Goal: Task Accomplishment & Management: Use online tool/utility

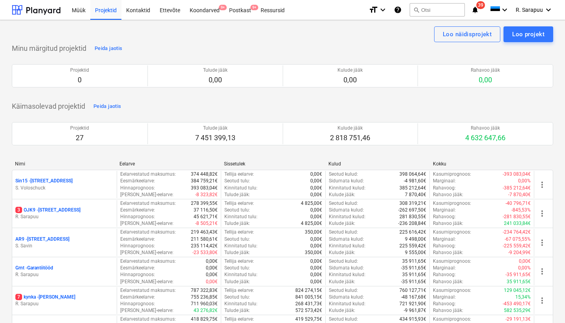
click at [69, 207] on p "3 OJK9 - Ojakalda tee 9 A" at bounding box center [47, 210] width 65 height 7
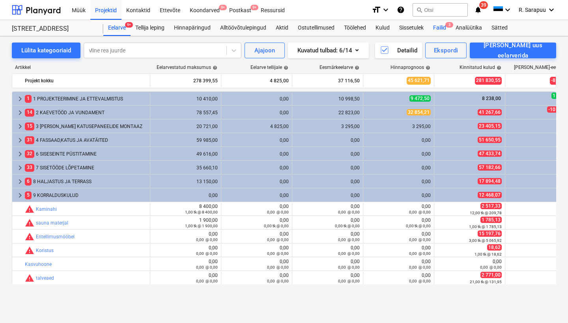
click at [439, 27] on div "Failid 3" at bounding box center [439, 28] width 22 height 16
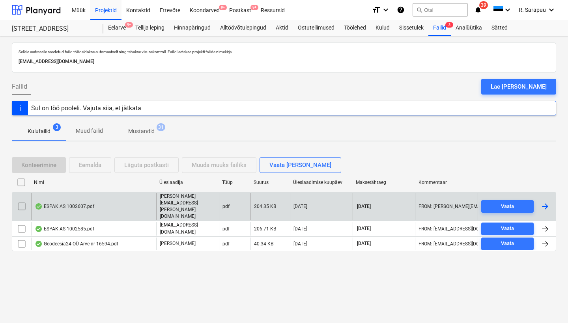
click at [64, 208] on div "ESPAK AS 1002607.pdf" at bounding box center [65, 207] width 60 height 6
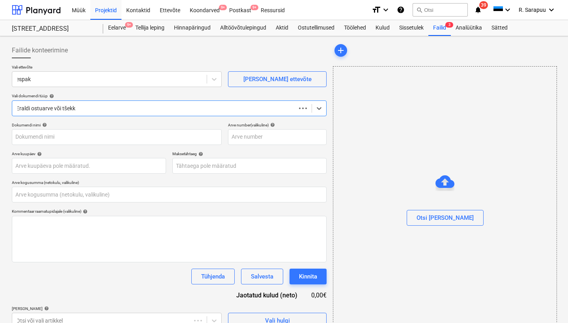
type input "0,00"
type input "1002607"
type input "[DATE]"
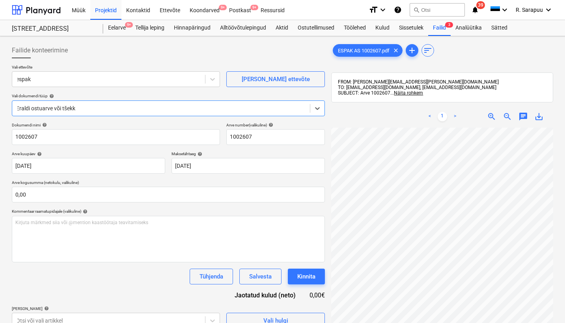
scroll to position [45, 0]
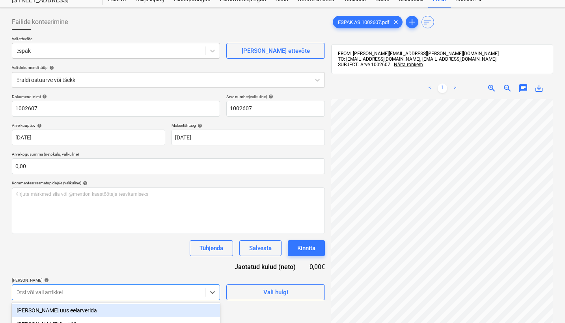
click at [194, 287] on body "Müük Projektid Kontaktid Ettevõte Koondarved 9+ Postkast 9+ Ressursid format_si…" at bounding box center [282, 133] width 565 height 323
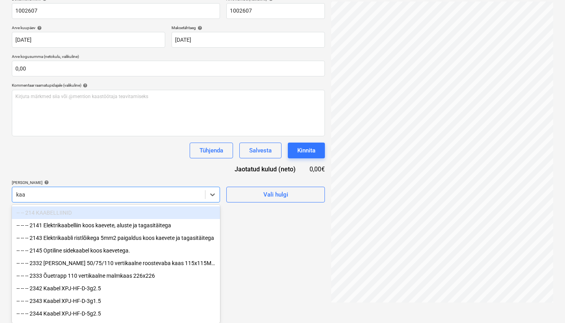
scroll to position [126, 0]
type input "k"
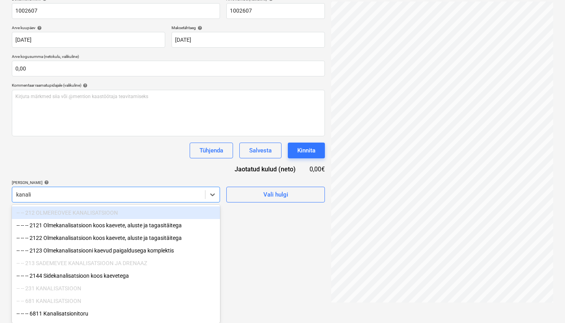
type input "kanalis"
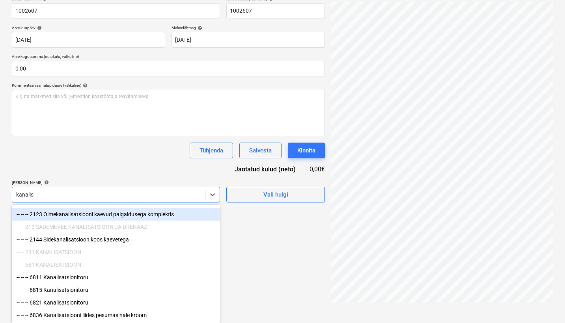
scroll to position [36, 0]
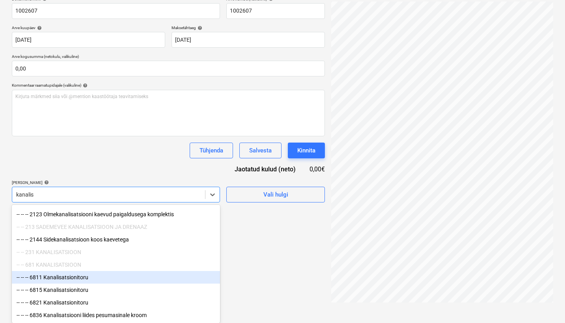
click at [77, 278] on div "-- -- -- 6811 Kanalisatsionitoru" at bounding box center [116, 277] width 208 height 13
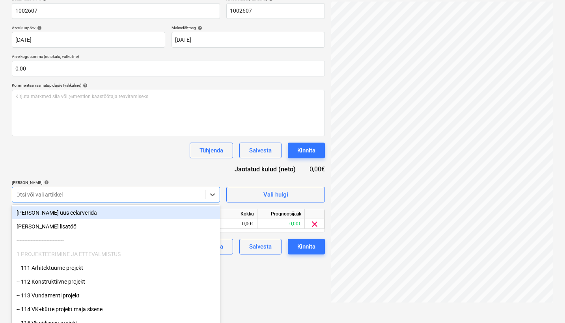
click at [124, 166] on div "Dokumendi nimi help 1002607 Arve number (valikuline) help 1002607 Arve kuupäev …" at bounding box center [168, 125] width 313 height 258
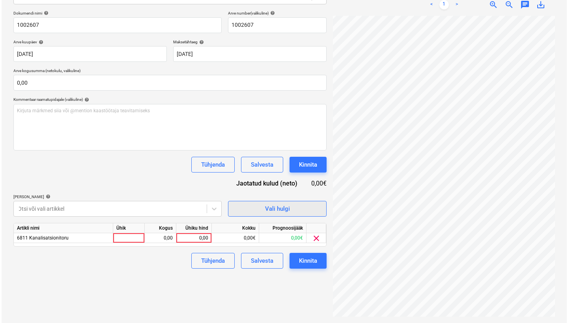
scroll to position [45, 123]
click at [196, 238] on div "0,00" at bounding box center [192, 238] width 29 height 10
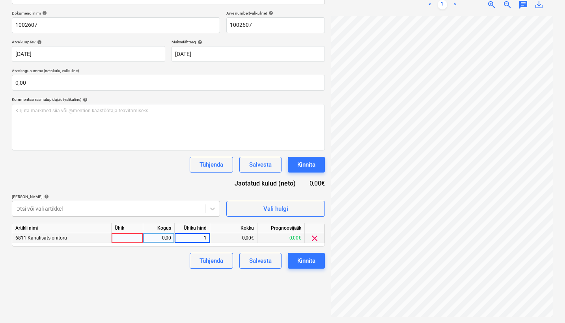
type input "12"
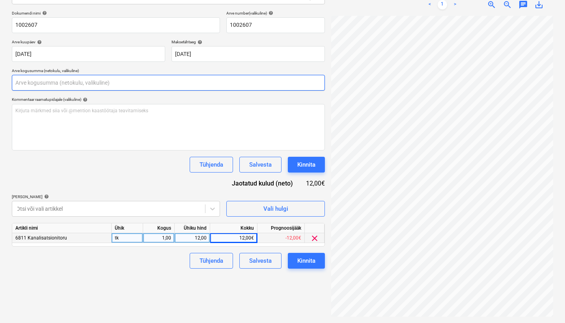
click at [67, 80] on input "text" at bounding box center [168, 83] width 313 height 16
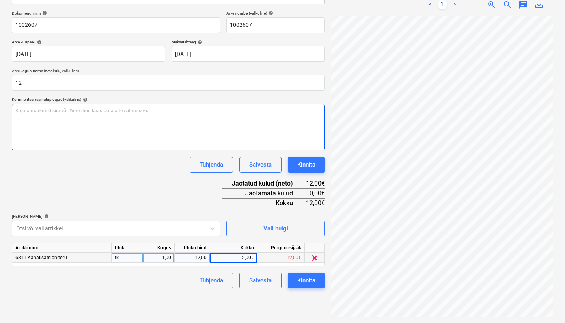
type input "12,00"
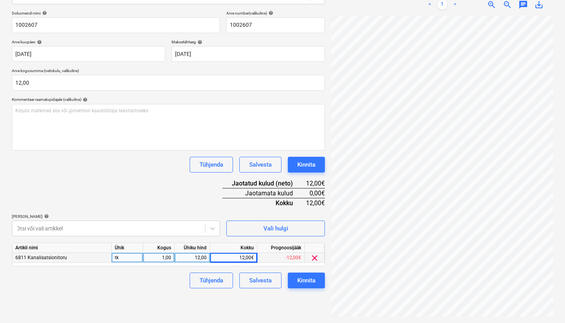
click at [149, 218] on div "[PERSON_NAME] artiklid help" at bounding box center [116, 216] width 208 height 5
click at [304, 280] on div "Kinnita" at bounding box center [306, 281] width 18 height 10
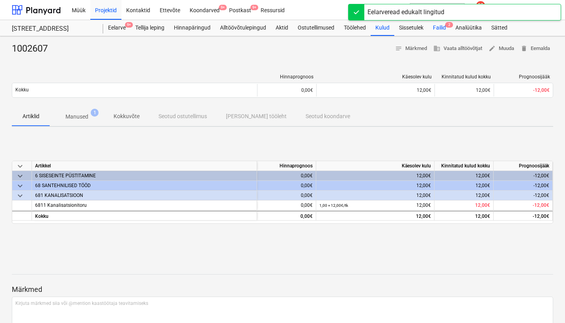
click at [442, 24] on div "Failid 2" at bounding box center [439, 28] width 22 height 16
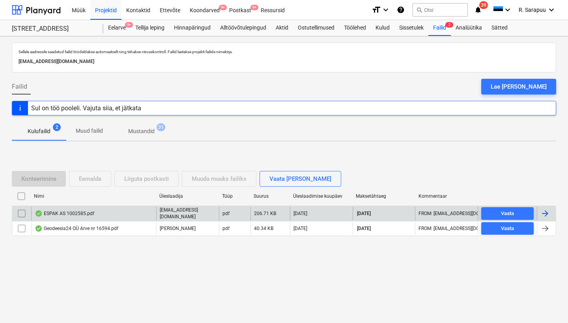
click at [63, 212] on div "ESPAK AS 1002585.pdf" at bounding box center [65, 214] width 60 height 6
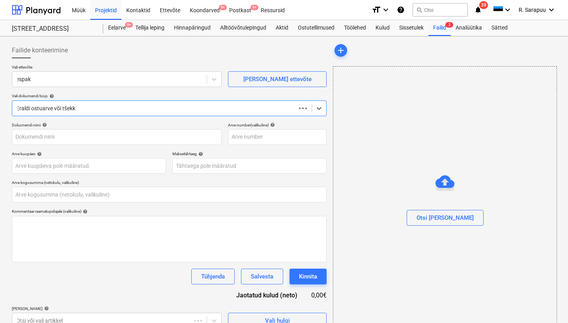
type input "0,00"
type input "1002585"
type input "[DATE]"
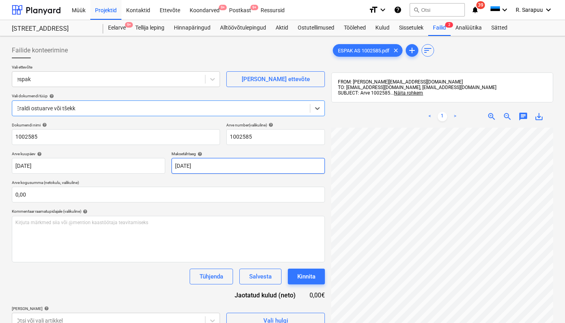
scroll to position [145, 134]
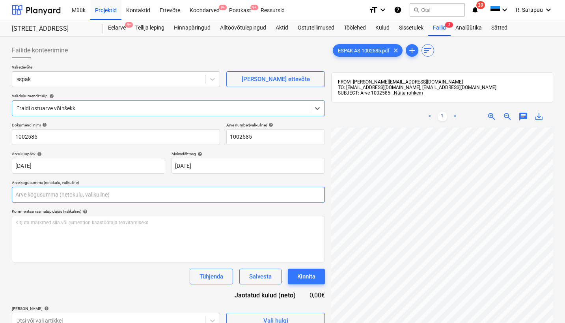
click at [146, 192] on input "text" at bounding box center [168, 195] width 313 height 16
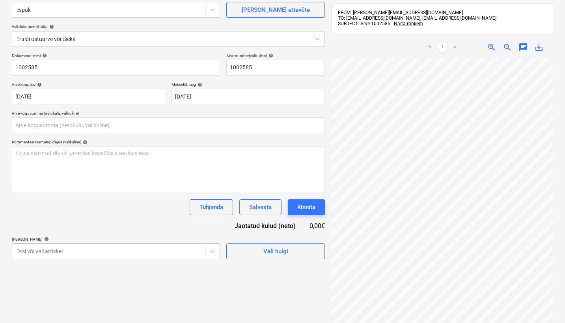
type input "0,00"
click at [133, 247] on body "Müük Projektid Kontaktid Ettevõte Koondarved 9+ Postkast 9+ Ressursid format_si…" at bounding box center [282, 92] width 565 height 323
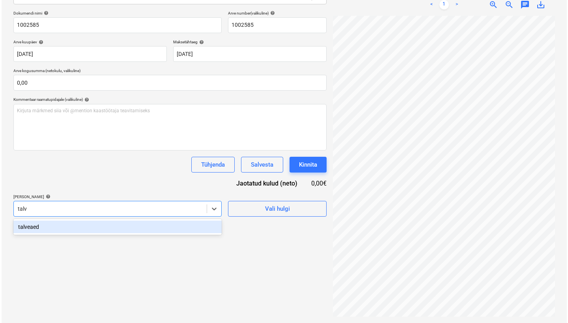
scroll to position [112, 0]
type input "talve"
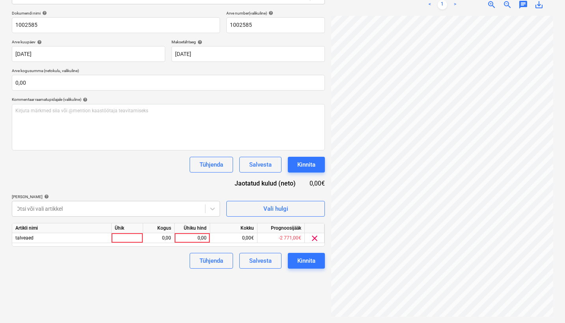
click at [134, 180] on div "Dokumendi nimi help 1002585 Arve number (valikuline) help 1002585 Arve kuupäev …" at bounding box center [168, 140] width 313 height 258
click at [198, 238] on div "0,00" at bounding box center [192, 238] width 29 height 10
type input "2"
type input "44,70"
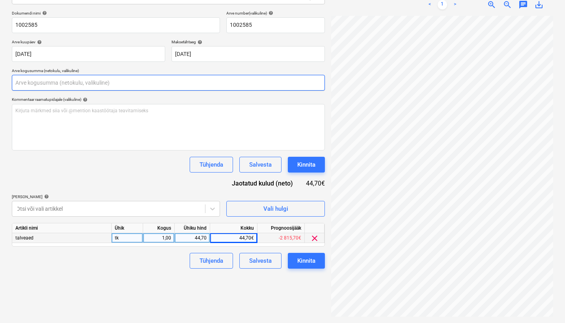
click at [111, 82] on input "text" at bounding box center [168, 83] width 313 height 16
type input "5"
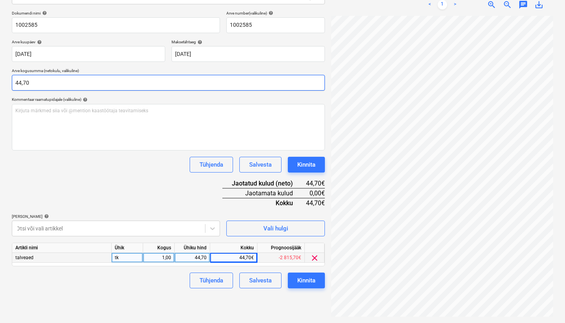
type input "44,70"
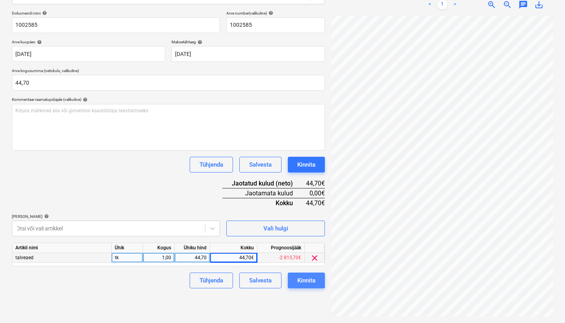
click at [314, 283] on div "Kinnita" at bounding box center [306, 281] width 18 height 10
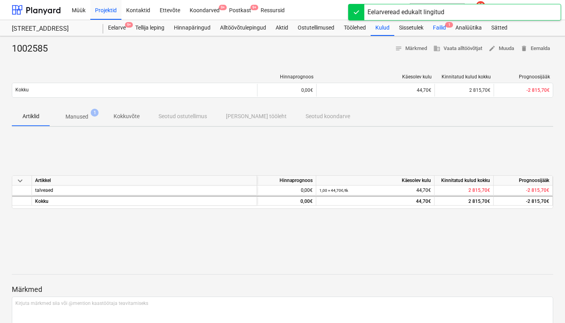
click at [442, 27] on div "Failid 1" at bounding box center [439, 28] width 22 height 16
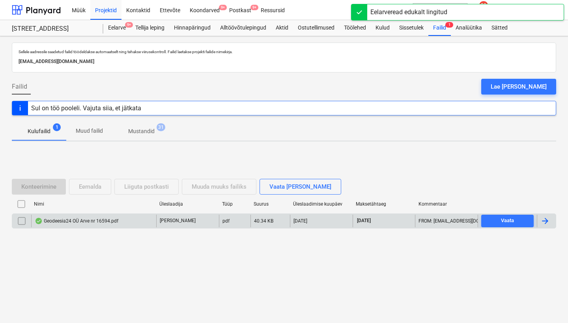
click at [66, 222] on div "Geodeesia24 OÜ Arve nr 16594.pdf" at bounding box center [77, 221] width 84 height 6
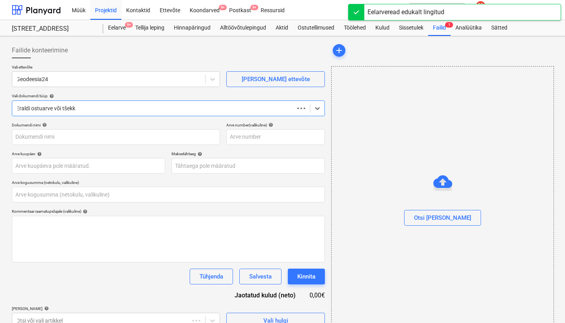
type input "0,00"
type input "16594"
type input "[DATE]"
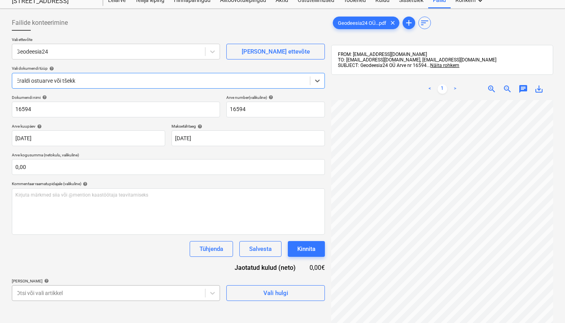
scroll to position [128, 0]
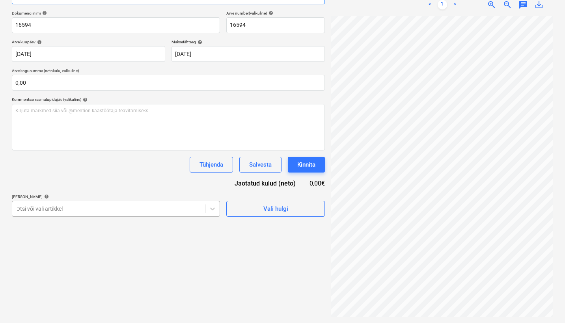
click at [185, 211] on body "Müük Projektid Kontaktid Ettevõte Koondarved 9+ Postkast 9+ Ressursid format_si…" at bounding box center [282, 49] width 565 height 323
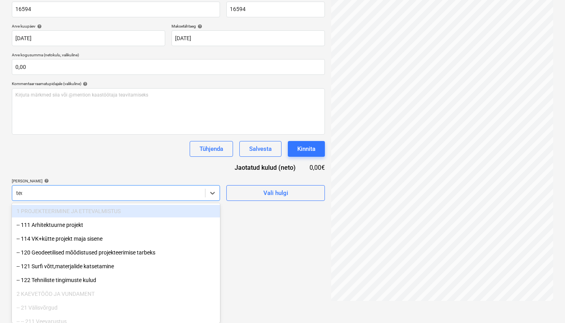
scroll to position [112, 0]
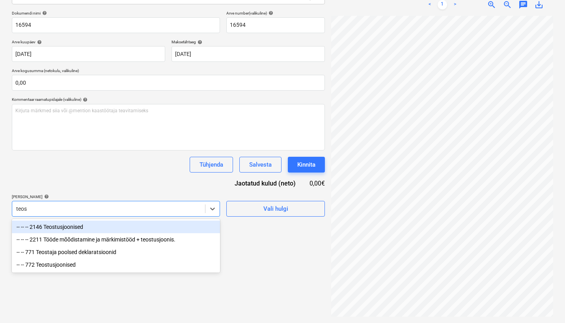
type input "teost"
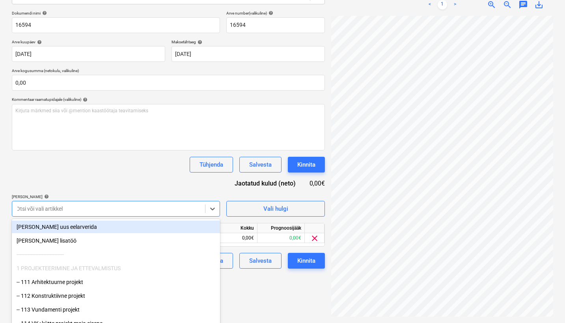
click at [169, 170] on div "Tühjenda Salvesta Kinnita" at bounding box center [168, 165] width 313 height 16
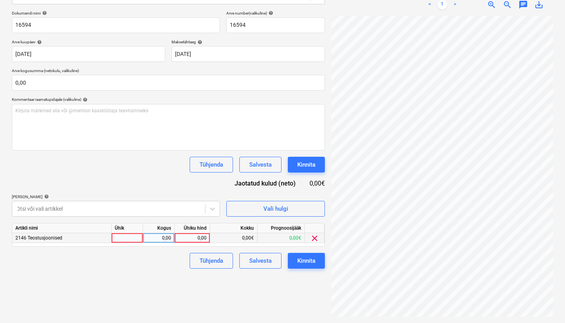
scroll to position [0, 134]
click at [198, 237] on div "0,00" at bounding box center [192, 238] width 29 height 10
type input "450"
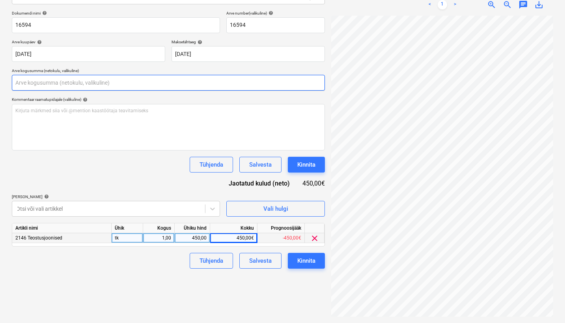
click at [90, 84] on input "text" at bounding box center [168, 83] width 313 height 16
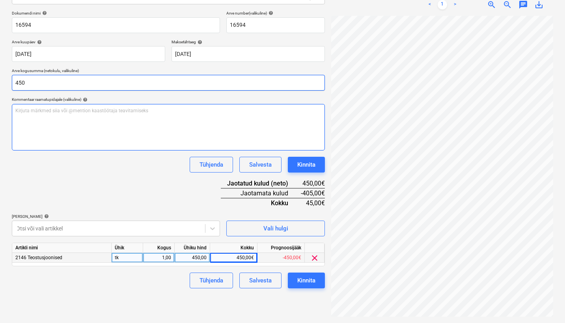
type input "450,00"
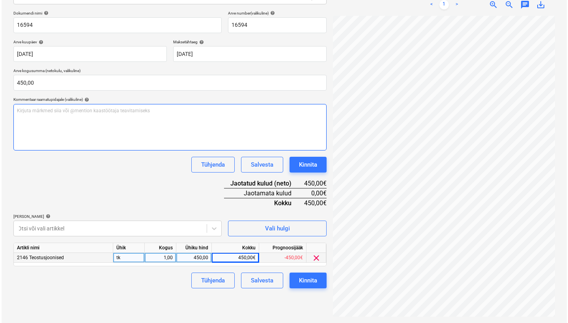
scroll to position [112, 0]
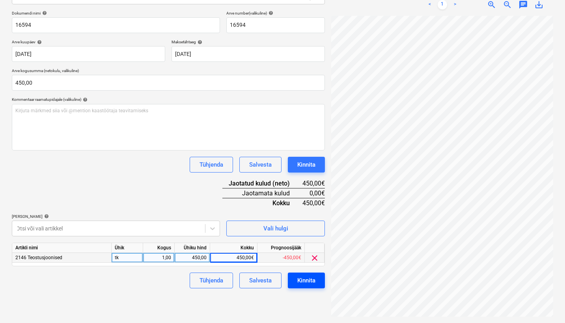
click at [303, 280] on div "Kinnita" at bounding box center [306, 281] width 18 height 10
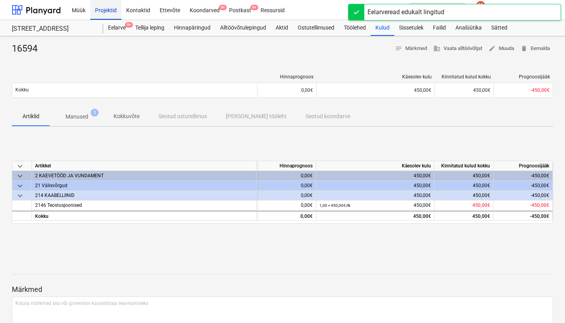
click at [97, 9] on div "Projektid" at bounding box center [105, 10] width 31 height 20
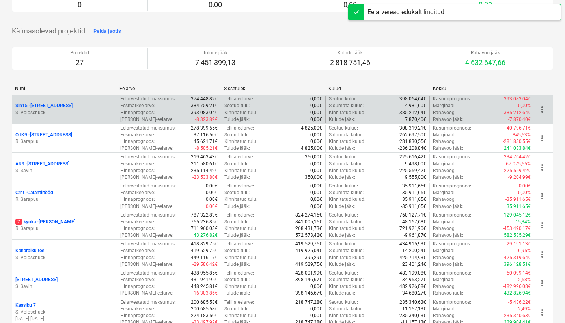
scroll to position [81, 0]
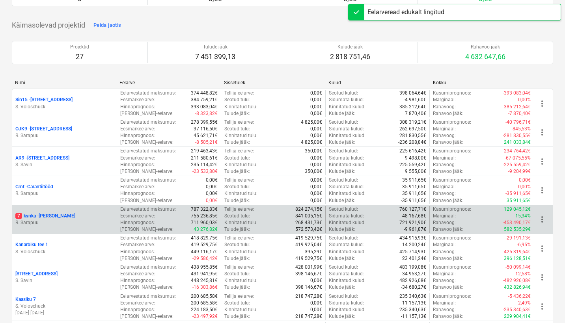
click at [49, 209] on div "7 kynka - [PERSON_NAME] [PERSON_NAME]" at bounding box center [64, 219] width 105 height 27
click at [49, 217] on p "7 kynka - [PERSON_NAME]" at bounding box center [45, 216] width 60 height 7
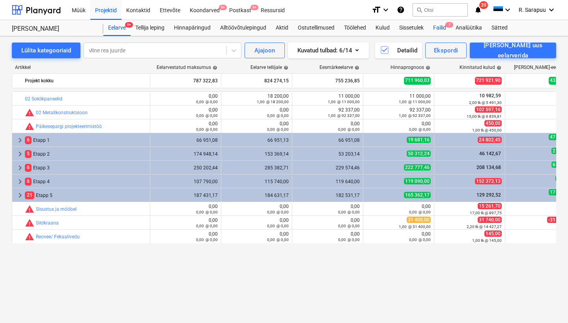
click at [443, 25] on div "Failid 7" at bounding box center [439, 28] width 22 height 16
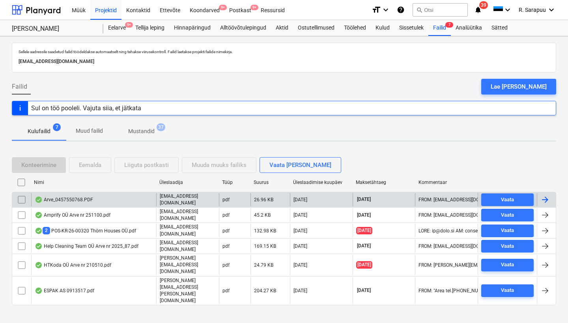
click at [64, 201] on div "Arve_0457550768.PDF" at bounding box center [64, 200] width 58 height 6
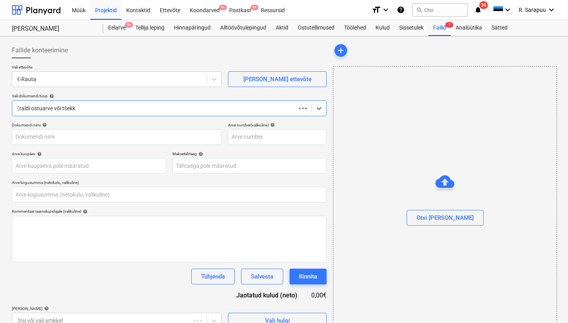
type input "0,00"
type input "457550768"
type input "[DATE]"
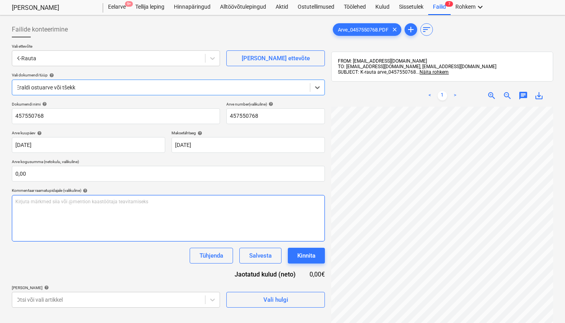
scroll to position [26, 0]
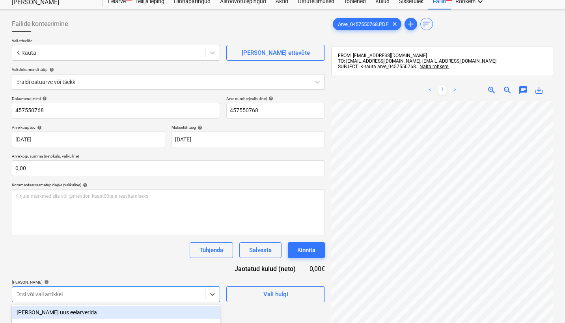
click at [152, 297] on body "Müük Projektid Kontaktid Ettevõte Koondarved 9+ Postkast 9+ Ressursid format_si…" at bounding box center [282, 135] width 565 height 323
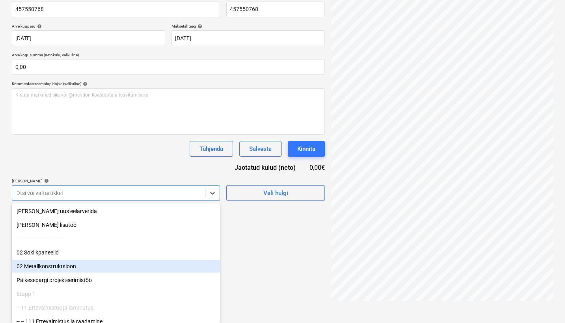
click at [294, 242] on div "Failide konteerimine Vali ettevõte K-[PERSON_NAME] uus ettevõte Vali dokumendi …" at bounding box center [168, 108] width 319 height 393
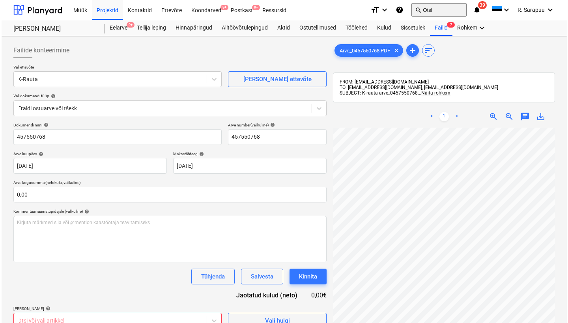
scroll to position [0, 0]
click at [446, 30] on div "Failid 7" at bounding box center [439, 28] width 22 height 16
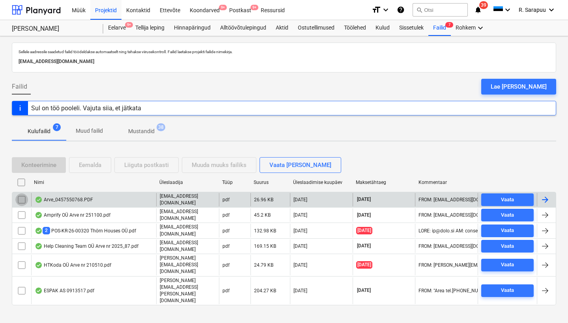
click at [21, 202] on input "checkbox" at bounding box center [21, 200] width 13 height 13
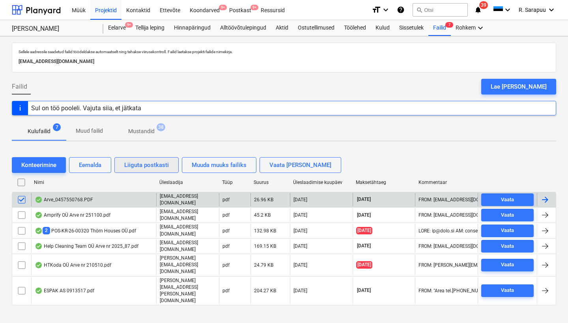
click at [142, 164] on div "Liiguta postkasti" at bounding box center [146, 165] width 45 height 10
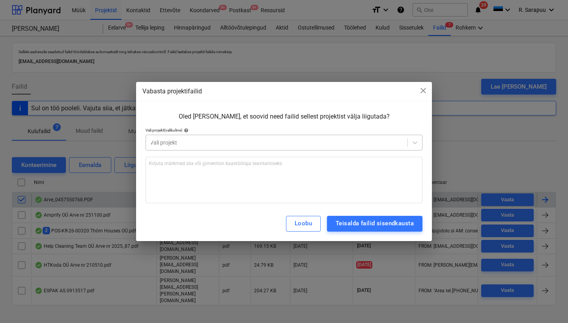
click at [228, 141] on div at bounding box center [277, 143] width 254 height 8
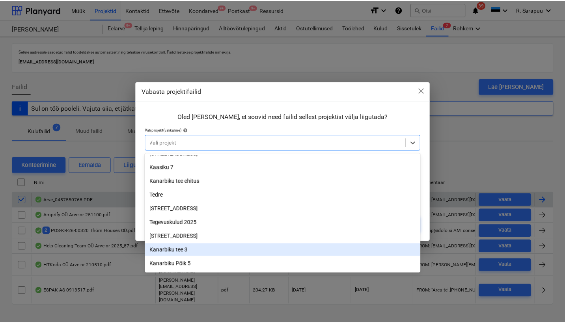
scroll to position [113, 0]
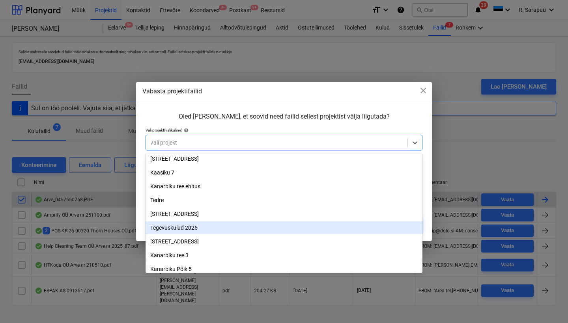
click at [179, 225] on div "Tegevuskulud 2025" at bounding box center [284, 228] width 277 height 13
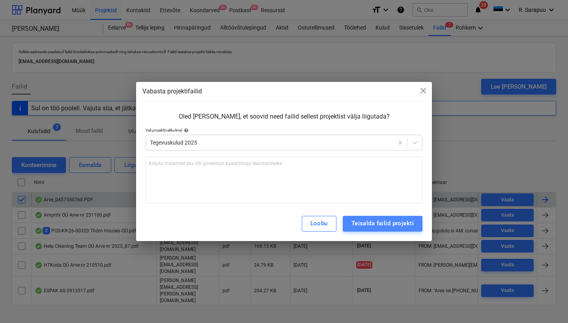
click at [389, 224] on div "Teisalda failid projekti" at bounding box center [382, 223] width 62 height 10
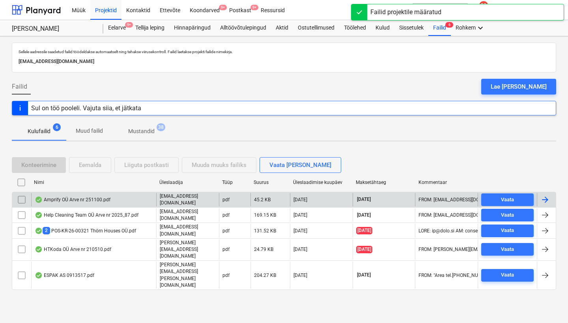
click at [78, 198] on div "Amprify OÜ Arve nr 251100.pdf" at bounding box center [73, 200] width 76 height 6
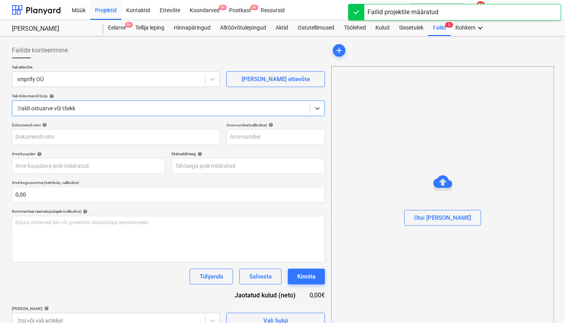
type input "251100"
type input "[DATE]"
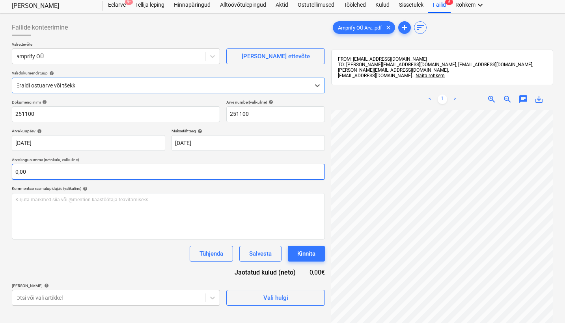
scroll to position [200, 133]
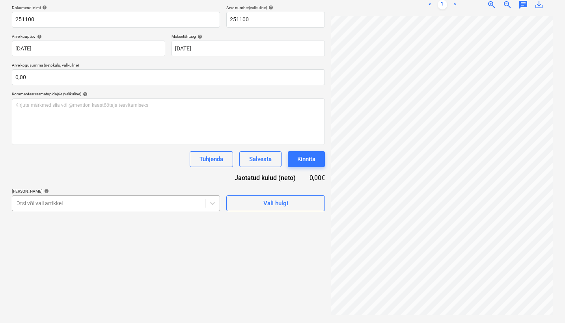
click at [125, 206] on body "Müük Projektid Kontaktid Ettevõte Koondarved 9+ Postkast 9+ Ressursid format_si…" at bounding box center [282, 43] width 565 height 323
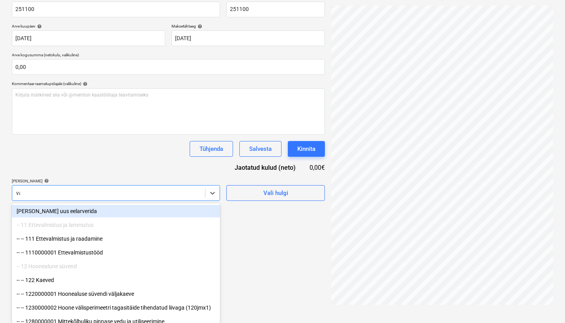
scroll to position [112, 0]
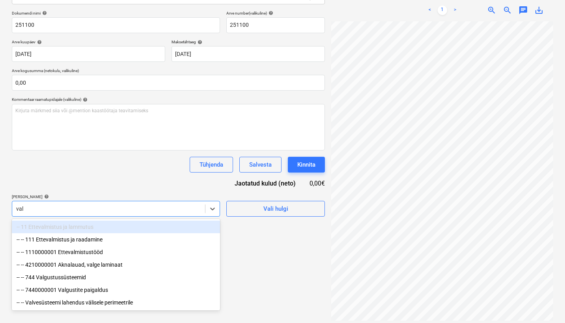
type input "valg"
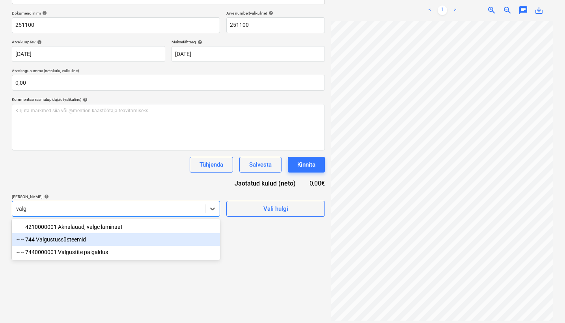
click at [69, 241] on div "-- -- 744 Valgustussüsteemid" at bounding box center [116, 239] width 208 height 13
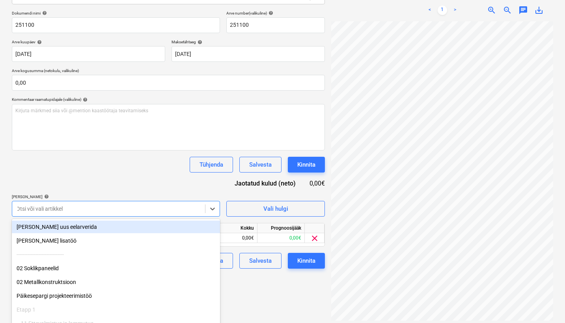
click at [109, 162] on div "Tühjenda Salvesta Kinnita" at bounding box center [168, 165] width 313 height 16
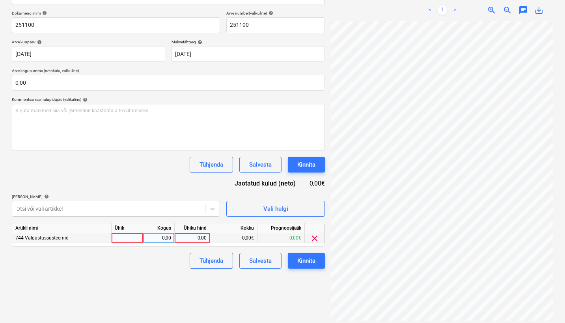
click at [192, 233] on div "0,00" at bounding box center [192, 238] width 29 height 10
type input "1935,11"
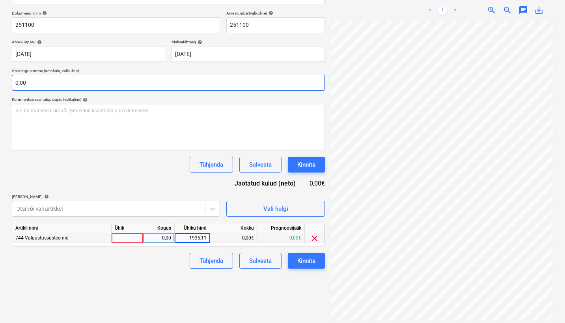
click at [112, 84] on input "0,00" at bounding box center [168, 83] width 313 height 16
click at [112, 84] on input "text" at bounding box center [168, 83] width 313 height 16
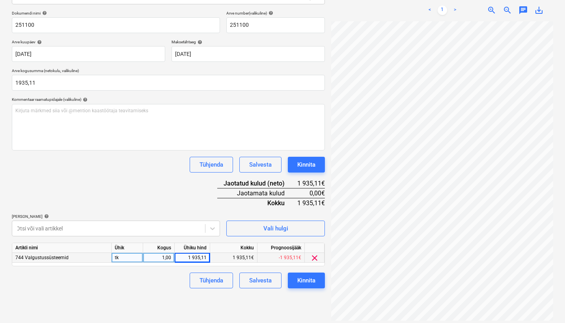
type input "1 935,11"
click at [76, 180] on div "Dokumendi nimi help 251100 Arve number (valikuline) help 251100 Arve kuupäev he…" at bounding box center [168, 150] width 313 height 278
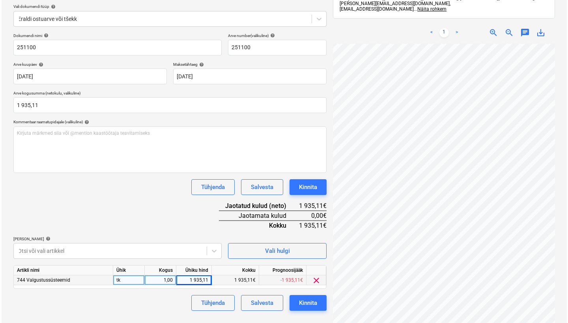
scroll to position [108, 0]
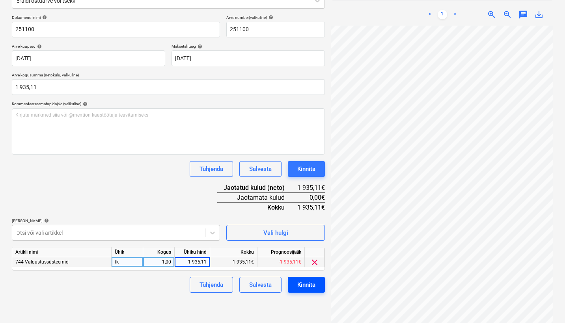
click at [312, 284] on div "Kinnita" at bounding box center [306, 285] width 18 height 10
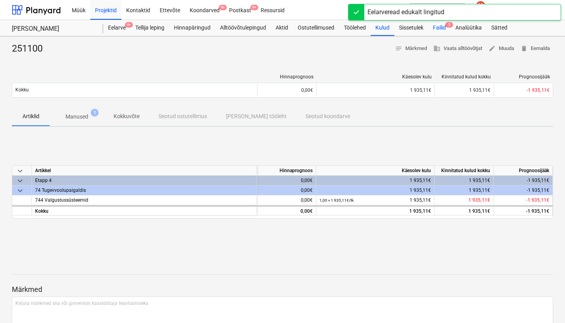
click at [447, 26] on div "Failid 5" at bounding box center [439, 28] width 22 height 16
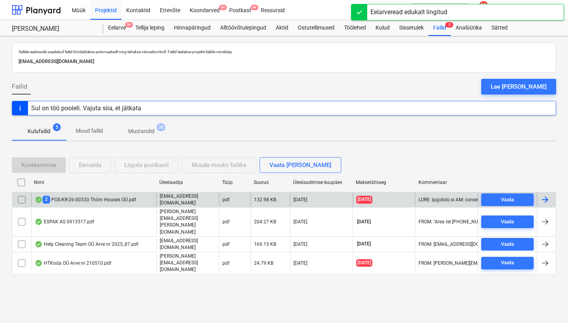
click at [59, 202] on div "2 POS-KR-26-00320 Thörn Houses OÜ.pdf" at bounding box center [85, 199] width 101 height 7
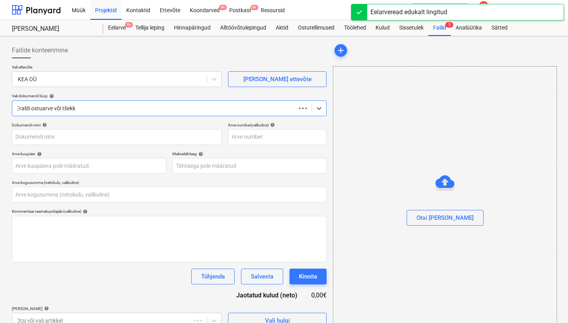
type input "0,00"
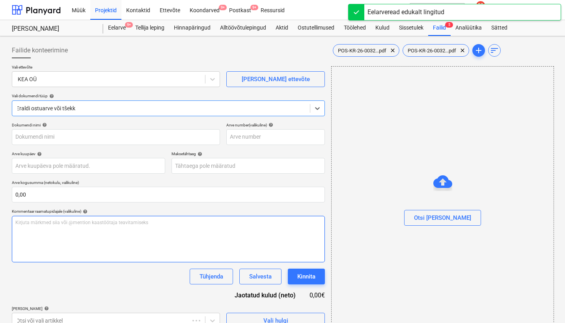
type input "POS-KR-26-00320"
type input "[DATE]"
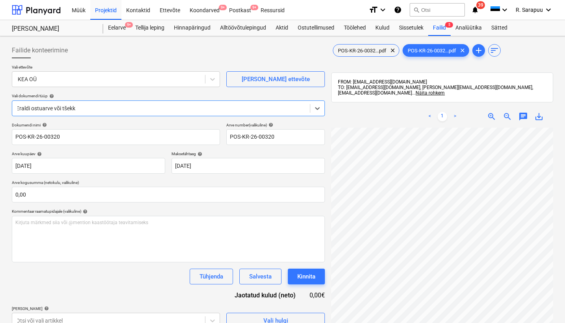
scroll to position [201, 134]
click at [441, 27] on div "Failid 5" at bounding box center [439, 28] width 22 height 16
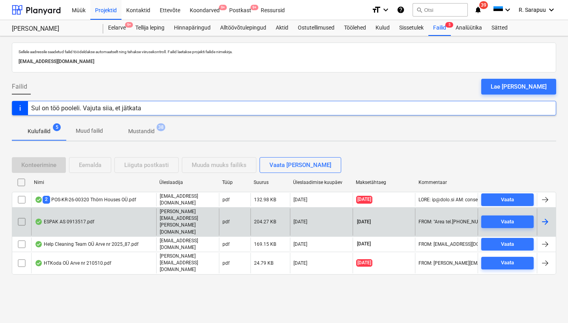
click at [86, 219] on div "ESPAK AS 0913517.pdf" at bounding box center [65, 222] width 60 height 6
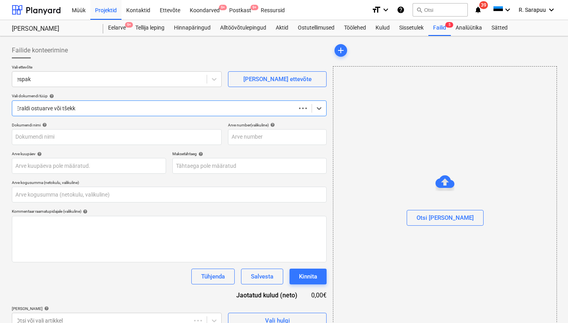
type input "0,00"
type input "0913517"
type input "[DATE]"
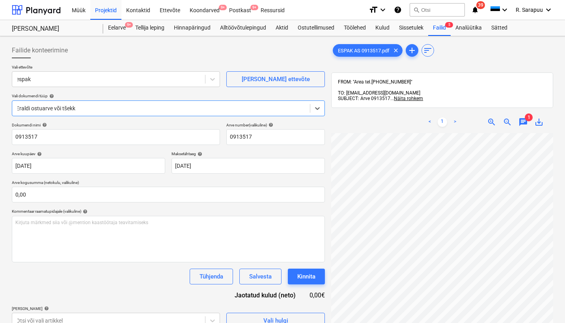
scroll to position [24, 0]
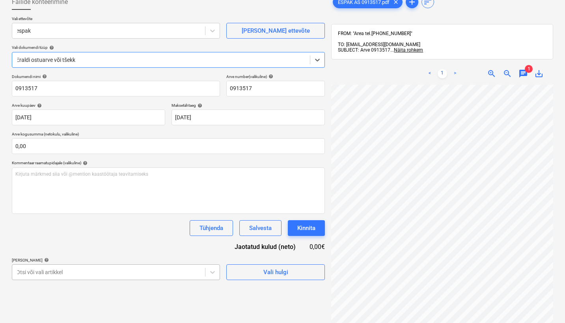
click at [178, 267] on body "Müük Projektid Kontaktid Ettevõte Koondarved 9+ Postkast 9+ Ressursid format_si…" at bounding box center [282, 112] width 565 height 323
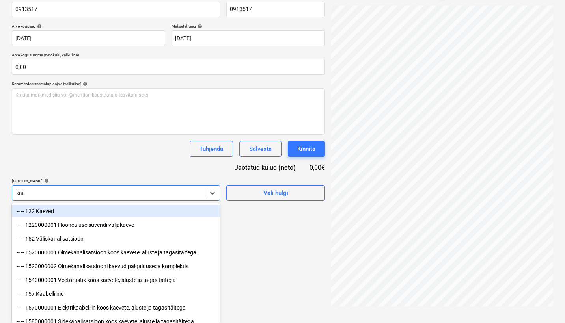
scroll to position [112, 0]
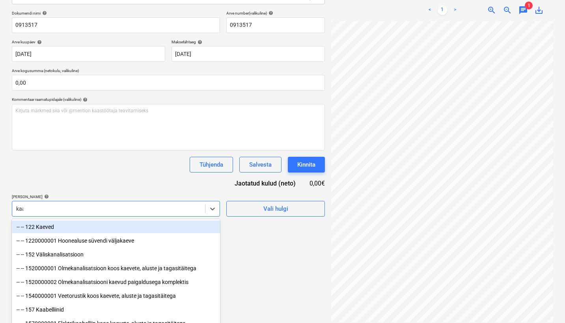
type input "kaab"
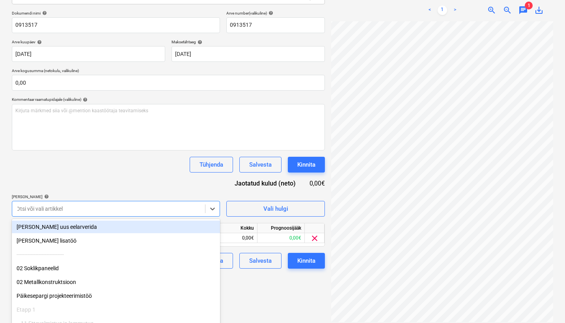
click at [154, 177] on div "Dokumendi nimi help 0913517 Arve number (valikuline) help 0913517 Arve kuupäev …" at bounding box center [168, 140] width 313 height 258
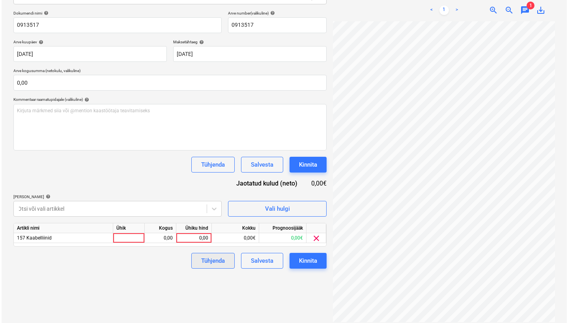
scroll to position [24, 134]
click at [194, 235] on div "0,00" at bounding box center [192, 238] width 29 height 10
type input "4,35"
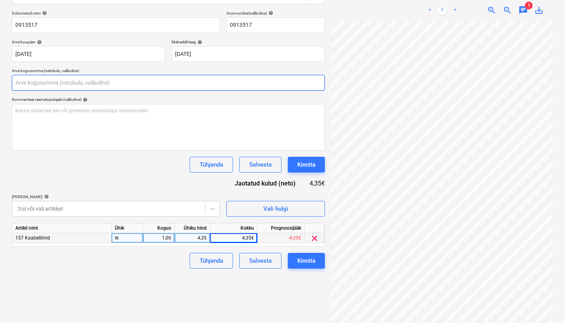
click at [90, 80] on input "text" at bounding box center [168, 83] width 313 height 16
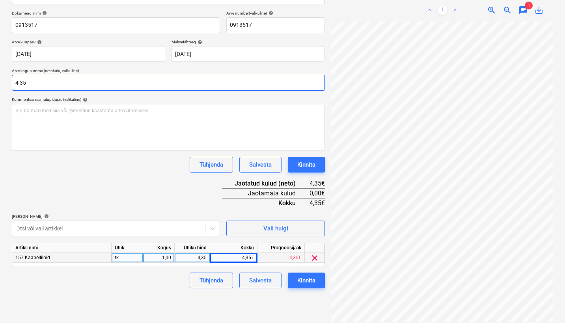
type input "4,35"
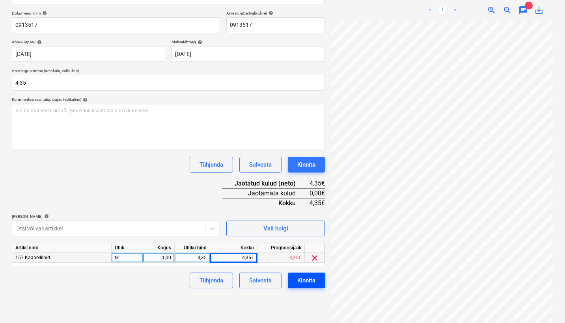
click at [312, 284] on div "Kinnita" at bounding box center [306, 281] width 18 height 10
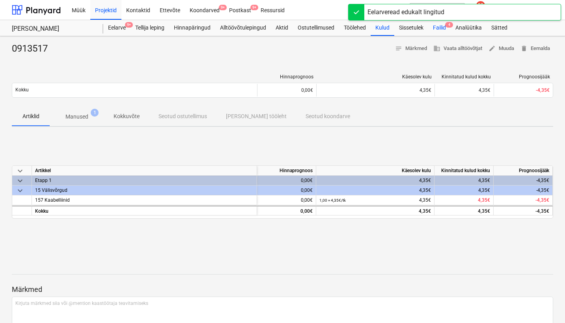
click at [441, 26] on div "Failid 4" at bounding box center [439, 28] width 22 height 16
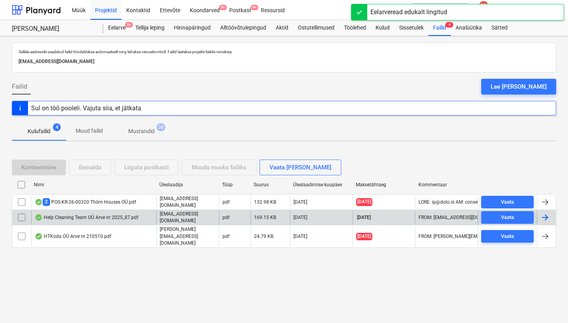
click at [73, 220] on div "Help Cleaning Team OÜ Arve nr 2025_87.pdf" at bounding box center [87, 218] width 104 height 6
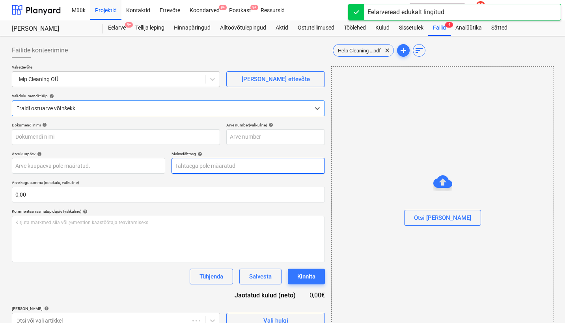
type input "2025/87"
type input "[DATE]"
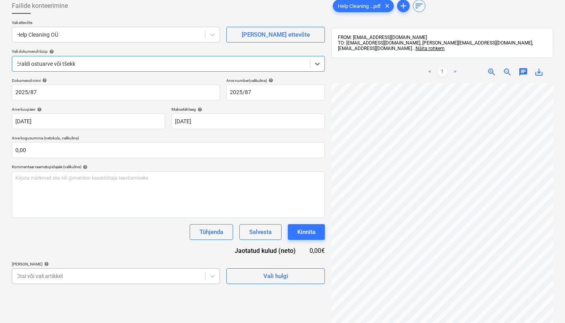
scroll to position [128, 0]
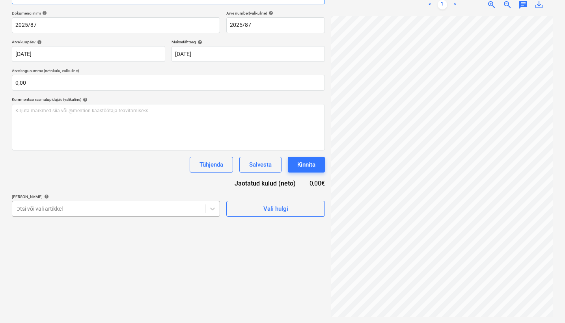
click at [157, 211] on body "Müük Projektid Kontaktid Ettevõte Koondarved 9+ Postkast 9+ Ressursid format_si…" at bounding box center [282, 49] width 565 height 323
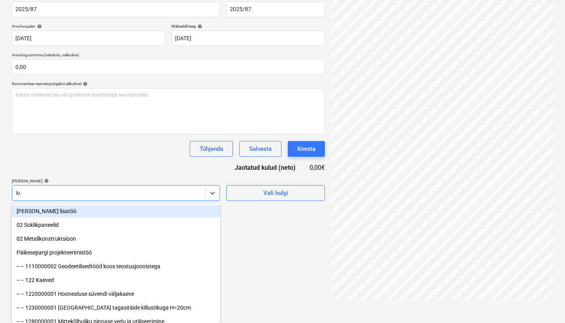
scroll to position [112, 0]
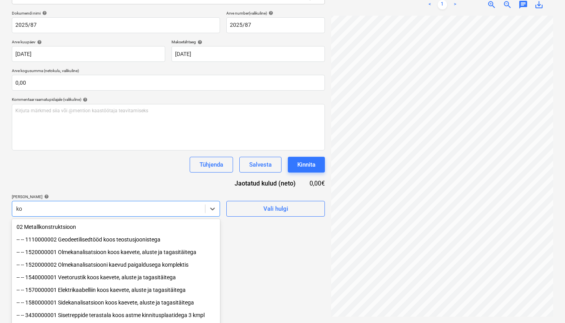
type input "k"
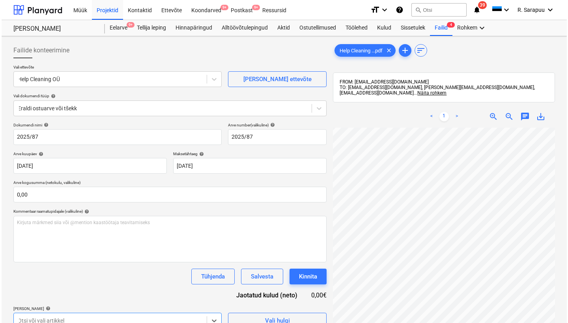
scroll to position [0, 0]
click at [436, 28] on div "Failid 4" at bounding box center [439, 28] width 22 height 16
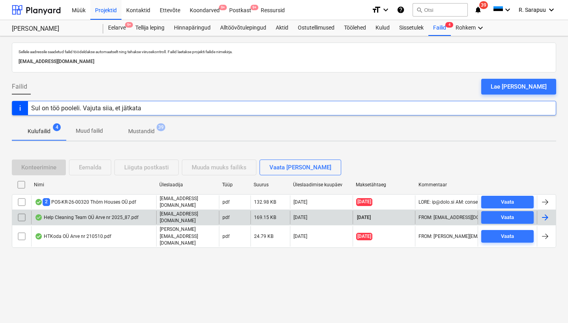
click at [20, 220] on input "checkbox" at bounding box center [21, 217] width 13 height 13
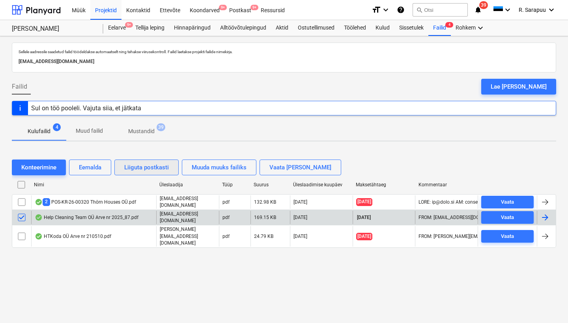
click at [162, 170] on div "Liiguta postkasti" at bounding box center [146, 167] width 45 height 10
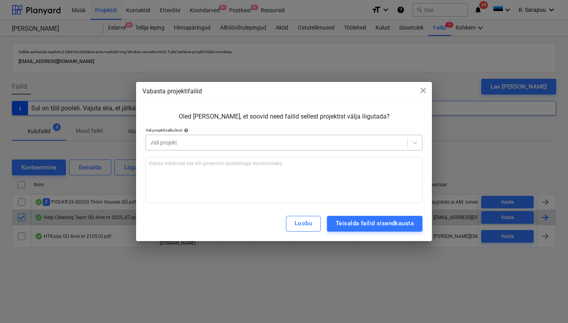
click at [226, 144] on div at bounding box center [277, 143] width 254 height 8
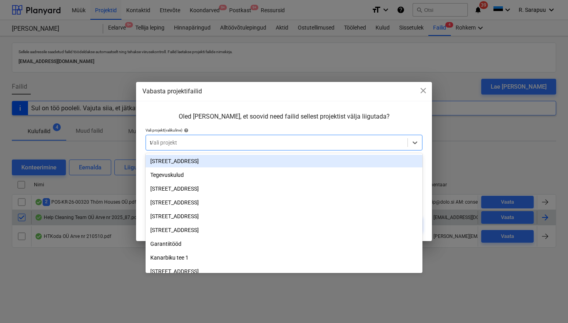
type input "teg"
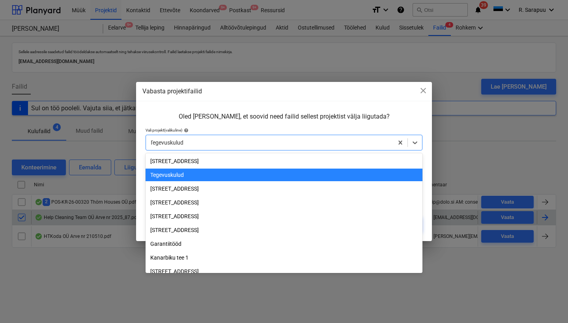
click at [274, 141] on div at bounding box center [269, 143] width 239 height 8
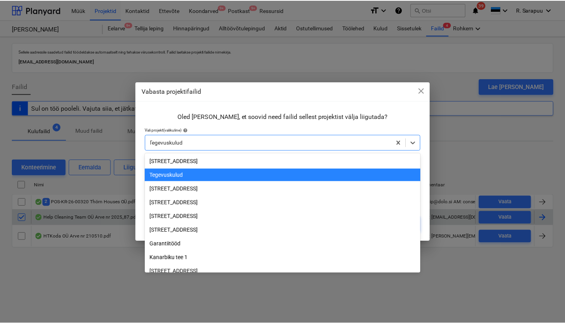
scroll to position [14, 0]
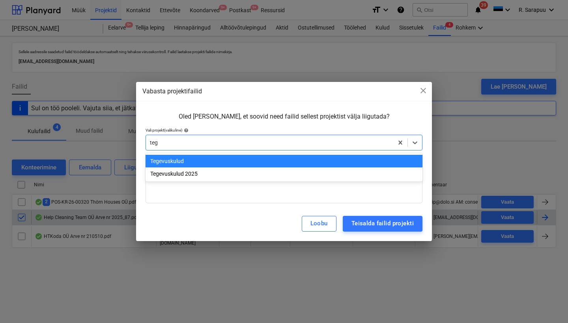
type input "tege"
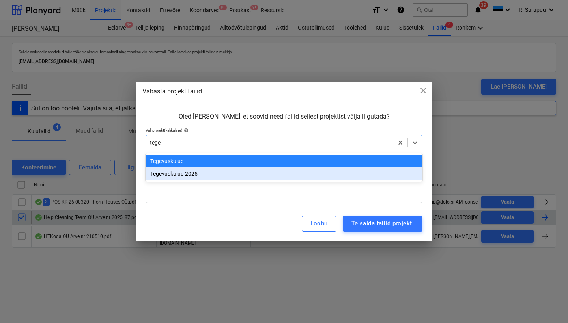
click at [203, 174] on div "Tegevuskulud 2025" at bounding box center [284, 174] width 277 height 13
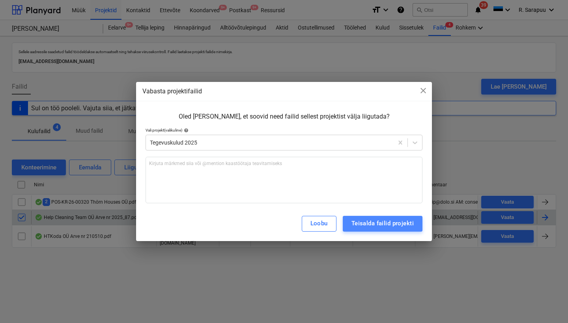
click at [357, 226] on div "Teisalda failid projekti" at bounding box center [382, 223] width 62 height 10
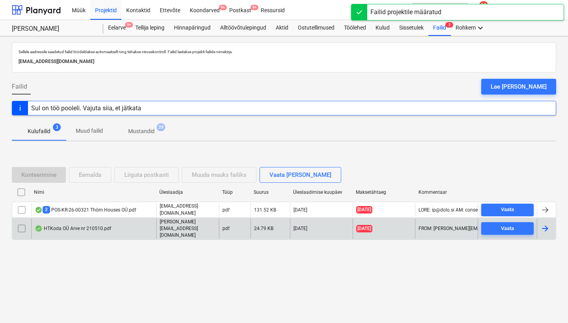
click at [75, 227] on div "HTKoda OÜ Arve nr 210510.pdf" at bounding box center [73, 229] width 77 height 6
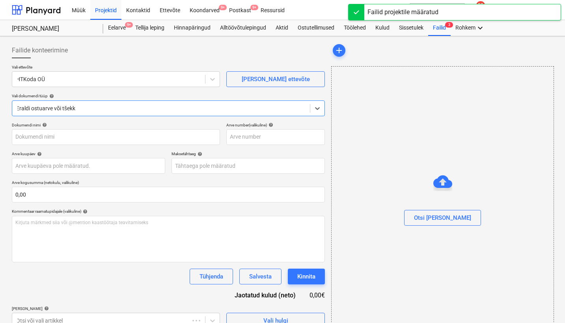
type input "210510"
type input "[DATE]"
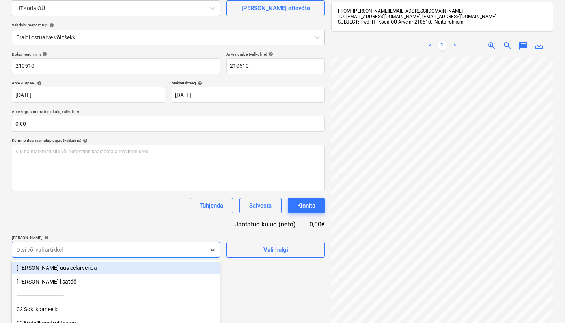
scroll to position [128, 0]
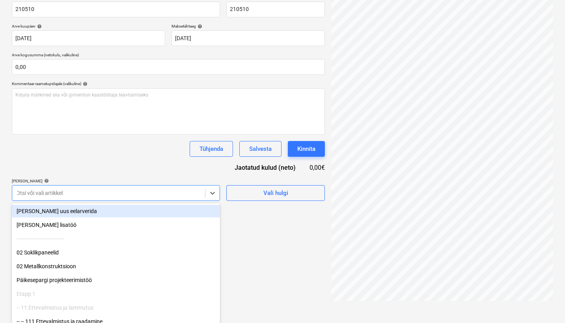
click at [171, 196] on body "Müük Projektid Kontaktid Ettevõte Koondarved 9+ Postkast 9+ Ressursid format_si…" at bounding box center [282, 33] width 565 height 323
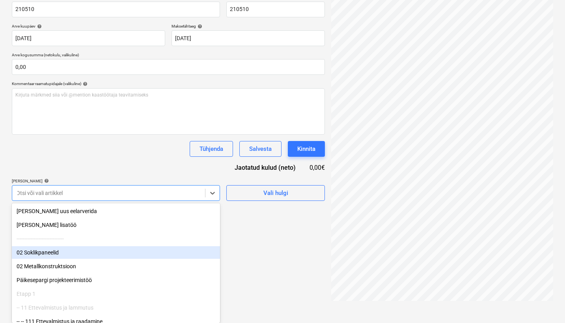
type input "m"
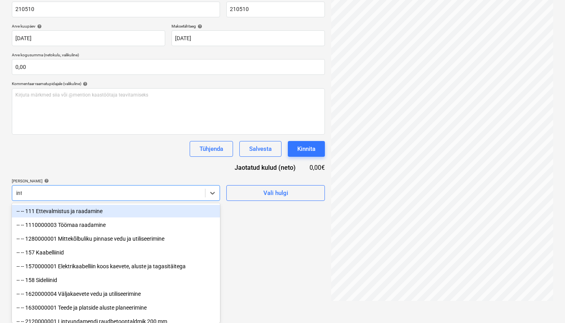
scroll to position [112, 0]
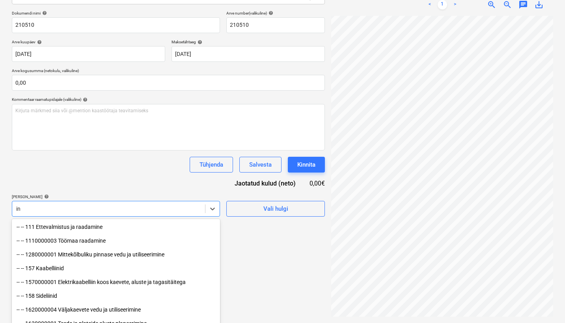
type input "i"
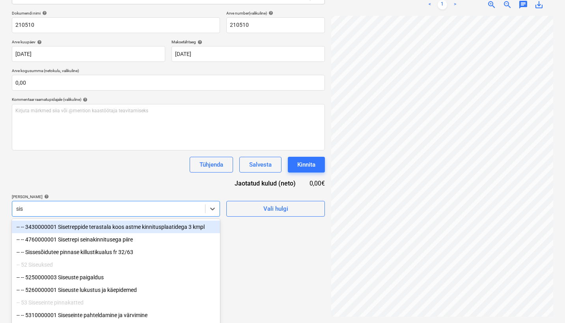
type input "sisu"
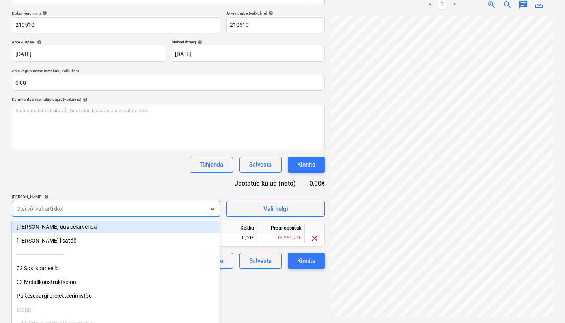
click at [151, 171] on div "Tühjenda Salvesta Kinnita" at bounding box center [168, 165] width 313 height 16
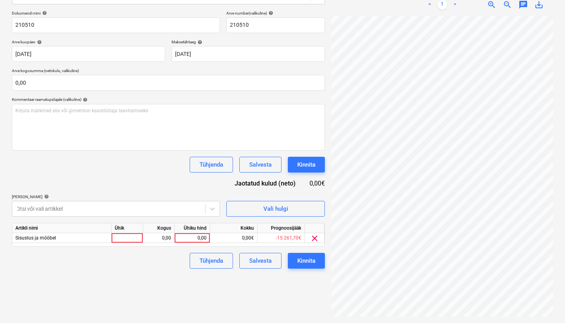
click at [194, 243] on div "Artikli nimi Ühik Kogus Ühiku hind Kokku Prognoosijääk Sisustus ja mööbel 0,00 …" at bounding box center [168, 235] width 313 height 24
click at [194, 240] on div "0,00" at bounding box center [192, 238] width 29 height 10
type input "1545"
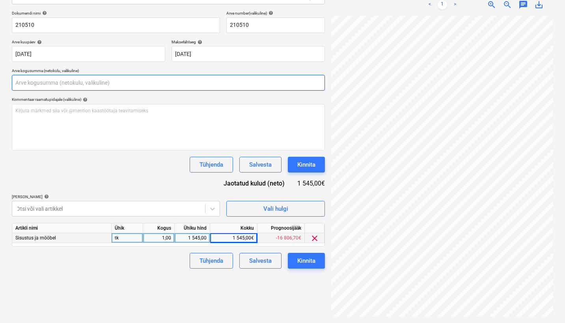
click at [84, 86] on input "text" at bounding box center [168, 83] width 313 height 16
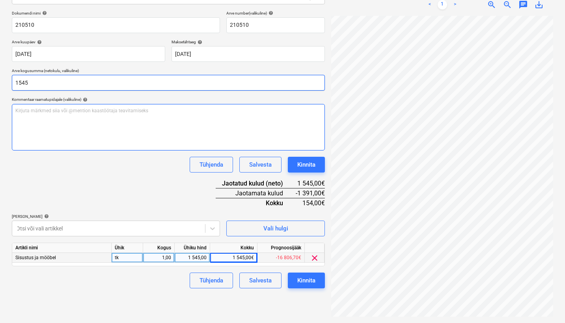
type input "1 545,00"
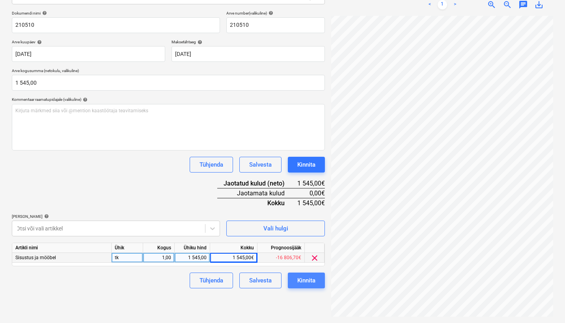
click at [301, 279] on div "Kinnita" at bounding box center [306, 281] width 18 height 10
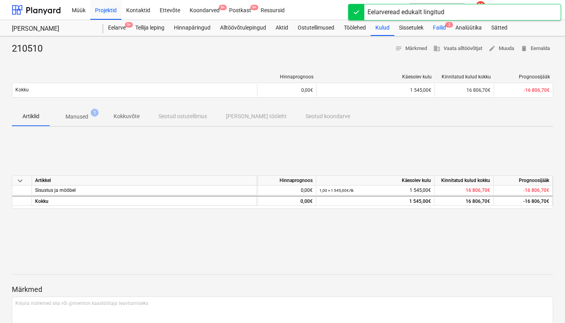
click at [438, 32] on div "Failid 2" at bounding box center [439, 28] width 22 height 16
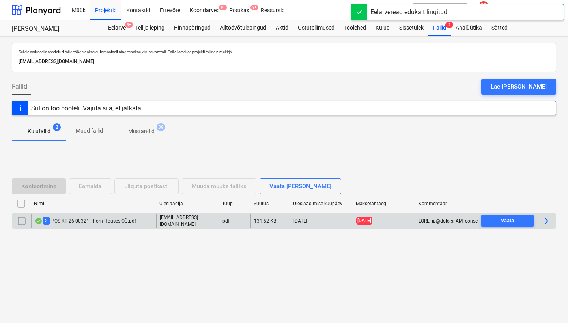
click at [90, 224] on div "2 POS-KR-26-00321 Thörn Houses OÜ.pdf" at bounding box center [85, 220] width 101 height 7
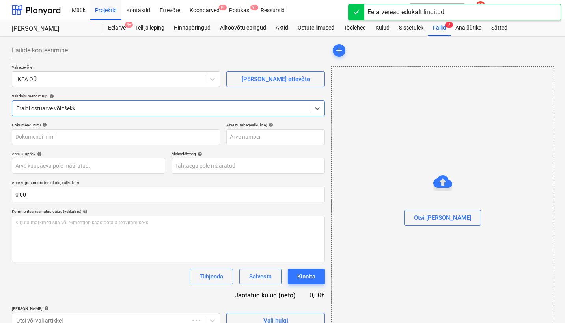
type input "POS-KR-26-00320"
type input "[DATE]"
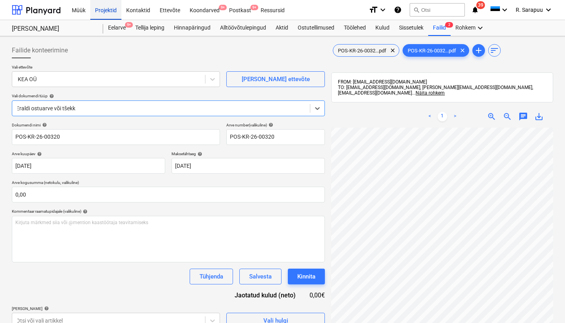
click at [92, 15] on div "Projektid" at bounding box center [105, 10] width 31 height 20
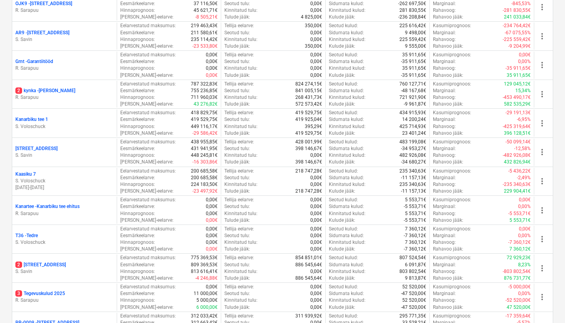
scroll to position [194, 0]
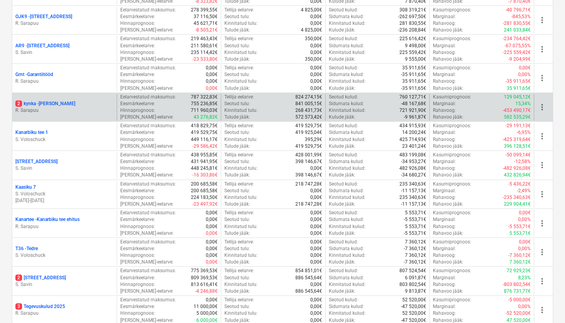
click at [42, 102] on p "2 kynka - [PERSON_NAME]" at bounding box center [45, 104] width 60 height 7
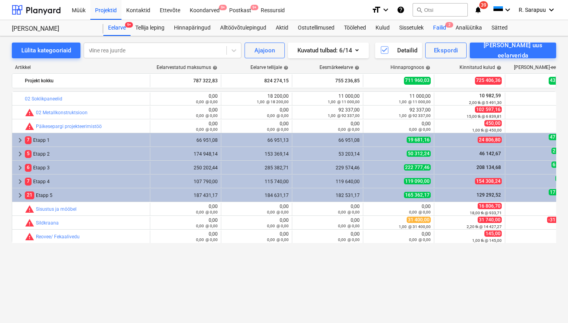
click at [448, 24] on span "2" at bounding box center [449, 25] width 8 height 6
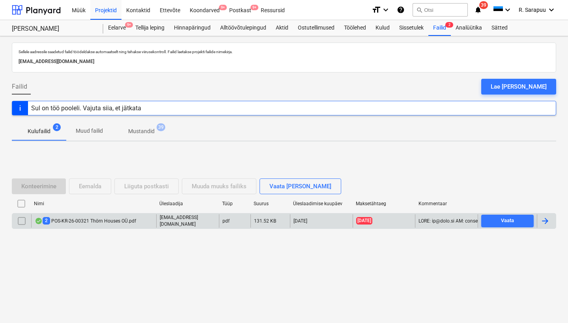
click at [75, 225] on div "2 POS-KR-26-00321 Thörn Houses OÜ.pdf" at bounding box center [93, 221] width 125 height 13
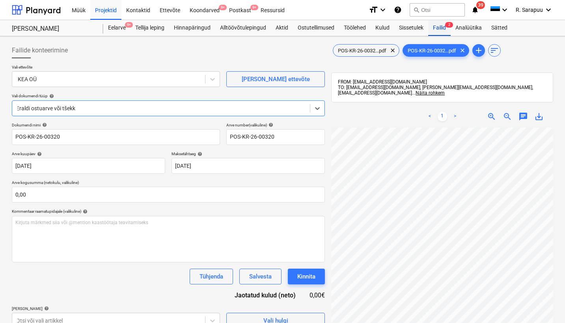
click at [444, 30] on div "Failid 2" at bounding box center [439, 28] width 22 height 16
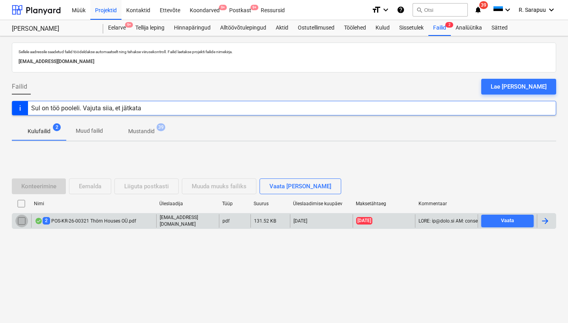
click at [19, 222] on input "checkbox" at bounding box center [21, 221] width 13 height 13
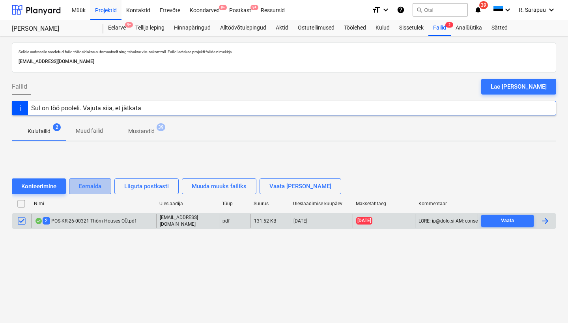
click at [97, 186] on div "Eemalda" at bounding box center [90, 186] width 22 height 10
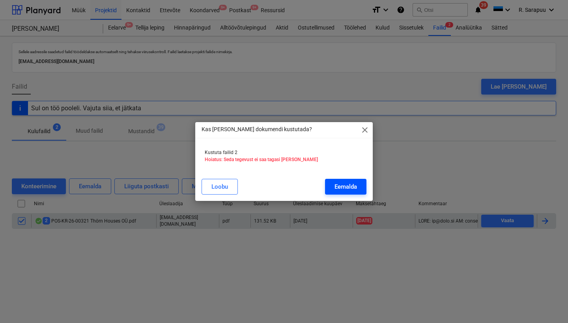
click at [350, 185] on div "Eemalda" at bounding box center [345, 187] width 22 height 10
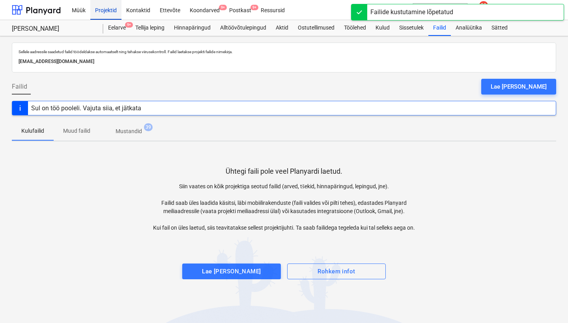
click at [106, 11] on div "Projektid" at bounding box center [105, 10] width 31 height 20
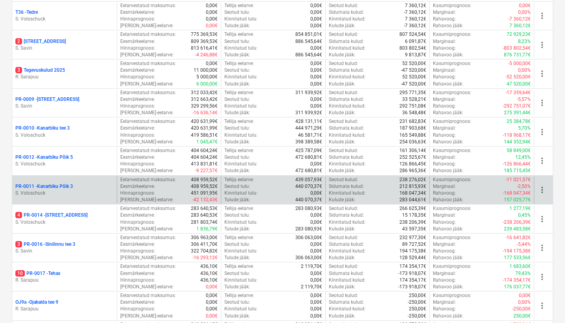
scroll to position [420, 0]
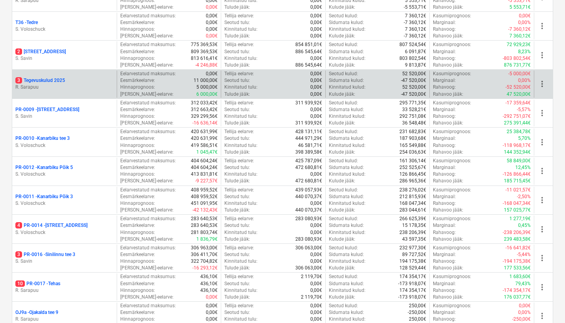
click at [60, 80] on p "3 Tegevuskulud 2025" at bounding box center [40, 80] width 50 height 7
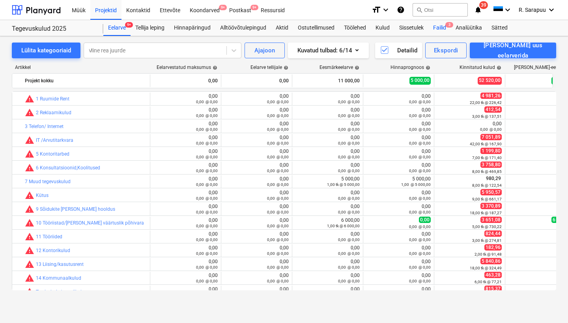
click at [440, 30] on div "Failid 3" at bounding box center [439, 28] width 22 height 16
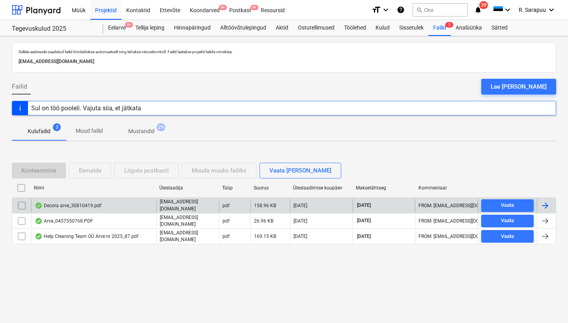
click at [65, 211] on div "Decora arve_30810419.pdf" at bounding box center [93, 205] width 125 height 13
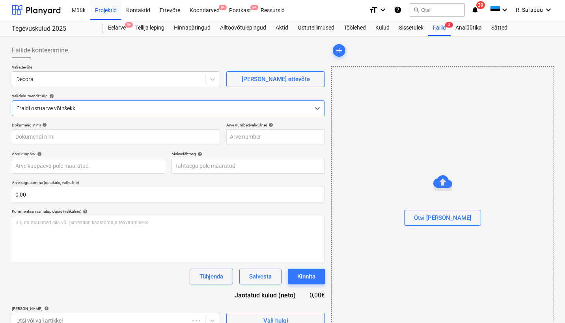
type input "30810419"
type input "[DATE]"
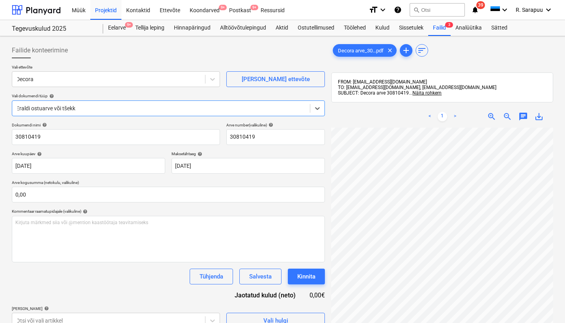
scroll to position [50, 0]
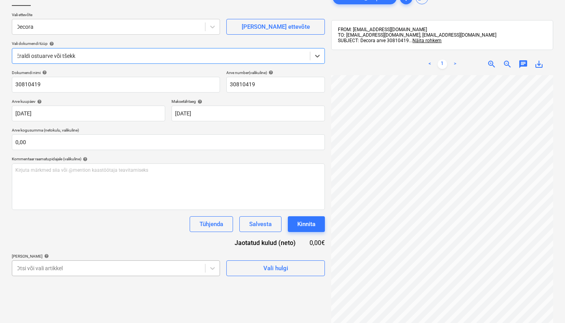
click at [184, 263] on body "Müük Projektid Kontaktid Ettevõte Koondarved 9+ Postkast 9+ Ressursid format_si…" at bounding box center [282, 109] width 565 height 323
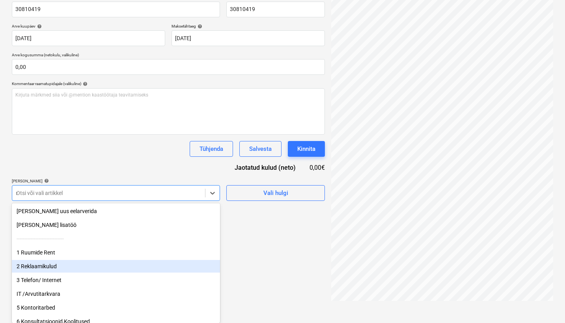
scroll to position [112, 0]
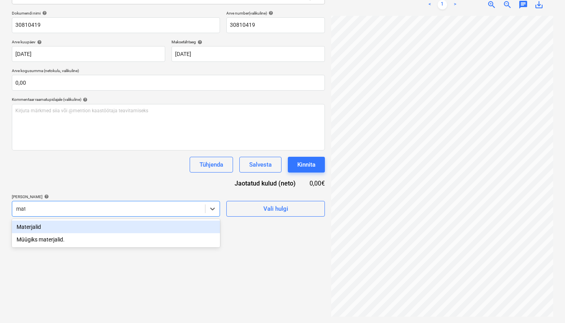
type input "mater"
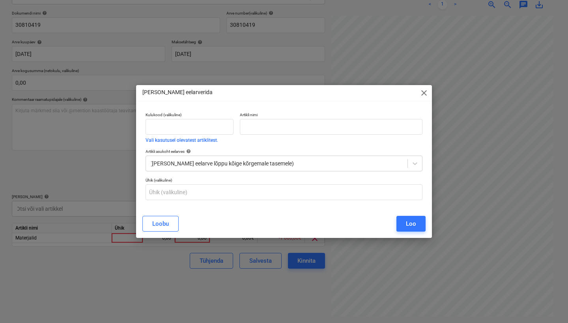
click at [423, 92] on span "close" at bounding box center [423, 92] width 9 height 9
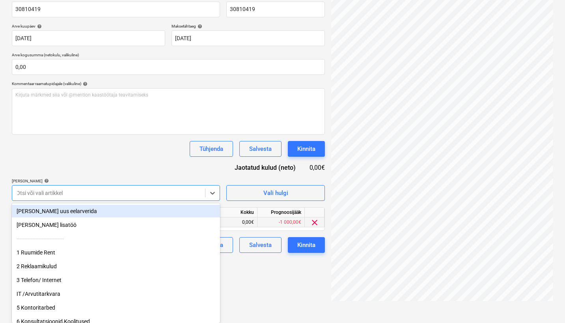
click at [192, 196] on body "Müük Projektid Kontaktid Ettevõte Koondarved 9+ Postkast 9+ Ressursid format_si…" at bounding box center [282, 33] width 565 height 323
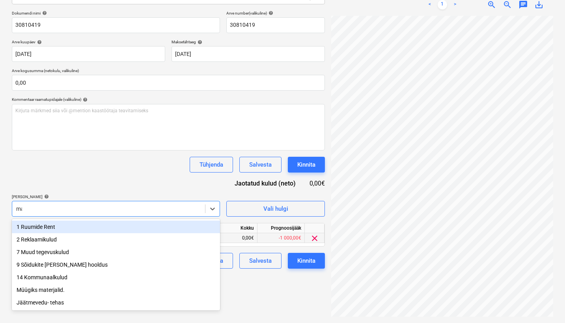
scroll to position [112, 0]
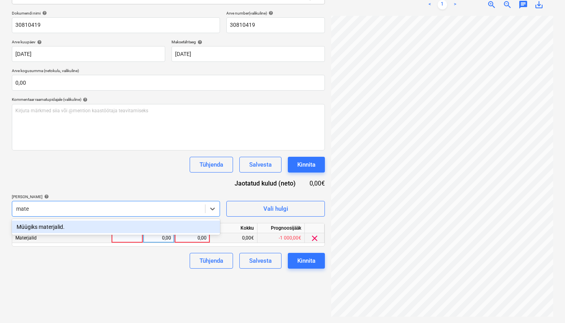
type input "mater"
click at [92, 228] on div "Müügiks materjalid." at bounding box center [116, 227] width 208 height 13
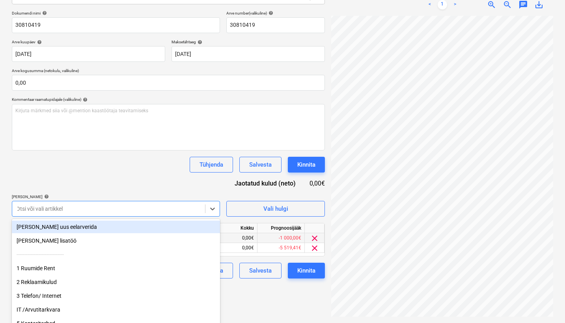
click at [136, 172] on div "Dokumendi nimi help 30810419 Arve number (valikuline) help 30810419 Arve kuupäe…" at bounding box center [168, 145] width 313 height 268
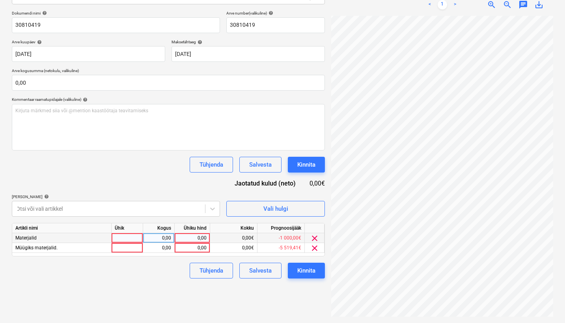
click at [317, 238] on span "clear" at bounding box center [314, 238] width 9 height 9
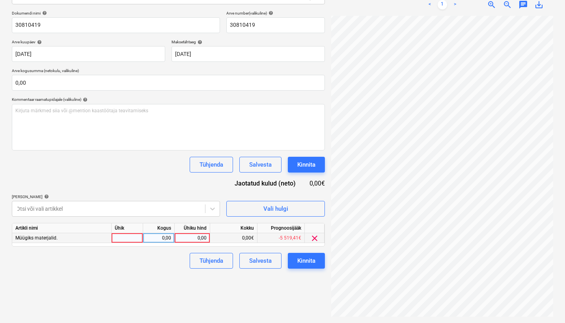
click at [203, 238] on div "0,00" at bounding box center [192, 238] width 29 height 10
type input "427,23"
click at [204, 243] on div "Artikli nimi Ühik Kogus Ühiku hind Kokku Prognoosijääk Müügiks materjalid. tk 1…" at bounding box center [168, 235] width 313 height 24
click at [204, 240] on div "427,23" at bounding box center [192, 238] width 29 height 10
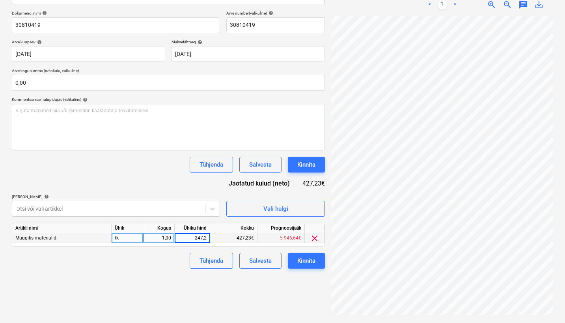
type input "247,23"
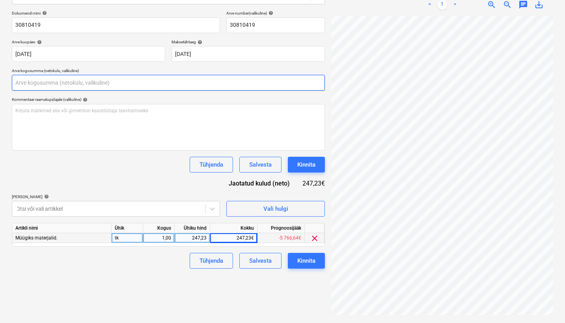
click at [62, 83] on input "text" at bounding box center [168, 83] width 313 height 16
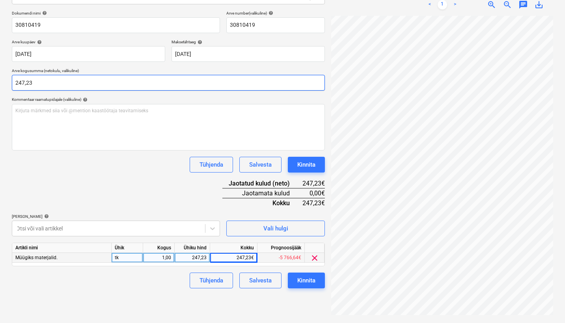
type input "247,23"
click at [48, 170] on div "Tühjenda Salvesta Kinnita" at bounding box center [168, 165] width 313 height 16
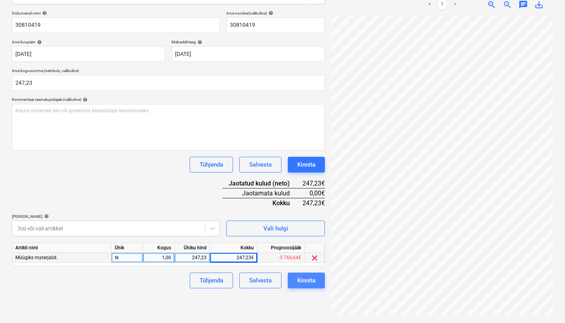
click at [310, 278] on div "Kinnita" at bounding box center [306, 281] width 18 height 10
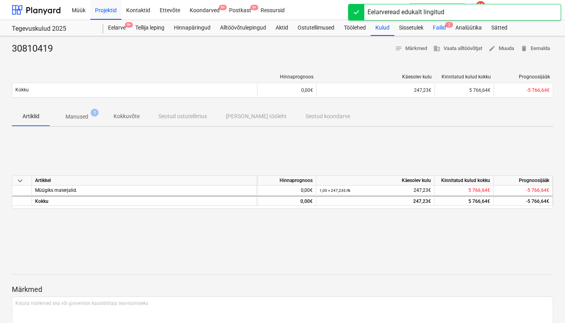
click at [444, 25] on div "Failid 2" at bounding box center [439, 28] width 22 height 16
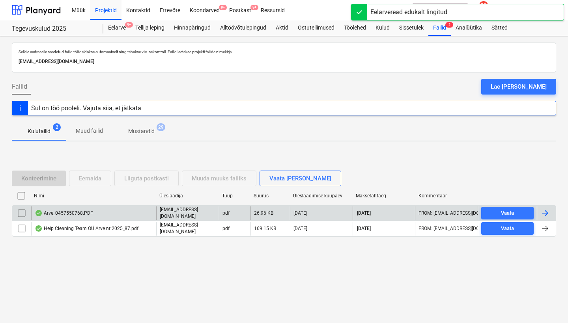
click at [77, 214] on div "Arve_0457550768.PDF" at bounding box center [64, 213] width 58 height 6
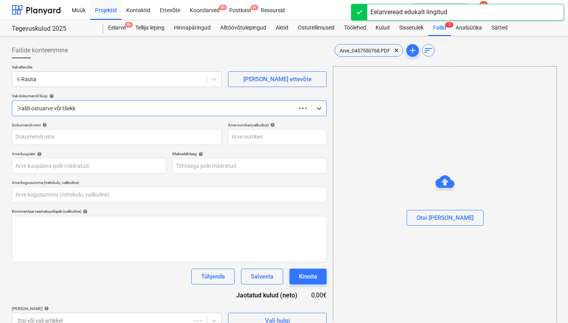
type input "457550768"
type input "[DATE]"
type input "0,00"
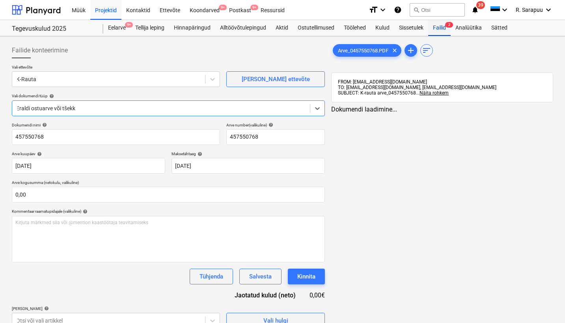
click at [448, 31] on div "Failid 2" at bounding box center [439, 28] width 22 height 16
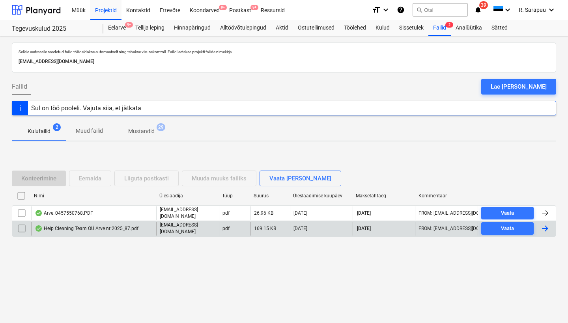
click at [98, 226] on div "Help Cleaning Team OÜ Arve nr 2025_87.pdf" at bounding box center [87, 229] width 104 height 6
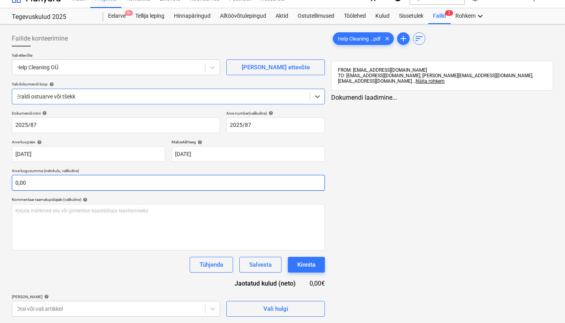
scroll to position [11, 0]
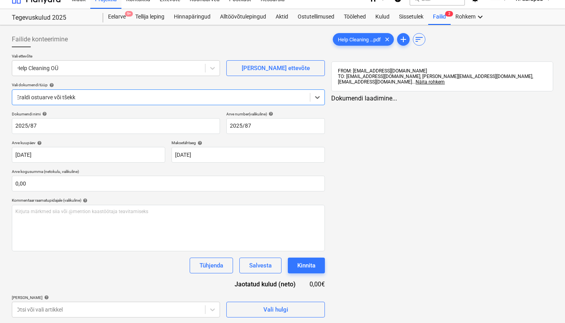
click at [445, 83] on span "Näita rohkem" at bounding box center [430, 82] width 29 height 6
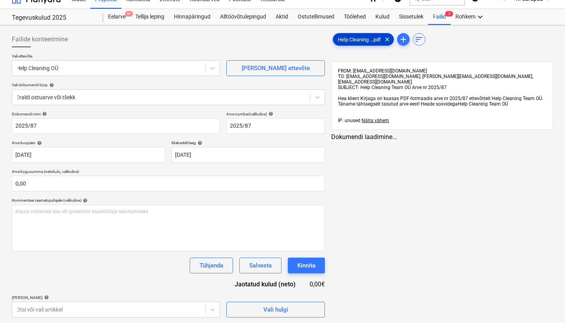
click at [351, 41] on span "Help Cleaning ...pdf" at bounding box center [359, 40] width 52 height 6
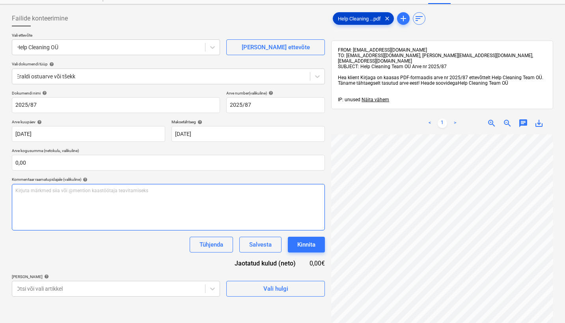
scroll to position [33, 0]
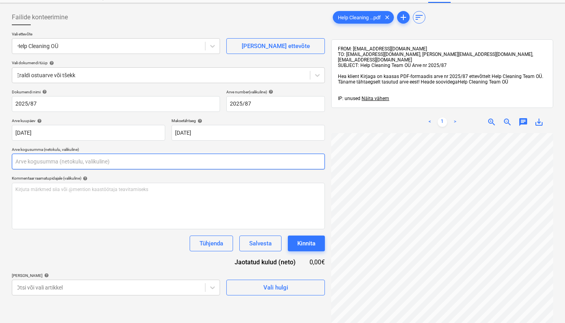
click at [33, 163] on input "text" at bounding box center [168, 162] width 313 height 16
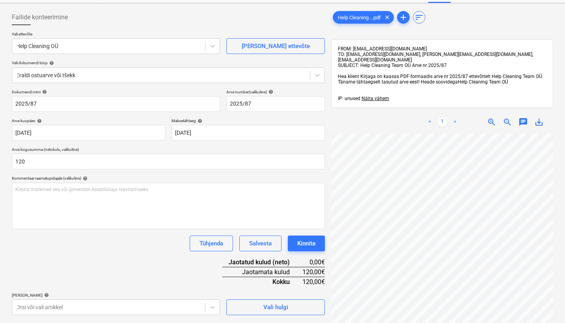
type input "120,00"
click at [68, 252] on div "Dokumendi nimi help 2025/87 Arve number (valikuline) help 2025/87 Arve kuupäev …" at bounding box center [168, 203] width 313 height 226
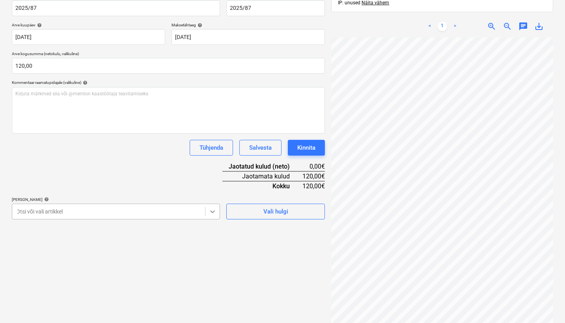
scroll to position [151, 0]
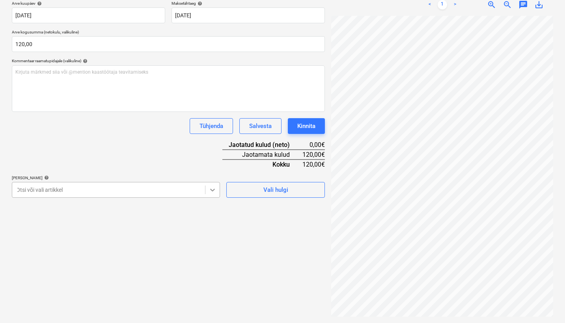
click at [213, 173] on body "Müük Projektid Kontaktid Ettevõte Koondarved 9+ Postkast 9+ Ressursid format_si…" at bounding box center [282, 10] width 565 height 323
click at [139, 164] on div "Dokumendi nimi help 2025/87 Arve number (valikuline) help 2025/87 Arve kuupäev …" at bounding box center [168, 85] width 313 height 226
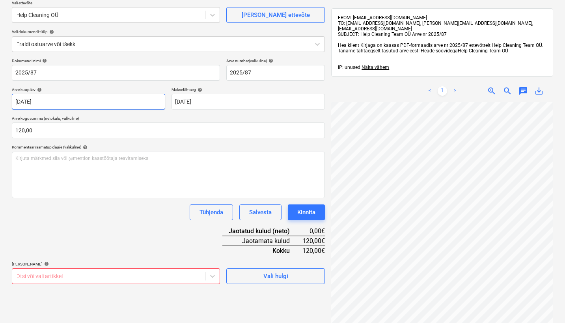
scroll to position [69, 0]
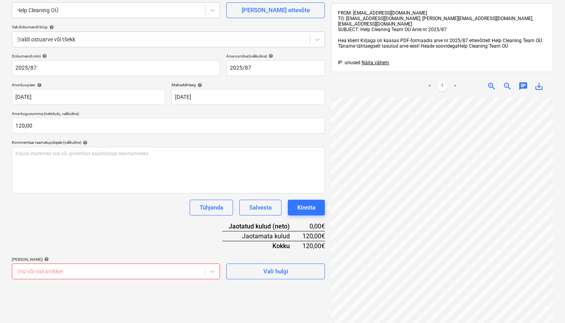
click at [155, 254] on body "Müük Projektid Kontaktid Ettevõte Koondarved 9+ Postkast 9+ Ressursid format_si…" at bounding box center [282, 92] width 565 height 323
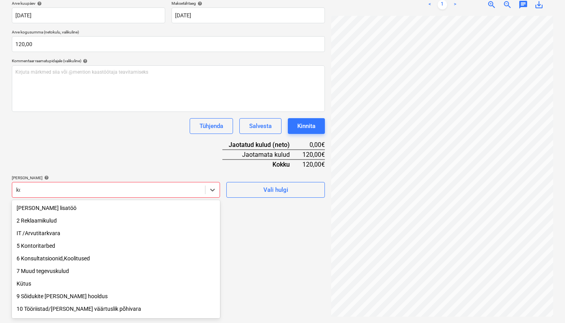
scroll to position [0, 0]
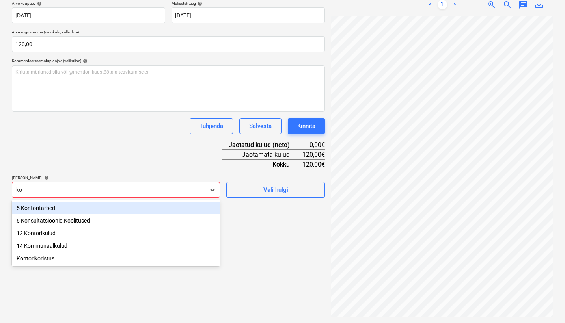
type input "kor"
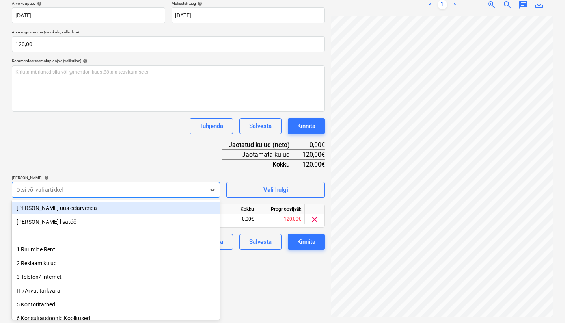
click at [105, 146] on div "Dokumendi nimi help 2025/87 Arve number (valikuline) help 2025/87 Arve kuupäev …" at bounding box center [168, 111] width 313 height 278
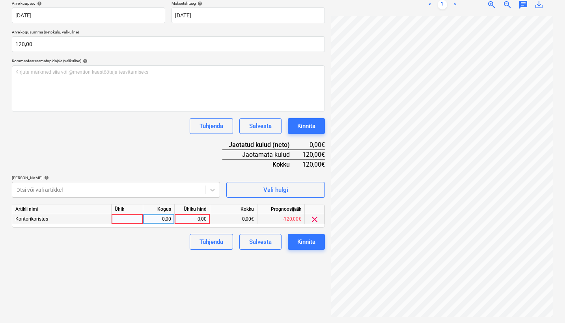
click at [203, 217] on div "0,00" at bounding box center [192, 220] width 29 height 10
type input "120"
click at [145, 153] on div "Dokumendi nimi help 2025/87 Arve number (valikuline) help 2025/87 Arve kuupäev …" at bounding box center [168, 111] width 313 height 278
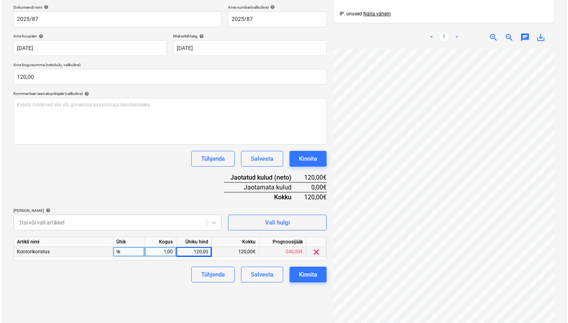
scroll to position [0, 69]
click at [309, 274] on div "Kinnita" at bounding box center [306, 275] width 18 height 10
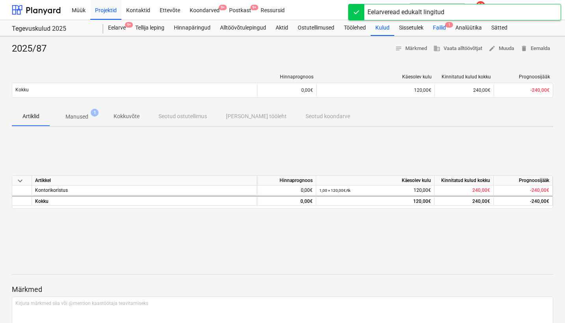
click at [446, 28] on div "Failid 1" at bounding box center [439, 28] width 22 height 16
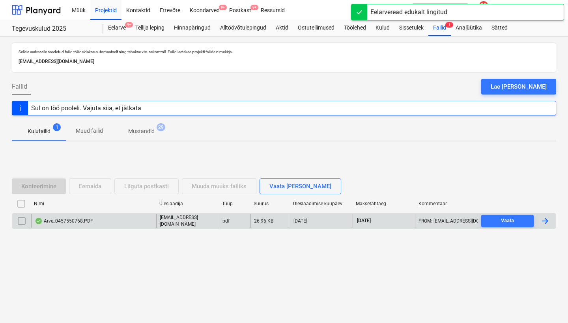
click at [77, 218] on div "Arve_0457550768.PDF" at bounding box center [64, 221] width 58 height 6
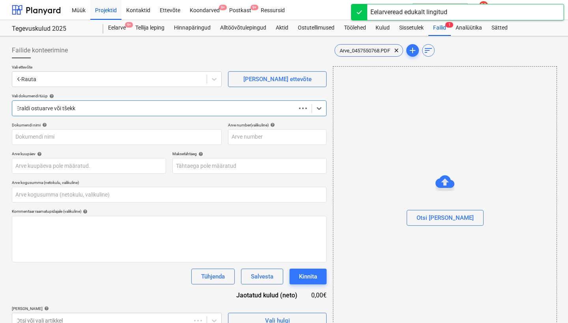
type input "457550768"
type input "[DATE]"
type input "0,00"
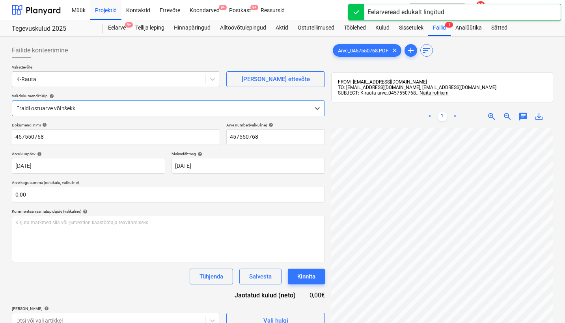
scroll to position [175, 0]
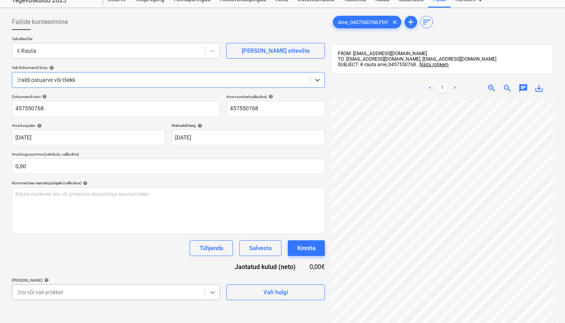
click at [208, 293] on body "Müük Projektid Kontaktid Ettevõte Koondarved 9+ Postkast 9+ Ressursid format_si…" at bounding box center [282, 133] width 565 height 323
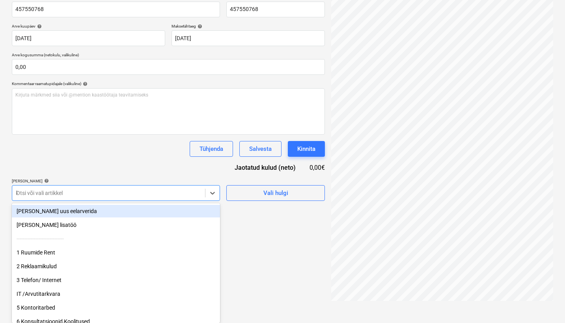
scroll to position [112, 0]
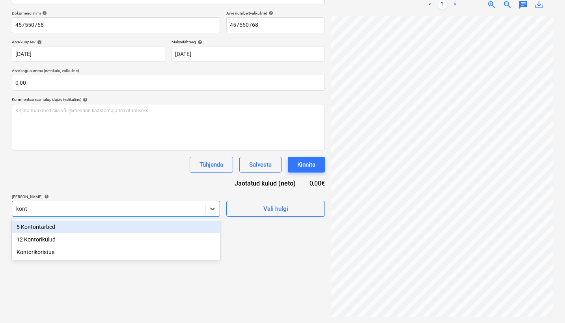
type input "konto"
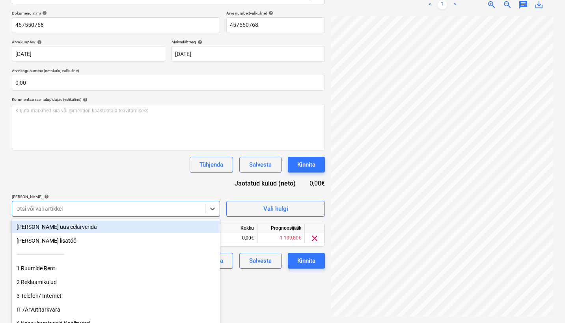
click at [147, 164] on div "Tühjenda Salvesta Kinnita" at bounding box center [168, 165] width 313 height 16
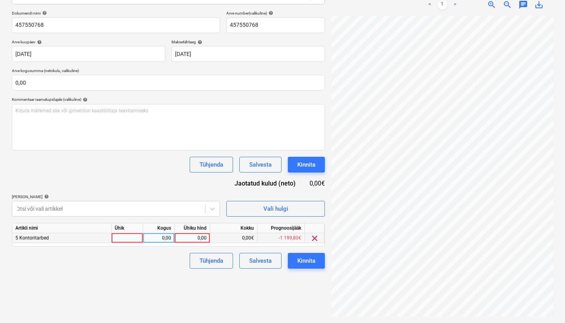
click at [200, 237] on div "0,00" at bounding box center [192, 238] width 29 height 10
type input "245,97"
click at [149, 178] on div "Dokumendi nimi help 457550768 Arve number (valikuline) help 457550768 Arve kuup…" at bounding box center [168, 140] width 313 height 258
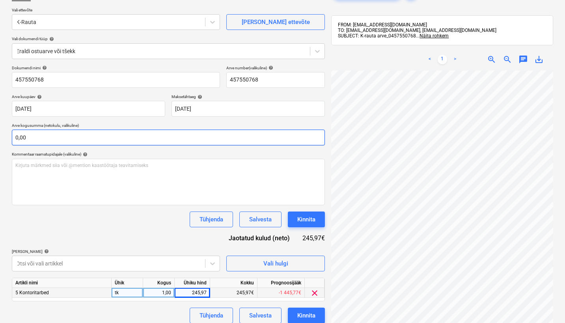
scroll to position [54, 0]
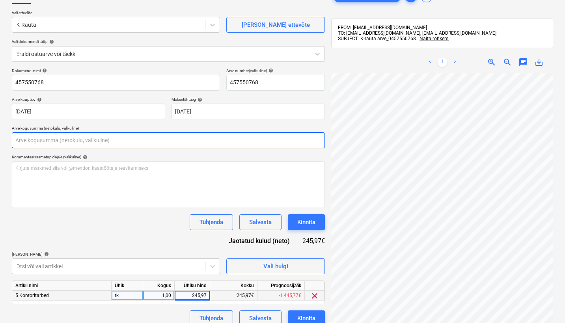
click at [110, 133] on input "text" at bounding box center [168, 141] width 313 height 16
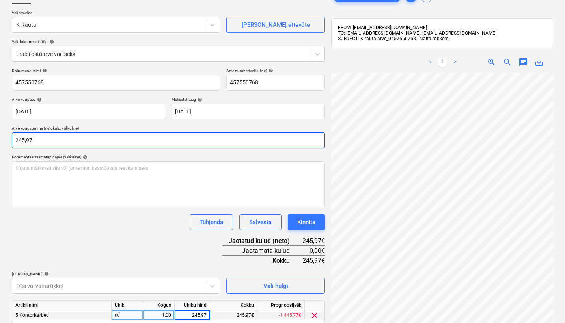
type input "245,97"
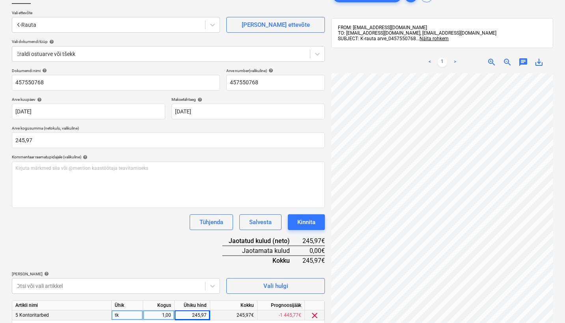
click at [103, 238] on div "Dokumendi nimi help 457550768 Arve number (valikuline) help 457550768 Arve kuup…" at bounding box center [168, 207] width 313 height 278
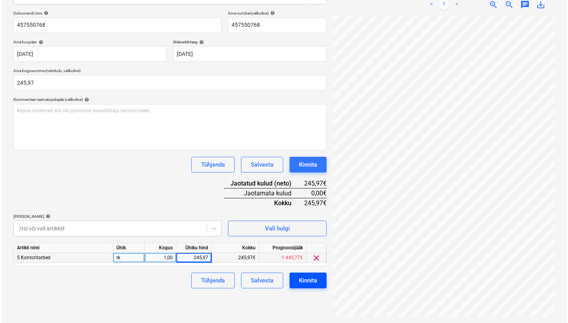
scroll to position [112, 0]
click at [316, 282] on button "Kinnita" at bounding box center [306, 281] width 37 height 16
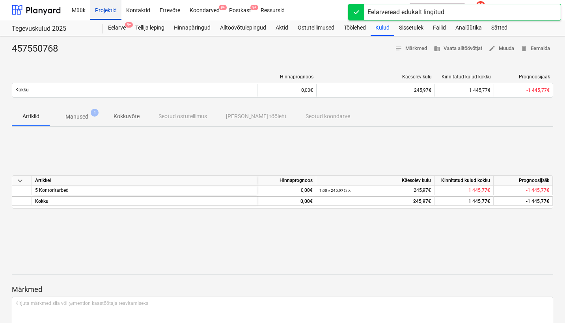
click at [101, 10] on div "Projektid" at bounding box center [105, 10] width 31 height 20
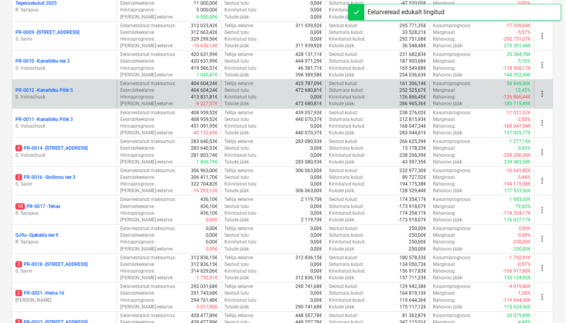
scroll to position [507, 0]
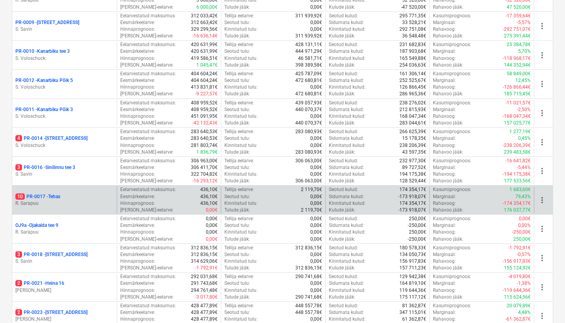
click at [53, 194] on p "10 PR-0017 - Tehas" at bounding box center [37, 197] width 45 height 7
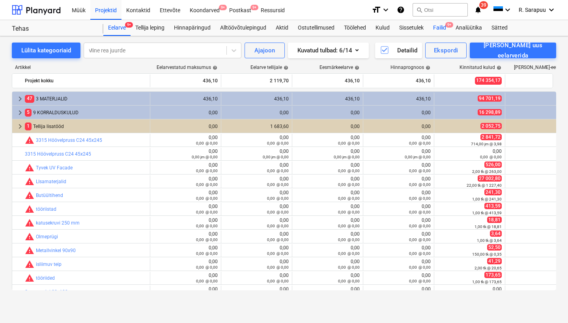
click at [441, 28] on div "Failid 9+" at bounding box center [439, 28] width 22 height 16
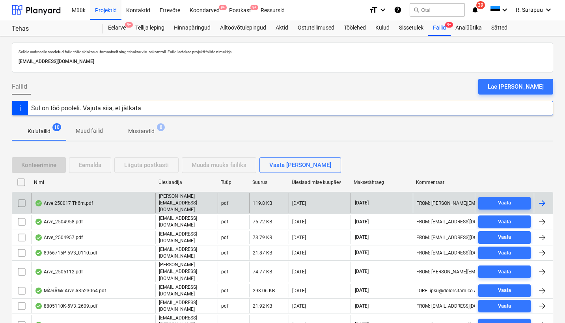
click at [69, 200] on div "Arve 250017 Thörn.pdf" at bounding box center [64, 203] width 58 height 6
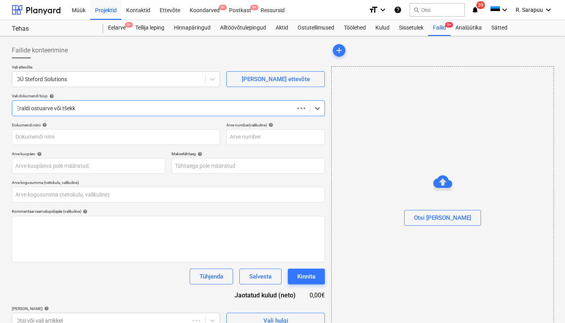
type input "0,00"
type input "250017"
type input "[DATE]"
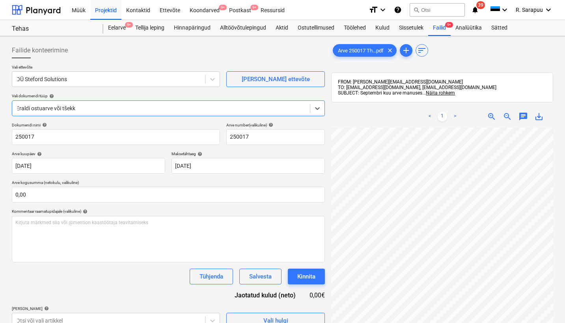
scroll to position [0, 134]
click at [446, 93] on span "Näita rohkem" at bounding box center [440, 93] width 29 height 6
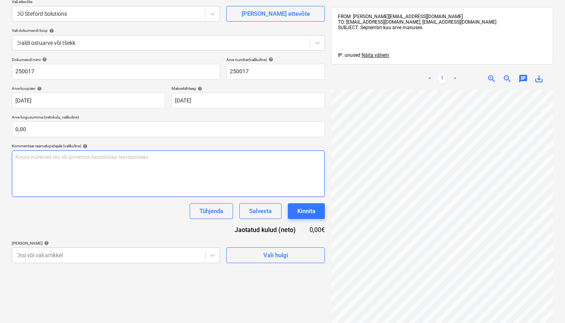
scroll to position [134, 0]
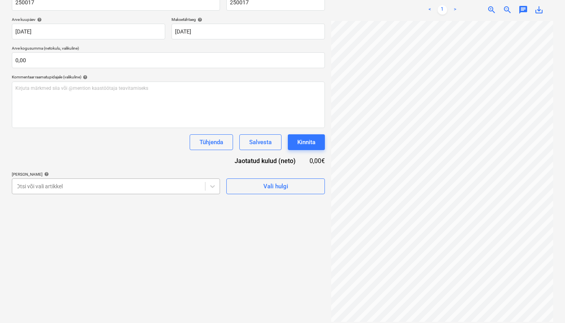
click at [188, 183] on div at bounding box center [108, 187] width 185 height 8
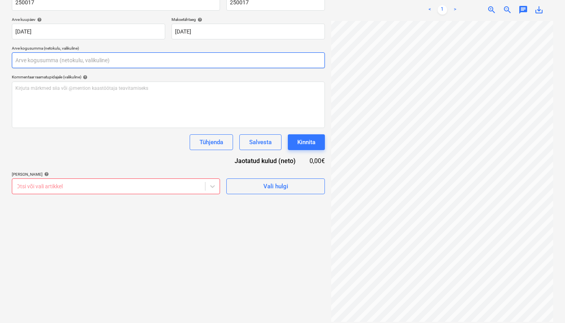
click at [101, 56] on input "text" at bounding box center [168, 60] width 313 height 16
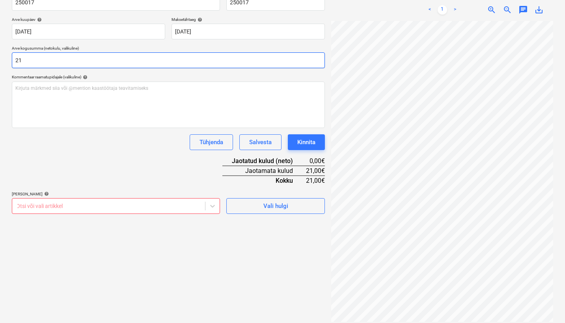
type input "2"
type input "210,27"
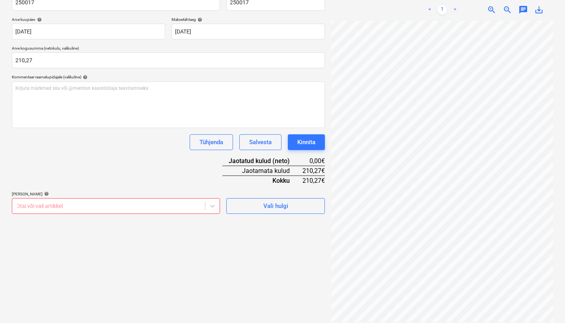
click at [45, 148] on div "Tühjenda Salvesta Kinnita" at bounding box center [168, 142] width 313 height 16
click at [170, 189] on body "Müük Projektid Kontaktid Ettevõte Koondarved 9+ Postkast 9+ Ressursid format_si…" at bounding box center [282, 27] width 565 height 323
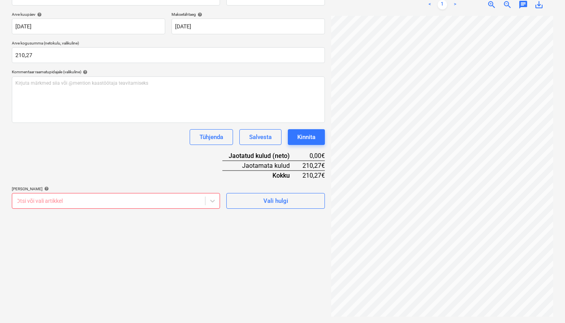
click at [153, 149] on div "Dokumendi nimi help 250017 Arve number (valikuline) help 250017 Arve kuupäev he…" at bounding box center [168, 96] width 313 height 226
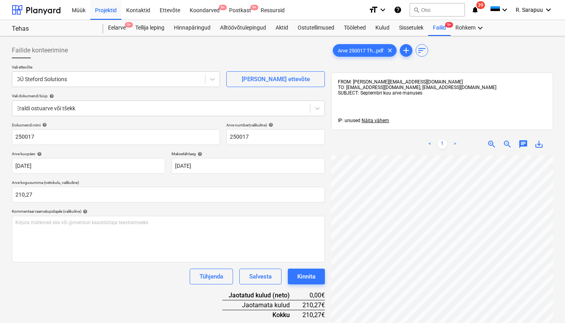
scroll to position [0, 0]
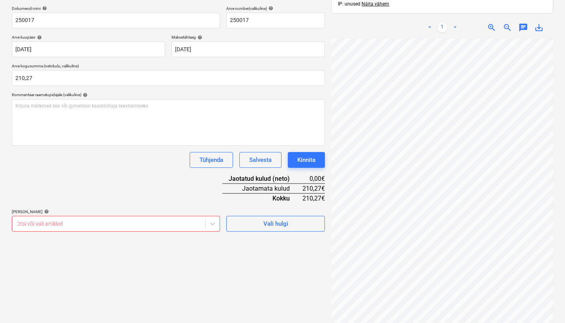
click at [150, 207] on body "Müük Projektid Kontaktid Ettevõte Koondarved 9+ Postkast 9+ Ressursid format_si…" at bounding box center [282, 44] width 565 height 323
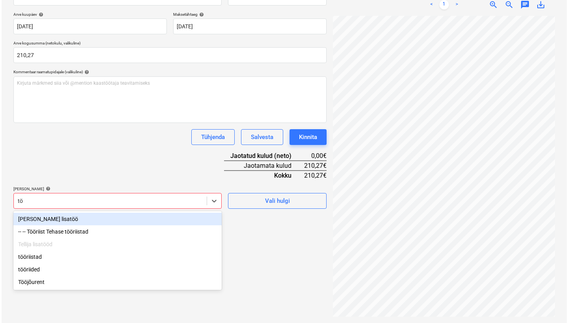
scroll to position [140, 0]
type input "töö"
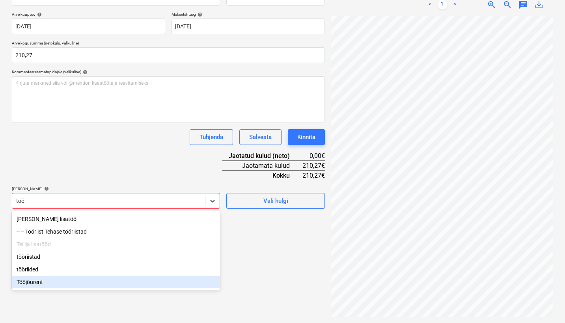
click at [34, 284] on div "Tööjõurent" at bounding box center [116, 282] width 208 height 13
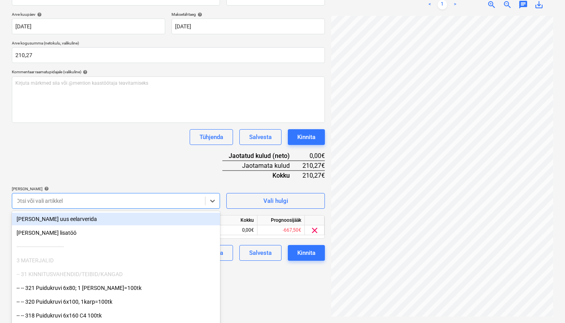
click at [105, 162] on div "Dokumendi nimi help 250017 Arve number (valikuline) help 250017 Arve kuupäev he…" at bounding box center [168, 122] width 313 height 278
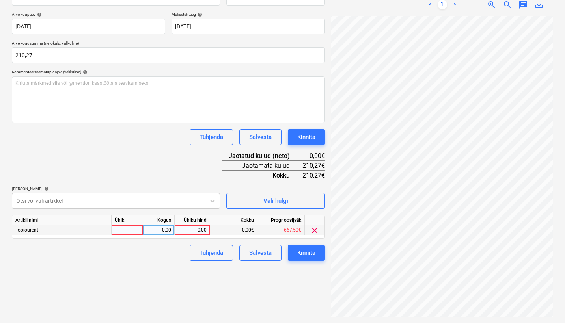
click at [196, 230] on div "0,00" at bounding box center [192, 231] width 29 height 10
type input "210,27"
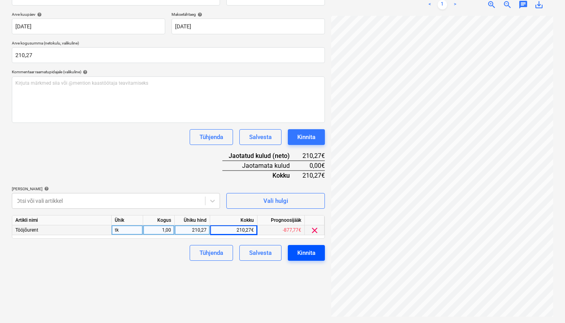
click at [304, 248] on div "Kinnita" at bounding box center [306, 253] width 18 height 10
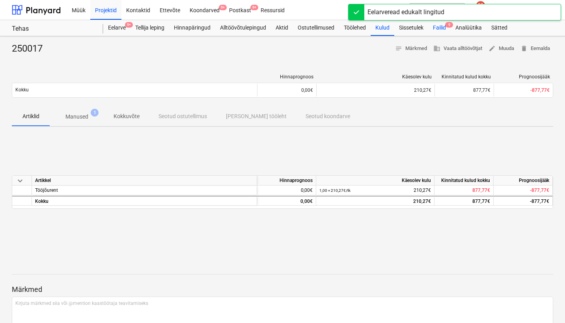
click at [445, 27] on div "Failid 9" at bounding box center [439, 28] width 22 height 16
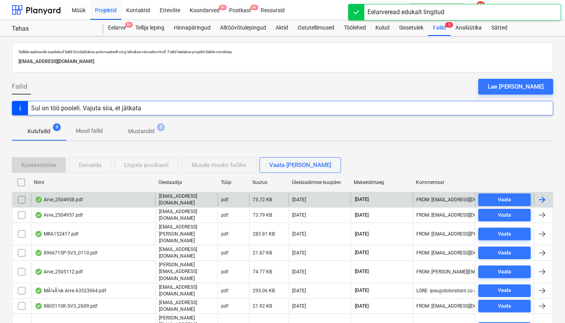
click at [78, 201] on div "Arve_2504958.pdf" at bounding box center [59, 200] width 48 height 6
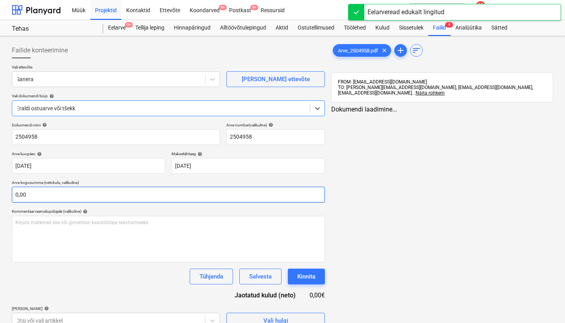
type input "2504958"
type input "[DATE]"
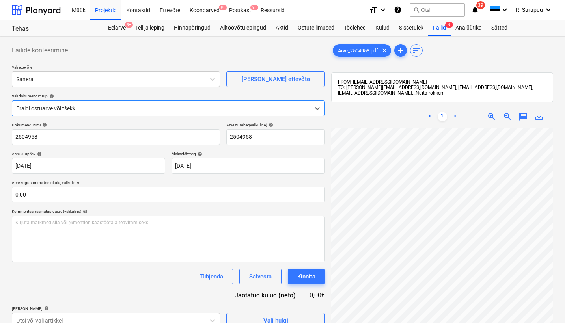
scroll to position [103, 37]
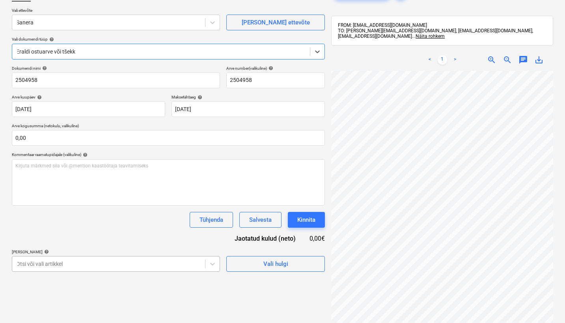
click at [187, 256] on body "Müük Projektid Kontaktid Ettevõte Koondarved 9+ Postkast 9+ Ressursid format_si…" at bounding box center [282, 104] width 565 height 323
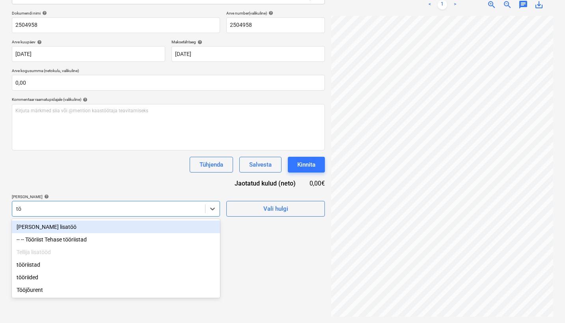
scroll to position [112, 0]
type input "töör"
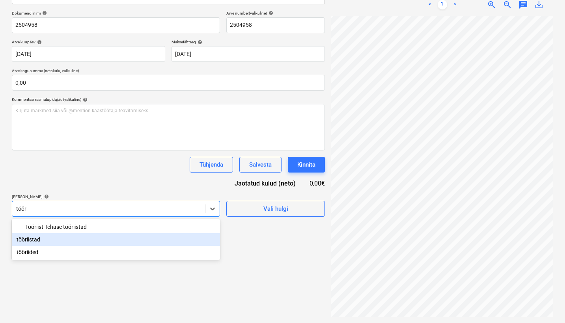
click at [35, 239] on div "tööriistad" at bounding box center [116, 239] width 208 height 13
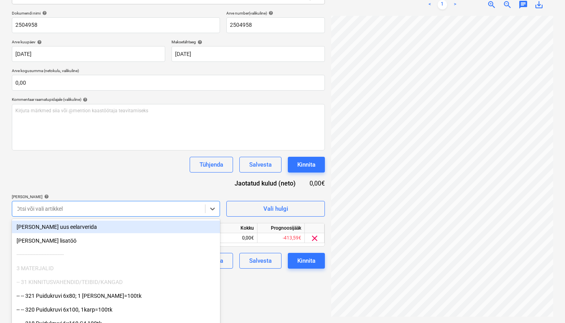
click at [118, 159] on div "Tühjenda Salvesta Kinnita" at bounding box center [168, 165] width 313 height 16
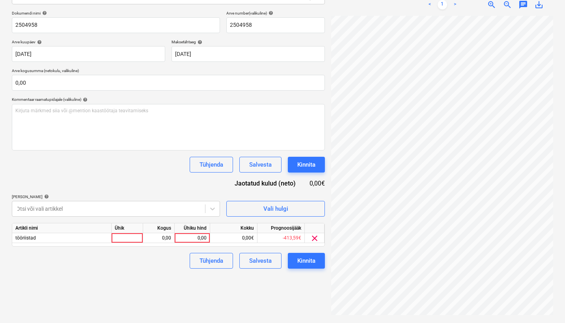
scroll to position [203, 134]
click at [197, 240] on div "0,00" at bounding box center [192, 238] width 29 height 10
type input "926,40"
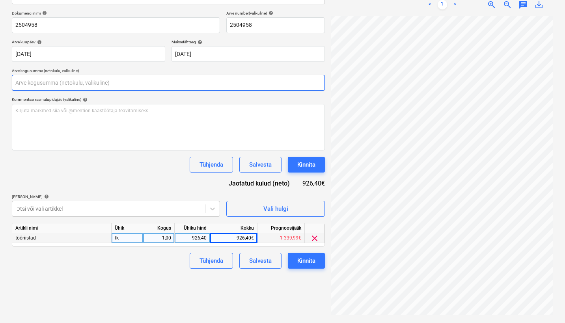
click at [78, 83] on input "text" at bounding box center [168, 83] width 313 height 16
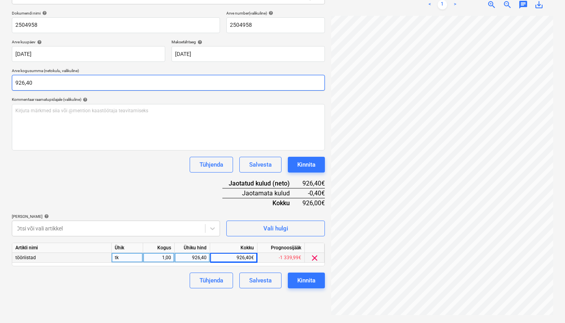
type input "926,40"
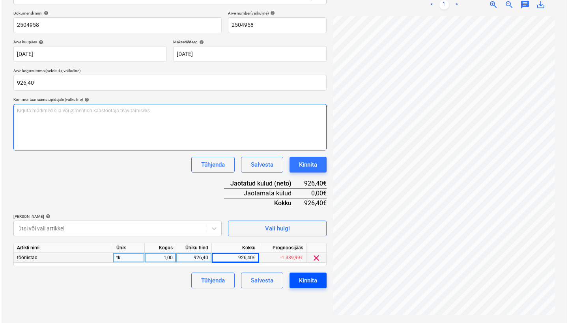
scroll to position [112, 0]
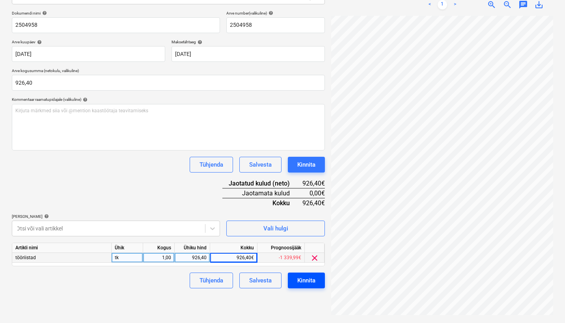
click at [304, 279] on div "Kinnita" at bounding box center [306, 281] width 18 height 10
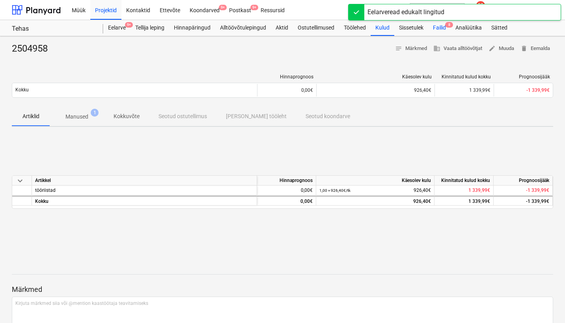
click at [451, 24] on span "8" at bounding box center [449, 25] width 8 height 6
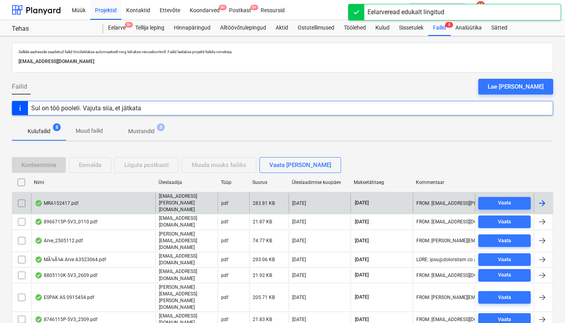
click at [65, 194] on div "MRA152417.pdf" at bounding box center [93, 203] width 124 height 20
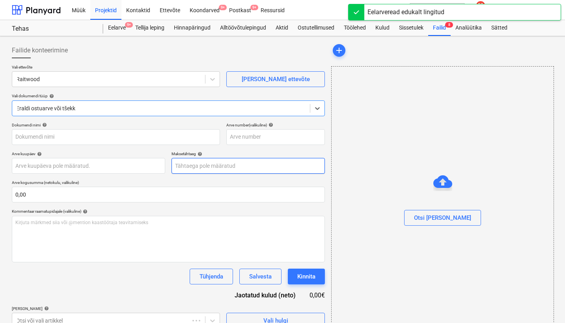
type input "MRA152417"
type input "[DATE]"
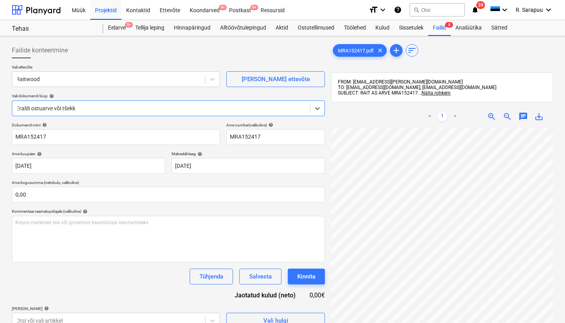
scroll to position [203, 134]
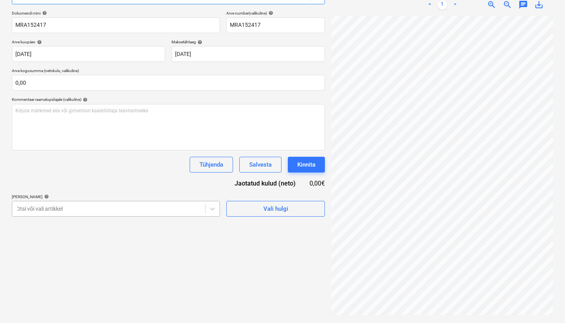
click at [188, 204] on body "Müük Projektid Kontaktid Ettevõte Koondarved 9+ Postkast 9+ Ressursid format_si…" at bounding box center [282, 49] width 565 height 323
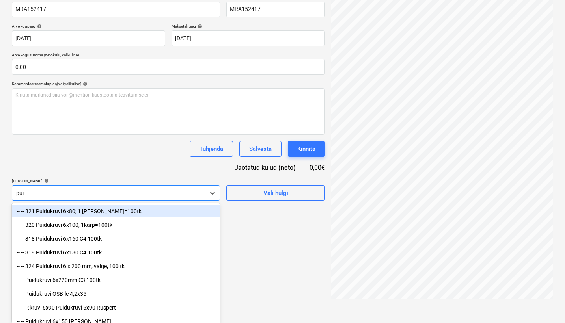
type input "puit"
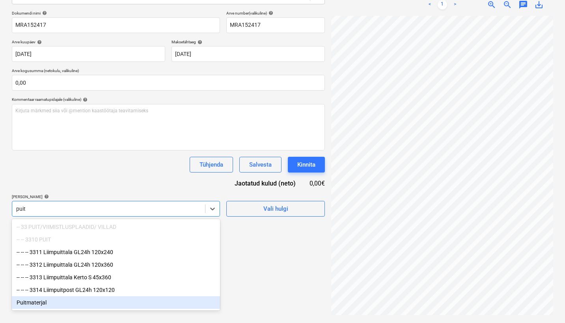
click at [47, 306] on div "Puitmaterjal" at bounding box center [116, 303] width 208 height 13
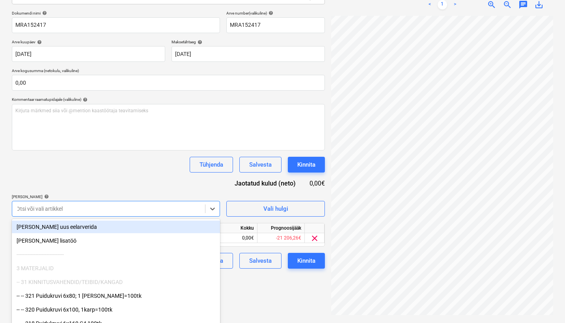
click at [101, 177] on div "Dokumendi nimi help MRA152417 Arve number (valikuline) help MRA152417 Arve kuup…" at bounding box center [168, 140] width 313 height 258
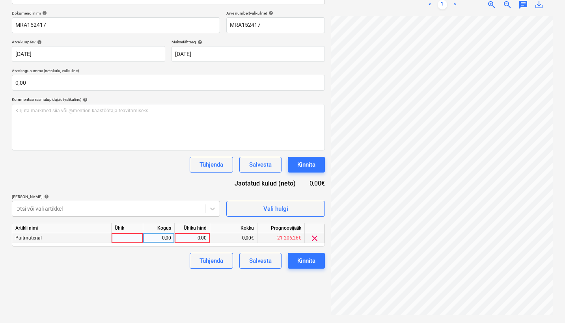
click at [199, 240] on div "0,00" at bounding box center [192, 238] width 29 height 10
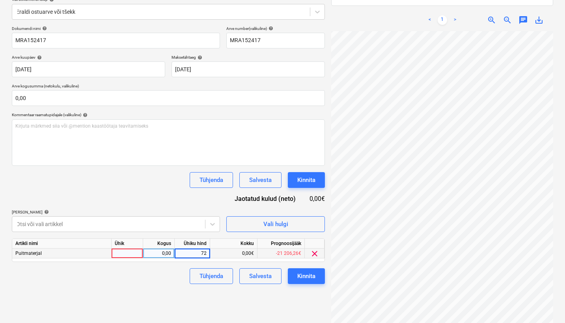
scroll to position [123, 77]
type input "7238,14"
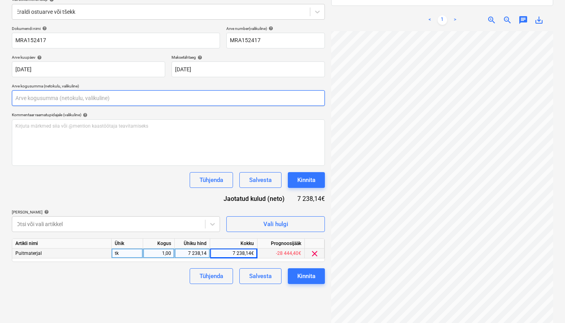
click at [114, 98] on input "text" at bounding box center [168, 98] width 313 height 16
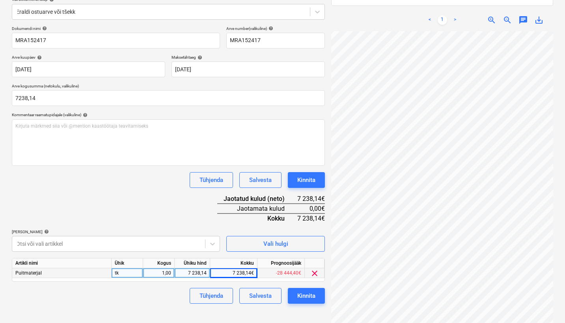
type input "7 238,14"
click at [129, 192] on div "Dokumendi nimi help MRA152417 Arve number (valikuline) help MRA152417 Arve kuup…" at bounding box center [168, 165] width 313 height 278
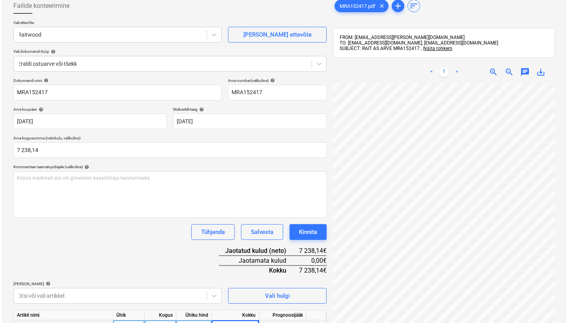
scroll to position [109, 0]
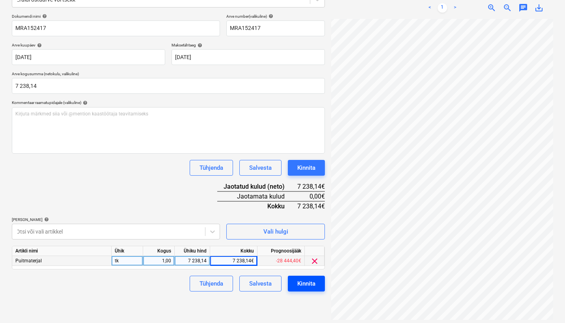
click at [312, 288] on div "Kinnita" at bounding box center [306, 284] width 18 height 10
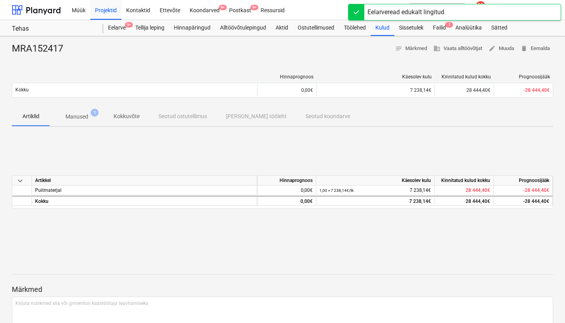
click at [441, 36] on div "MRA152417 notes Märkmed business Vaata alltöövõtjat edit Muuda delete Eemalda H…" at bounding box center [282, 205] width 565 height 339
click at [446, 20] on div "Eelarveread edukalt lingitud" at bounding box center [405, 12] width 83 height 16
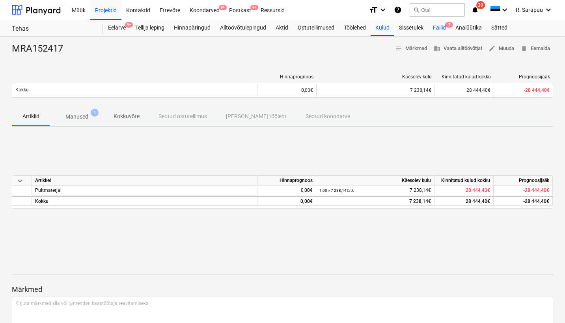
click at [445, 22] on div "Failid 7" at bounding box center [439, 28] width 22 height 16
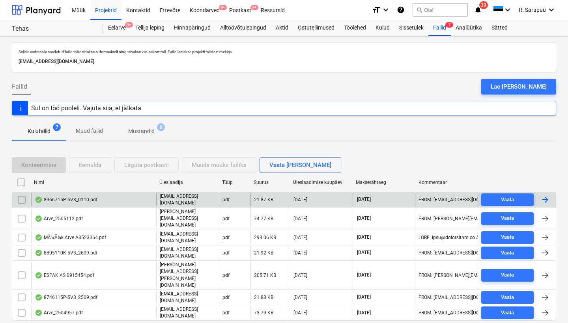
click at [86, 197] on div "8966715P-5V3_0110.pdf" at bounding box center [66, 200] width 63 height 6
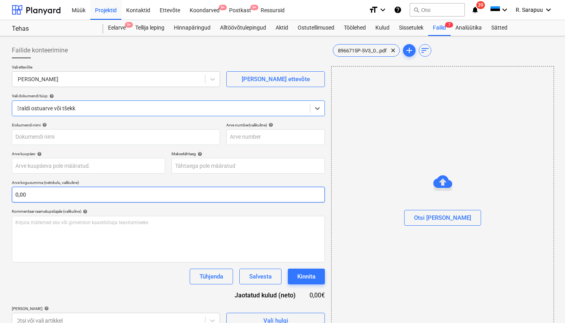
type input "8966715P-5V3"
type input "[DATE]"
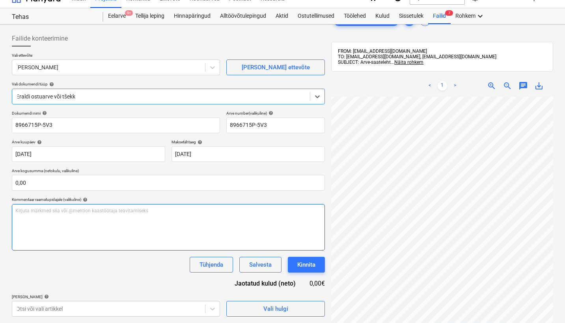
scroll to position [52, 0]
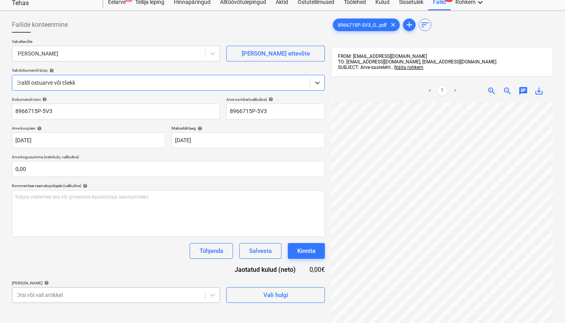
click at [172, 294] on body "Müük Projektid Kontaktid Ettevõte Koondarved 9+ Postkast 9+ Ressursid format_si…" at bounding box center [282, 135] width 565 height 323
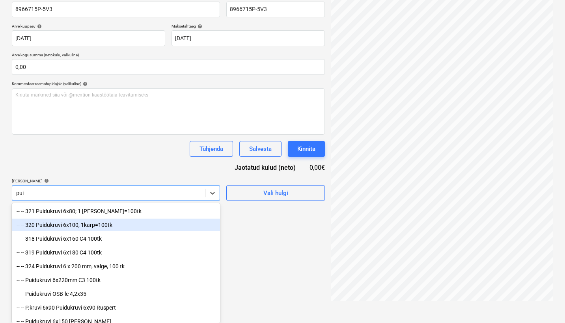
type input "puit"
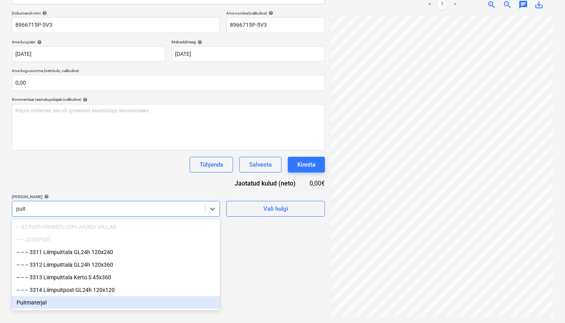
click at [78, 301] on div "Puitmaterjal" at bounding box center [116, 303] width 208 height 13
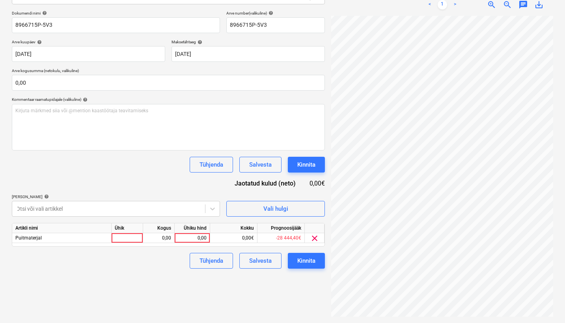
click at [125, 170] on div "Tühjenda Salvesta Kinnita" at bounding box center [168, 165] width 313 height 16
click at [200, 237] on div "0,00" at bounding box center [192, 238] width 29 height 10
type input "56,76"
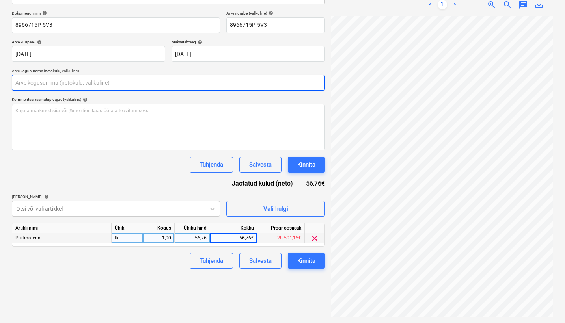
click at [218, 85] on input "text" at bounding box center [168, 83] width 313 height 16
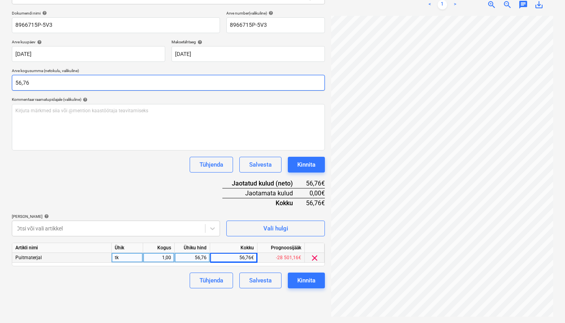
type input "56,76"
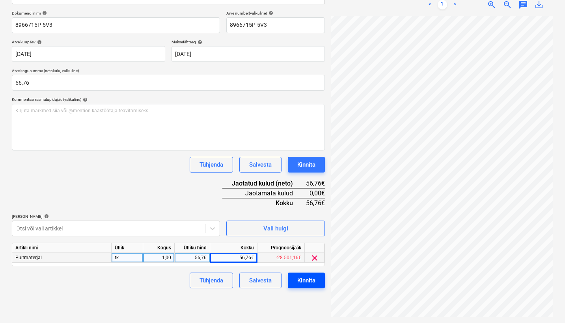
click at [303, 280] on div "Kinnita" at bounding box center [306, 281] width 18 height 10
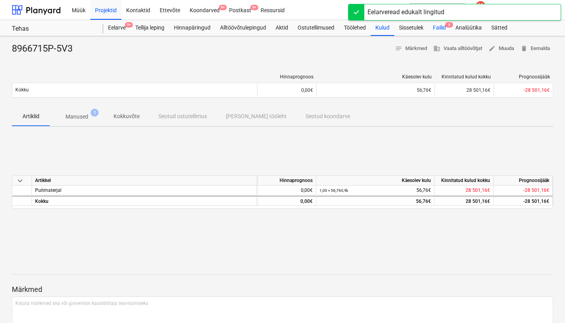
click at [446, 27] on div "Failid 6" at bounding box center [439, 28] width 22 height 16
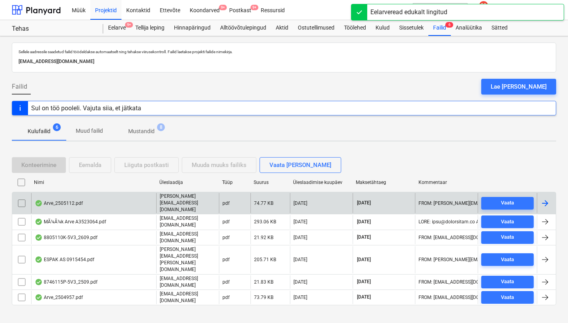
click at [58, 200] on div "Arve_2505112.pdf" at bounding box center [59, 203] width 48 height 6
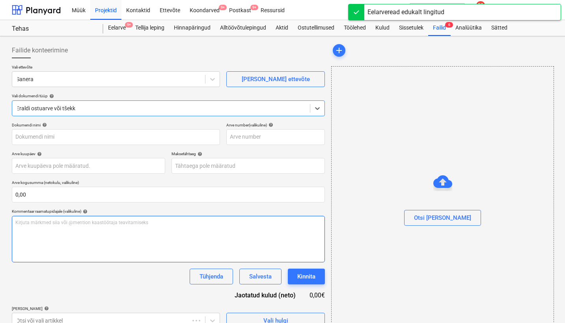
type input "2505112"
type input "[DATE]"
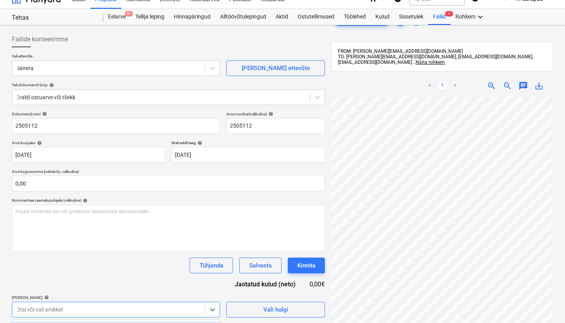
scroll to position [128, 0]
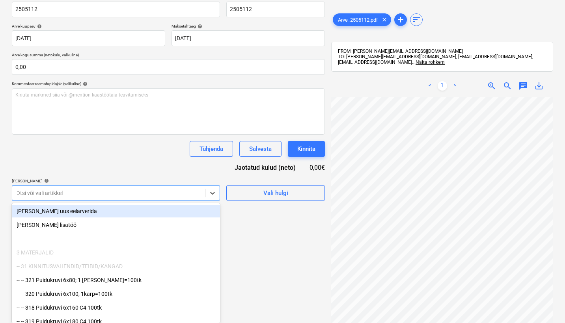
click at [177, 196] on body "Müük Projektid Kontaktid Ettevõte Koondarved 9+ Postkast 9+ Ressursid format_si…" at bounding box center [282, 33] width 565 height 323
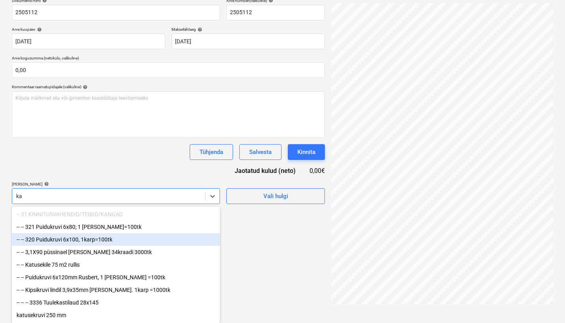
type input "kat"
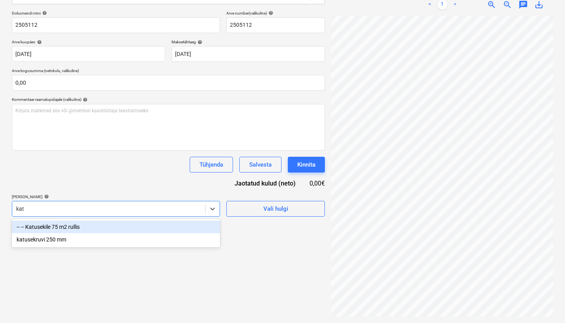
click at [68, 228] on div "-- -- Katusekile 75 m2 rullis" at bounding box center [116, 227] width 208 height 13
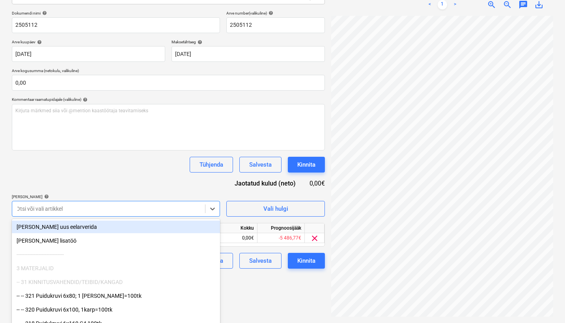
click at [121, 168] on div "Tühjenda Salvesta Kinnita" at bounding box center [168, 165] width 313 height 16
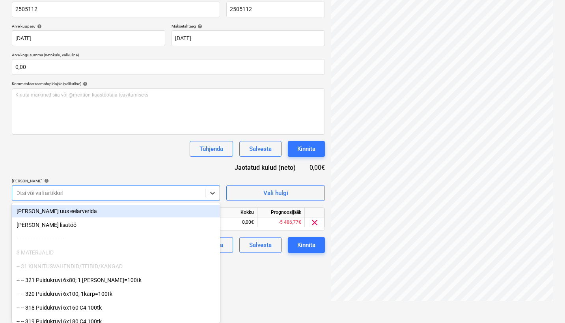
click at [185, 196] on body "Müük Projektid Kontaktid Ettevõte Koondarved 9+ Postkast 9+ Ressursid format_si…" at bounding box center [282, 33] width 565 height 323
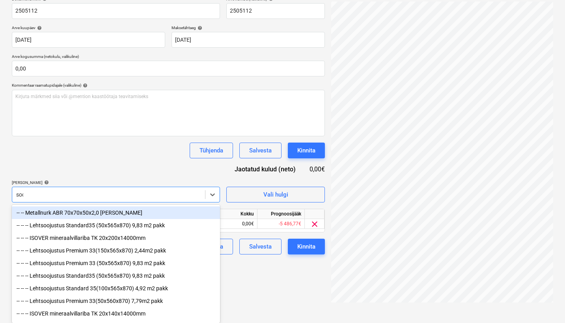
scroll to position [112, 0]
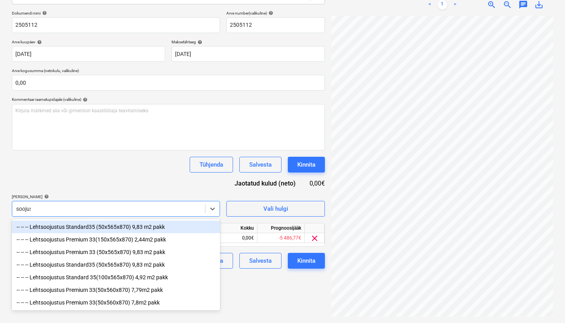
type input "soojust"
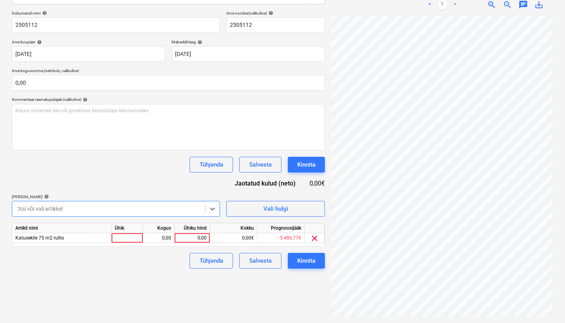
click at [164, 205] on div at bounding box center [108, 209] width 185 height 8
click at [213, 209] on body "Müük Projektid Kontaktid Ettevõte Koondarved 9+ Postkast 9+ Ressursid format_si…" at bounding box center [282, 49] width 565 height 323
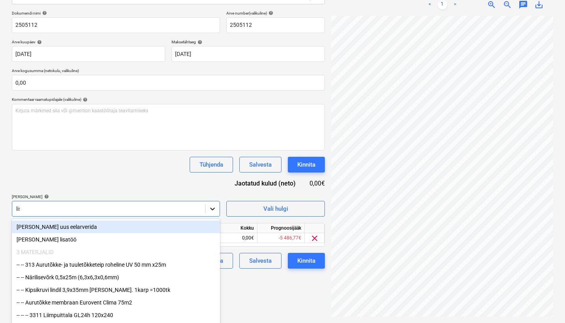
type input "[PERSON_NAME]"
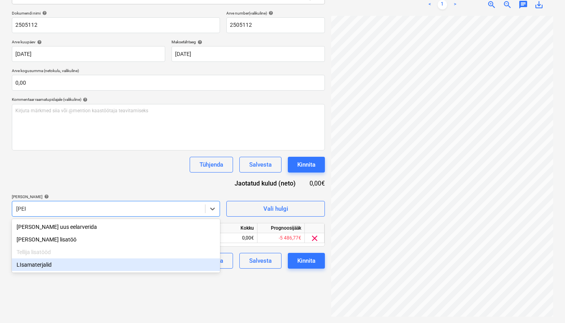
click at [99, 267] on div "LIsamaterjalid" at bounding box center [116, 265] width 208 height 13
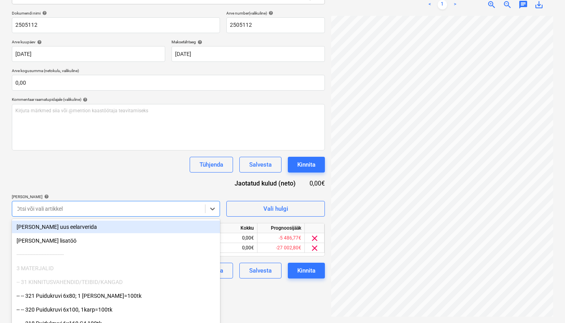
click at [181, 184] on div "Dokumendi nimi help 2505112 Arve number (valikuline) help 2505112 Arve kuupäev …" at bounding box center [168, 145] width 313 height 268
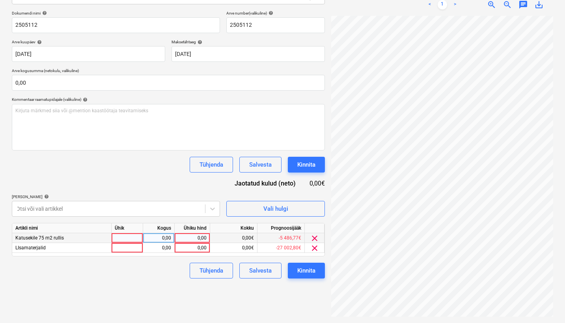
click at [316, 237] on span "clear" at bounding box center [314, 238] width 9 height 9
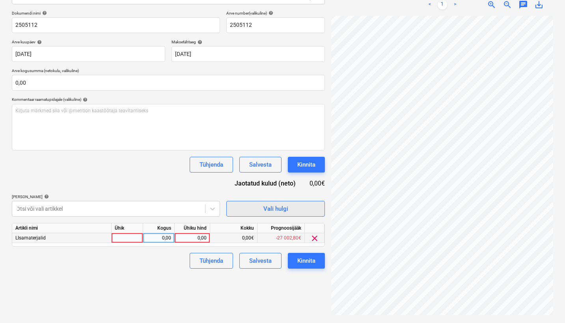
scroll to position [203, 134]
click at [192, 242] on div "0,00" at bounding box center [192, 238] width 29 height 10
type input "2453,51"
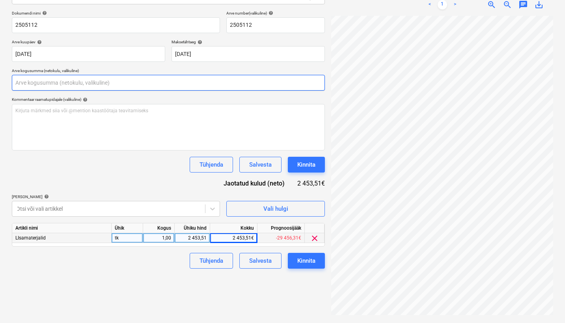
click at [100, 85] on input "text" at bounding box center [168, 83] width 313 height 16
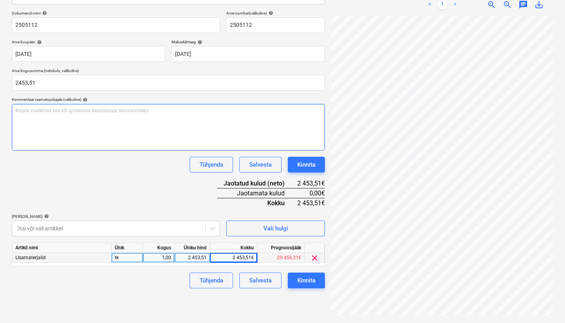
type input "2 453,51"
click at [106, 139] on div "Kirjuta märkmed siia või @mention kaastöötaja teavitamiseks ﻿" at bounding box center [168, 127] width 313 height 47
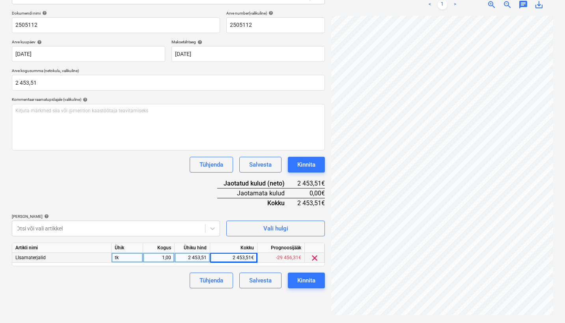
click at [108, 164] on div "Tühjenda Salvesta Kinnita" at bounding box center [168, 165] width 313 height 16
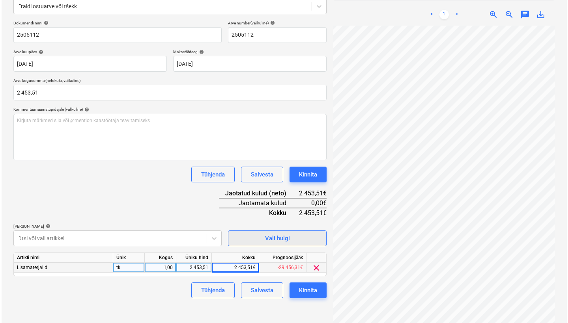
scroll to position [112, 0]
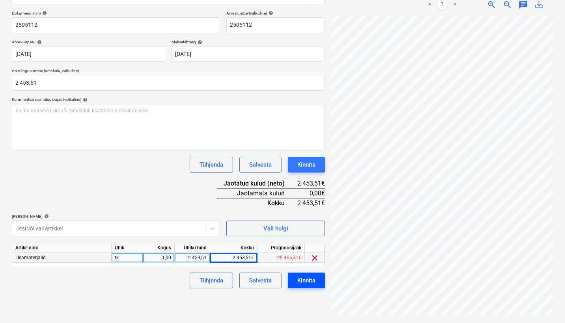
click at [299, 278] on div "Kinnita" at bounding box center [306, 281] width 18 height 10
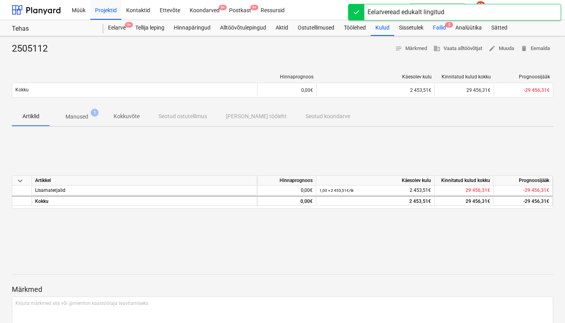
click at [442, 31] on div "Failid 5" at bounding box center [439, 28] width 22 height 16
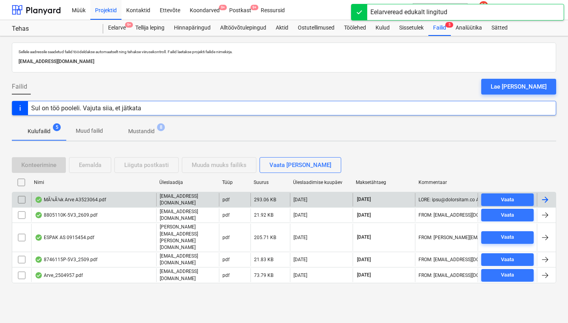
click at [93, 198] on div "MÃ¼Ã¼k Arve A3523064.pdf" at bounding box center [70, 200] width 71 height 6
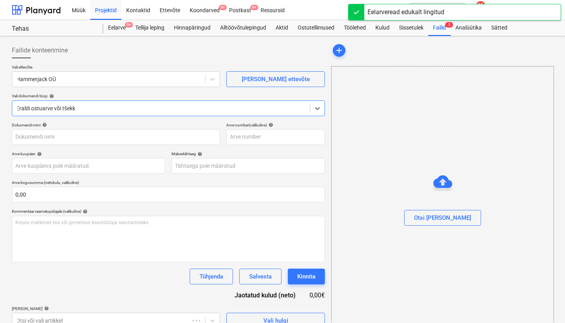
type input "A3523064"
type input "[DATE]"
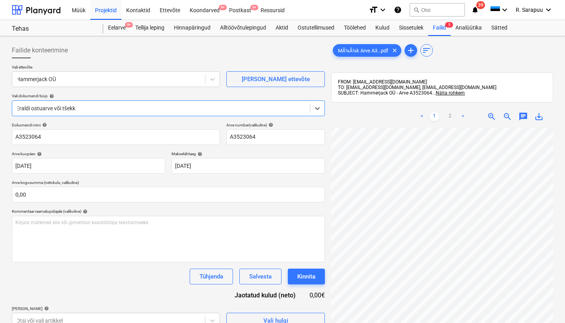
scroll to position [203, 0]
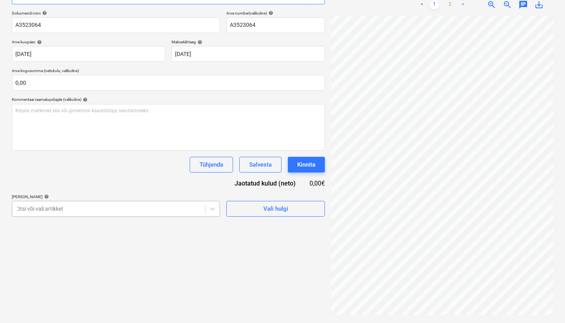
click at [187, 211] on body "Müük Projektid Kontaktid Ettevõte Koondarved 9+ Postkast 9+ Ressursid format_si…" at bounding box center [282, 49] width 565 height 323
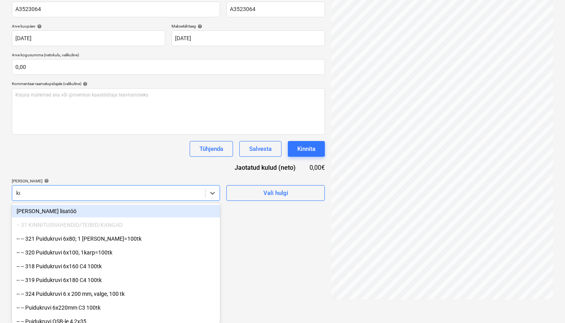
scroll to position [112, 0]
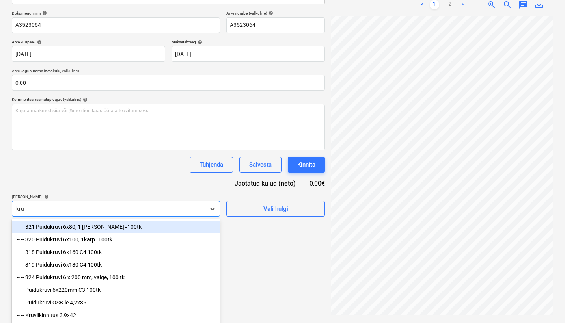
type input "kruv"
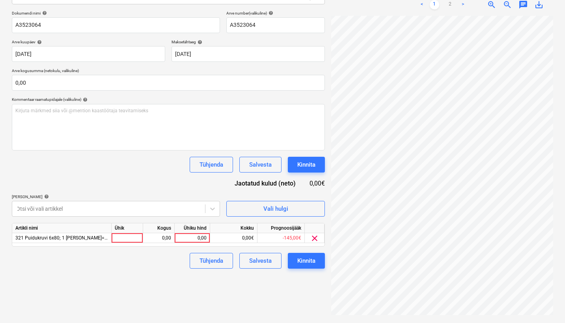
click at [159, 176] on div "Dokumendi nimi help A3523064 Arve number (valikuline) help A3523064 Arve kuupäe…" at bounding box center [168, 140] width 313 height 258
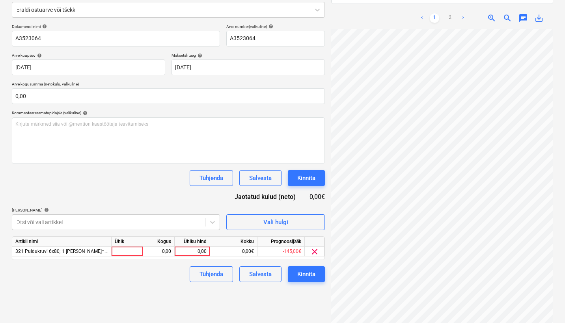
scroll to position [203, 119]
click at [193, 252] on div "0,00" at bounding box center [192, 252] width 29 height 10
type input "692,20"
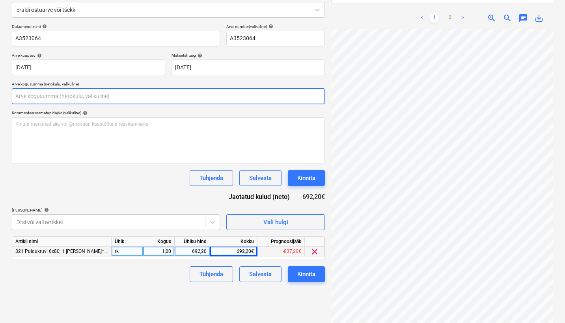
click at [118, 96] on input "text" at bounding box center [168, 96] width 313 height 16
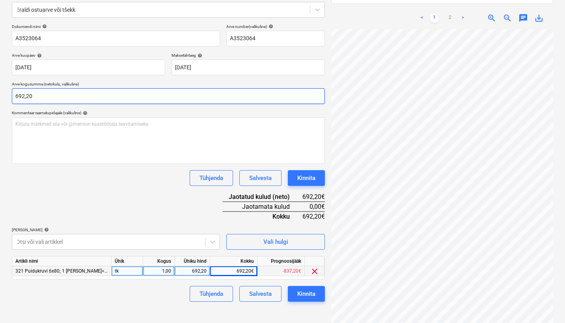
type input "692,20"
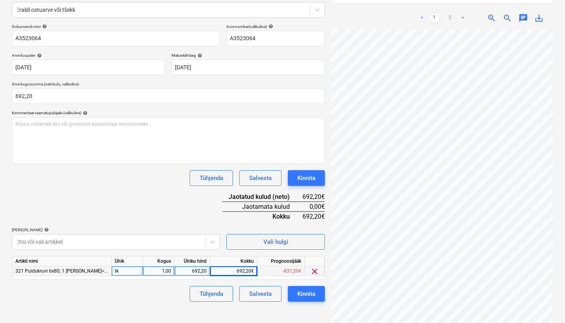
click at [108, 187] on div "Dokumendi nimi help A3523064 Arve number (valikuline) help A3523064 Arve kuupäe…" at bounding box center [168, 163] width 313 height 278
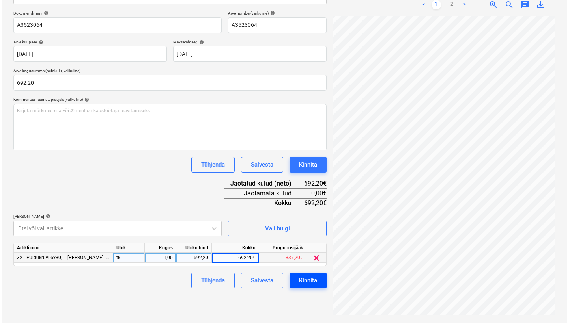
scroll to position [112, 0]
click at [311, 278] on div "Kinnita" at bounding box center [306, 281] width 18 height 10
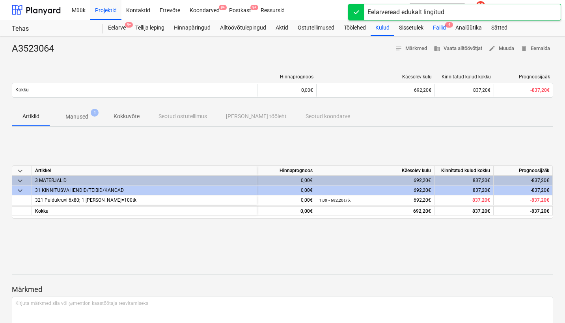
click at [446, 30] on div "Failid 4" at bounding box center [439, 28] width 22 height 16
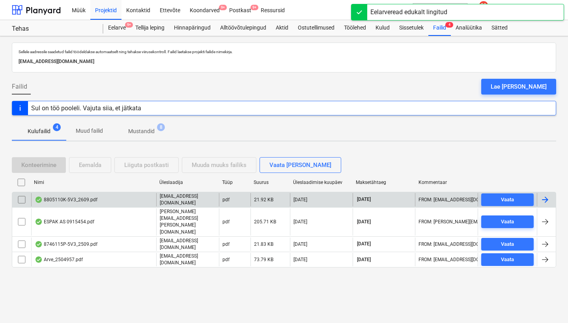
click at [66, 200] on div "8805110K-5V3_2609.pdf" at bounding box center [66, 200] width 63 height 6
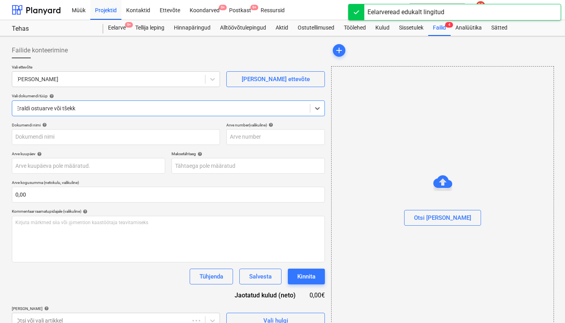
type input "8805110K-5V3"
type input "[DATE]"
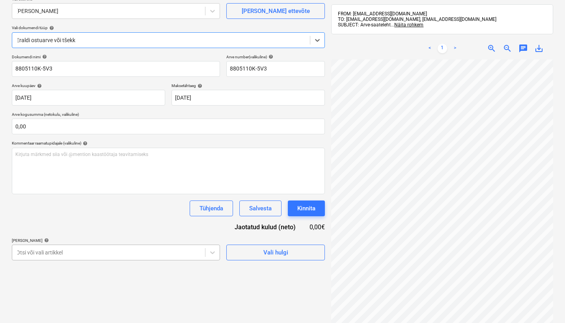
scroll to position [128, 0]
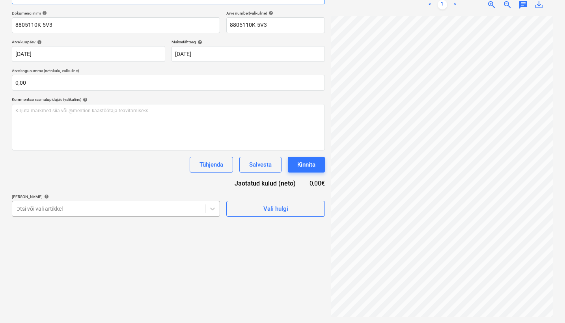
click at [159, 211] on body "Müük Projektid Kontaktid Ettevõte Koondarved 9+ Postkast 9+ Ressursid format_si…" at bounding box center [282, 49] width 565 height 323
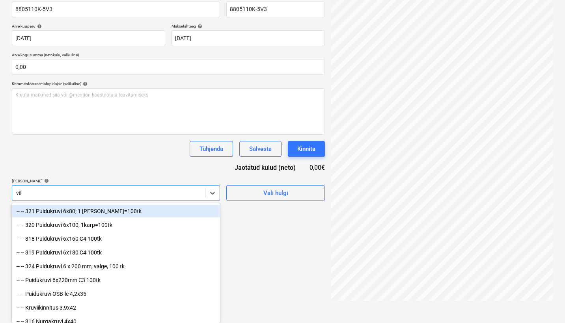
scroll to position [112, 0]
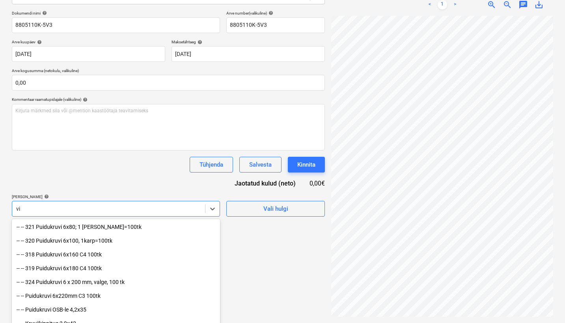
type input "v"
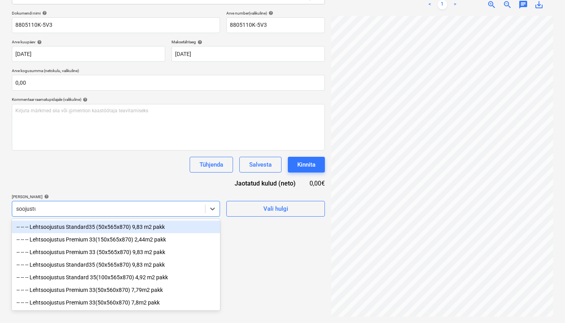
type input "soojustus"
click at [101, 225] on div "-- -- -- Lehtsoojustus Standard35 (50x565x870) 9,83 m2 pakk" at bounding box center [116, 227] width 208 height 13
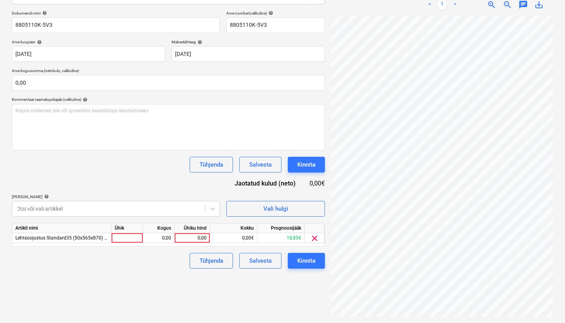
click at [127, 169] on div "Tühjenda Salvesta Kinnita" at bounding box center [168, 165] width 313 height 16
click at [200, 236] on div "0,00" at bounding box center [192, 238] width 29 height 10
type input "7591,88"
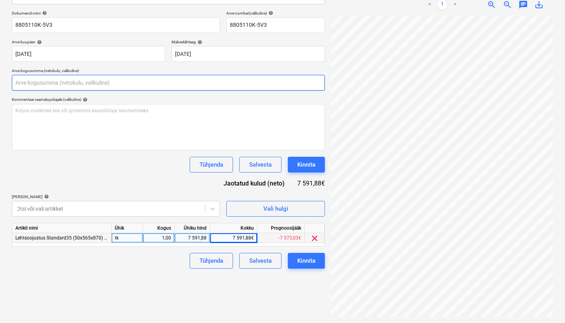
click at [78, 78] on input "text" at bounding box center [168, 83] width 313 height 16
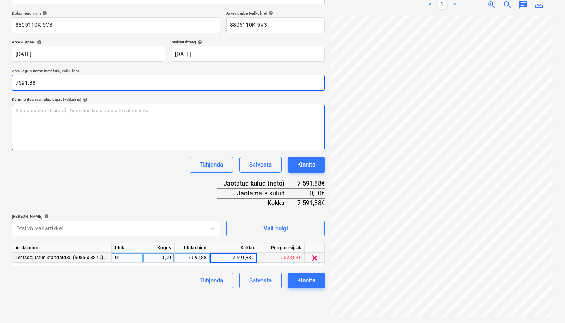
type input "7 591,88"
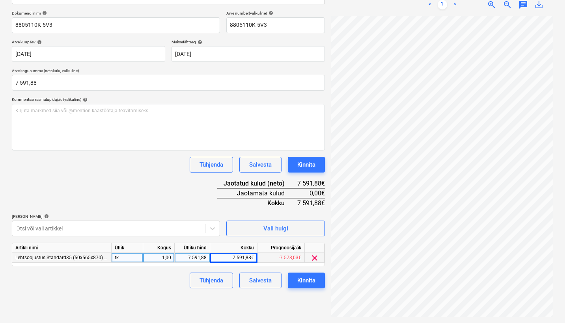
click at [90, 182] on div "Dokumendi nimi help 8805110K-5V3 Arve number (valikuline) help 8805110K-5V3 Arv…" at bounding box center [168, 150] width 313 height 278
click at [306, 278] on div "Kinnita" at bounding box center [306, 281] width 18 height 10
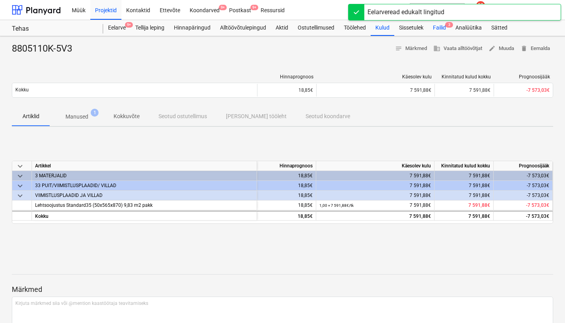
click at [448, 26] on span "3" at bounding box center [449, 25] width 8 height 6
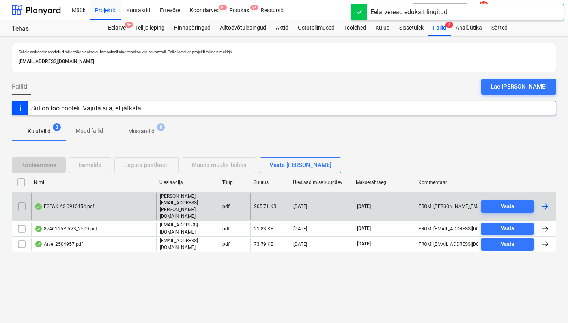
click at [69, 200] on div "ESPAK AS 0915454.pdf" at bounding box center [93, 206] width 125 height 27
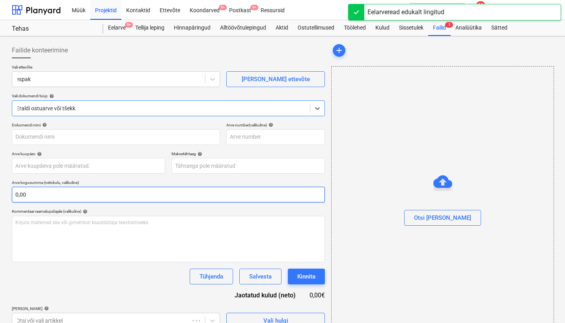
type input "0915454"
type input "[DATE]"
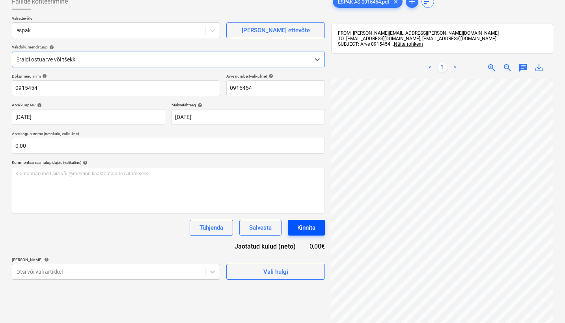
scroll to position [70, 0]
click at [215, 271] on body "Müük Projektid Kontaktid Ettevõte Koondarved 9+ Postkast 9+ Ressursid format_si…" at bounding box center [282, 112] width 565 height 323
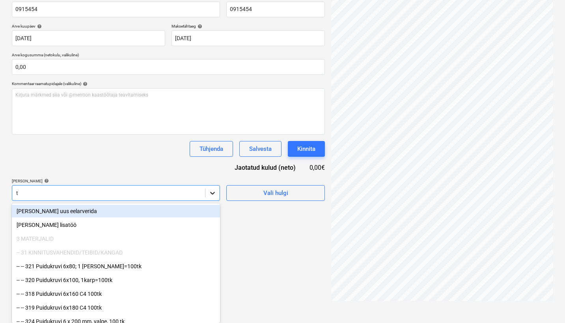
type input "tö"
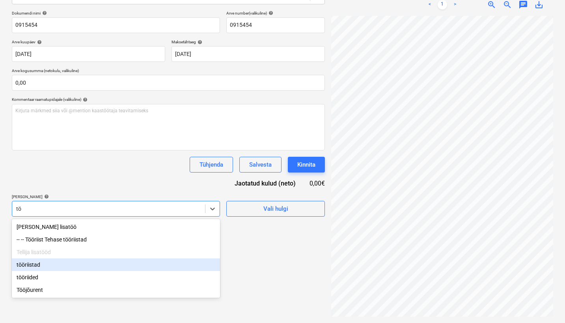
click at [96, 265] on div "tööriistad" at bounding box center [116, 265] width 208 height 13
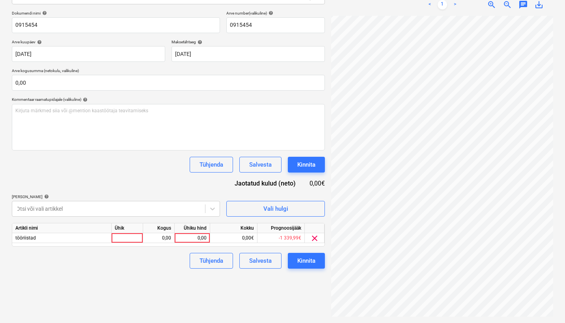
click at [153, 159] on div "Tühjenda Salvesta Kinnita" at bounding box center [168, 165] width 313 height 16
click at [200, 239] on div "0,00" at bounding box center [192, 238] width 29 height 10
type input "41,12"
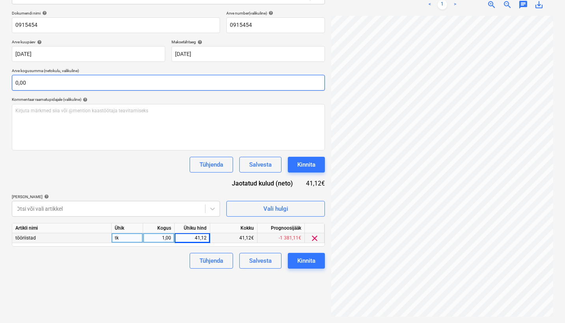
click at [181, 83] on input "0,00" at bounding box center [168, 83] width 313 height 16
type input "41,12"
click at [113, 79] on input "0,00" at bounding box center [168, 83] width 313 height 16
click at [113, 79] on input "text" at bounding box center [168, 83] width 313 height 16
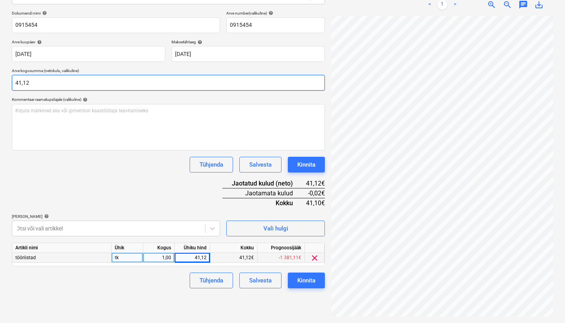
type input "41,12"
click at [121, 203] on div "Dokumendi nimi help 0915454 Arve number (valikuline) help 0915454 Arve kuupäev …" at bounding box center [168, 150] width 313 height 278
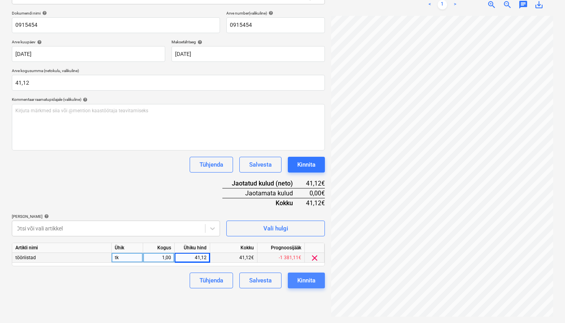
click at [298, 278] on div "Kinnita" at bounding box center [306, 281] width 18 height 10
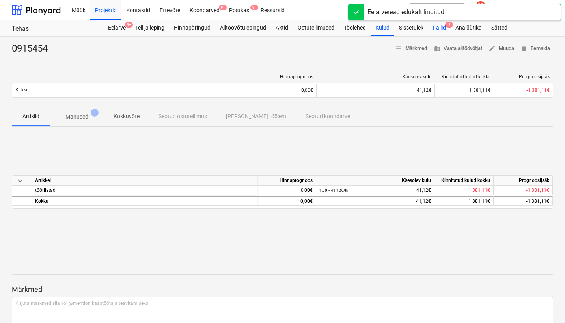
click at [446, 28] on div "Failid 2" at bounding box center [439, 28] width 22 height 16
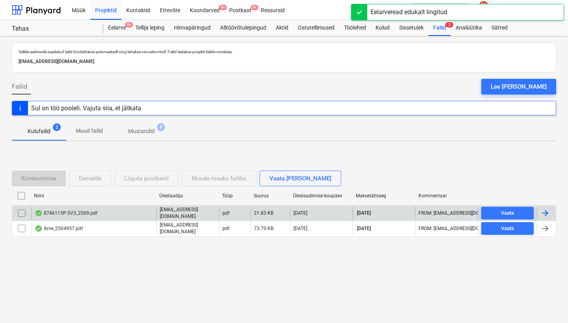
click at [63, 214] on div "8746115P-5V3_2509.pdf" at bounding box center [66, 213] width 63 height 6
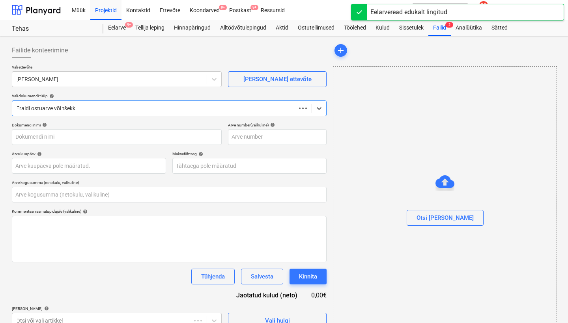
type input "0,00"
type input "8746115P-5V3"
type input "[DATE]"
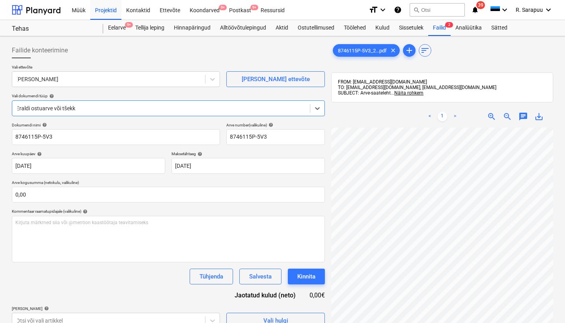
scroll to position [17, 28]
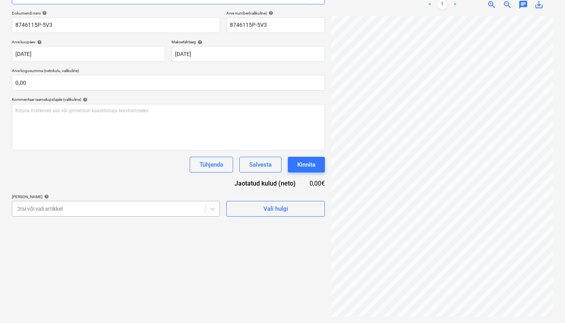
click at [191, 211] on body "Müük Projektid Kontaktid Ettevõte Koondarved 9+ Postkast 9+ Ressursid format_si…" at bounding box center [282, 49] width 565 height 323
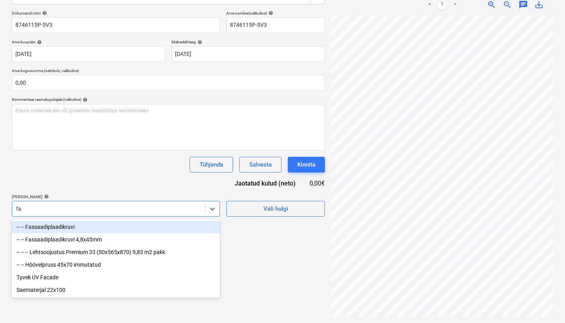
scroll to position [112, 0]
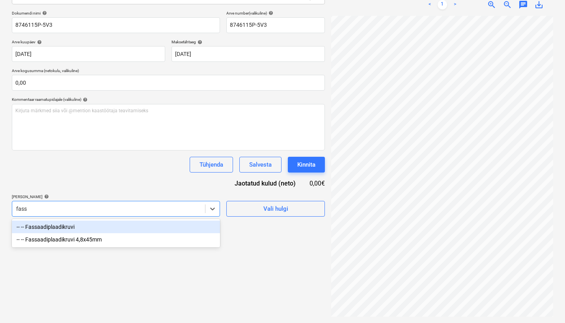
type input "fass"
click at [128, 188] on div "Dokumendi nimi help 8746115P-5V3 Arve number (valikuline) help 8746115P-5V3 Arv…" at bounding box center [168, 114] width 313 height 206
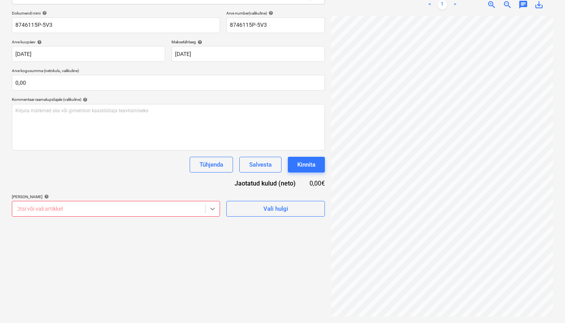
scroll to position [128, 0]
click at [213, 207] on body "Müük Projektid Kontaktid Ettevõte Koondarved 9+ Postkast 9+ Ressursid format_si…" at bounding box center [282, 49] width 565 height 323
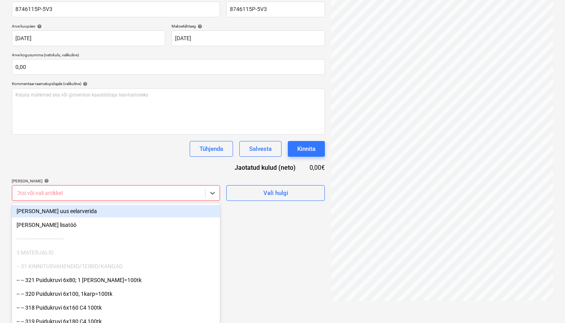
click at [81, 213] on div "[PERSON_NAME] uus eelarverida" at bounding box center [116, 211] width 208 height 13
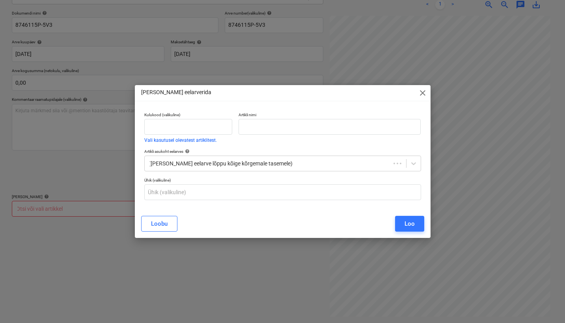
scroll to position [112, 0]
click at [422, 89] on span "close" at bounding box center [423, 92] width 9 height 9
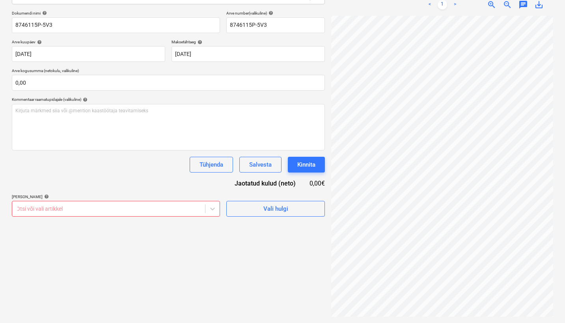
click at [150, 207] on div at bounding box center [108, 209] width 185 height 8
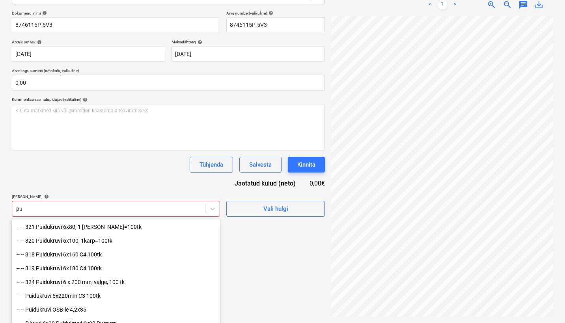
type input "p"
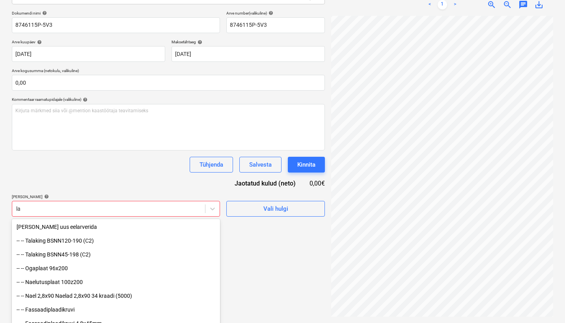
type input "l"
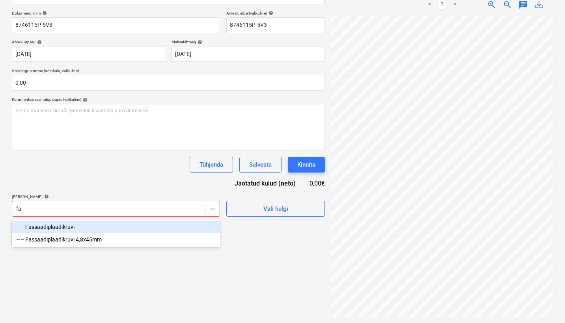
type input "f"
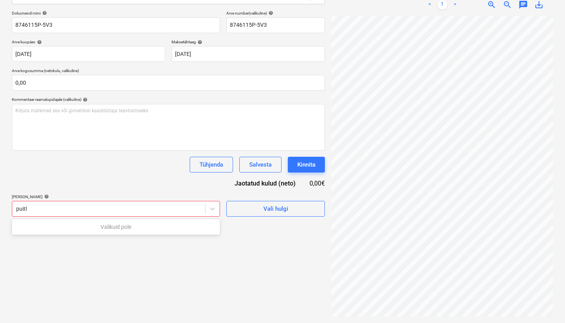
type input "puit"
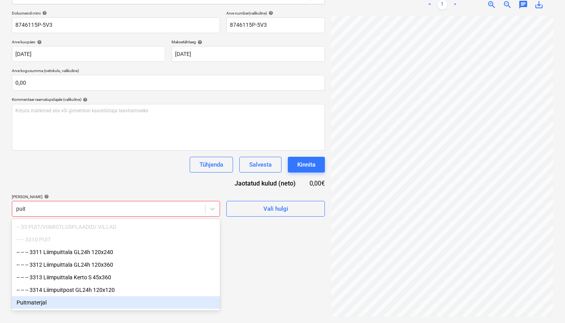
click at [54, 304] on div "Puitmaterjal" at bounding box center [116, 303] width 208 height 13
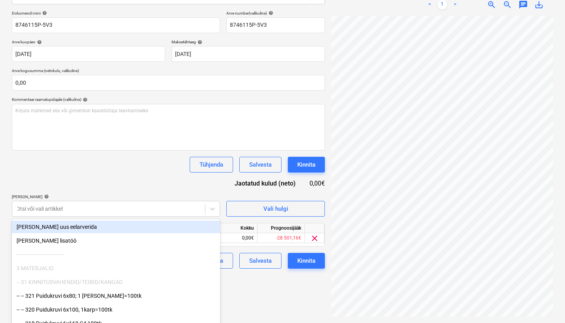
click at [111, 174] on div "Dokumendi nimi help 8746115P-5V3 Arve number (valikuline) help 8746115P-5V3 Arv…" at bounding box center [168, 140] width 313 height 258
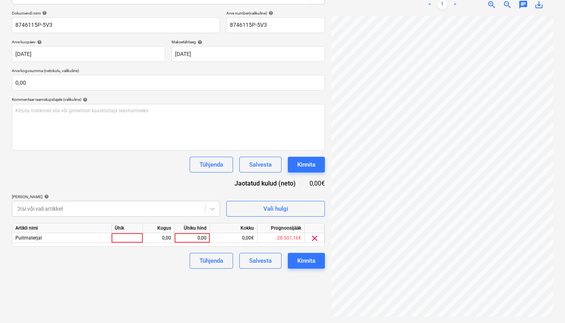
scroll to position [17, 135]
click at [190, 239] on div "0,00" at bounding box center [192, 238] width 29 height 10
type input "28,38"
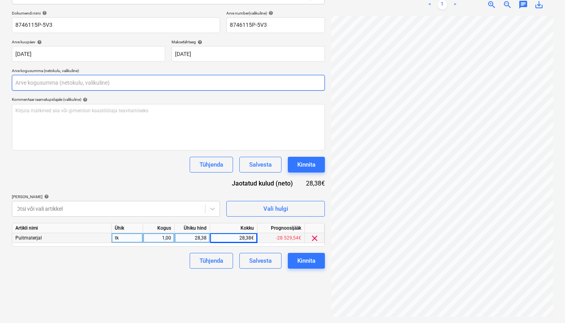
click at [52, 77] on input "text" at bounding box center [168, 83] width 313 height 16
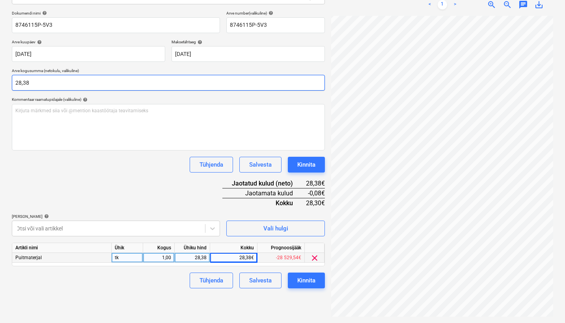
type input "28,38"
click at [67, 172] on div "Dokumendi nimi help 8746115P-5V3 Arve number (valikuline) help 8746115P-5V3 Arv…" at bounding box center [168, 150] width 313 height 278
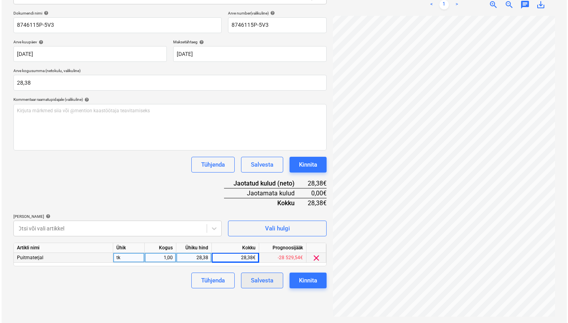
scroll to position [112, 0]
click at [295, 274] on button "Kinnita" at bounding box center [306, 281] width 37 height 16
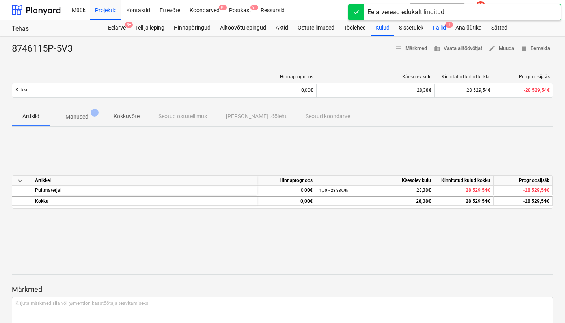
click at [443, 28] on div "Failid 1" at bounding box center [439, 28] width 22 height 16
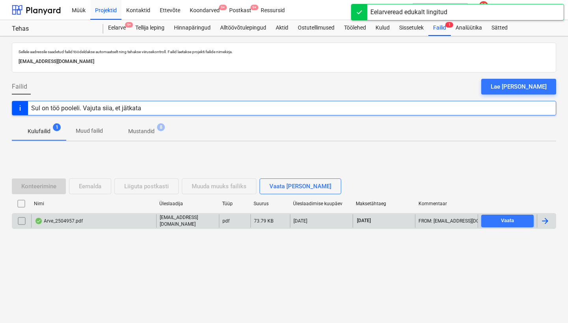
click at [63, 220] on div "Arve_2504957.pdf" at bounding box center [59, 221] width 48 height 6
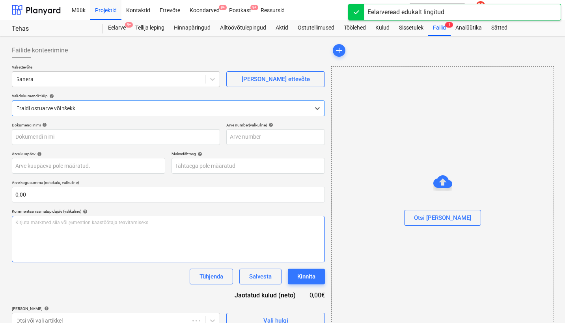
type input "2504957"
type input "[DATE]"
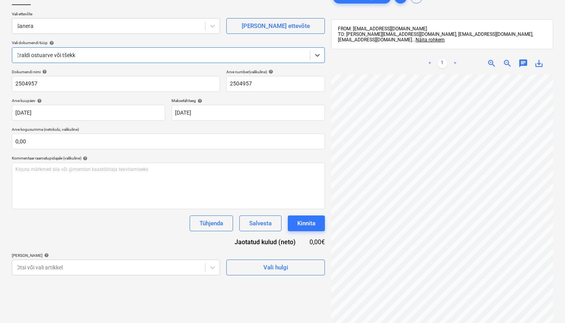
scroll to position [79, 0]
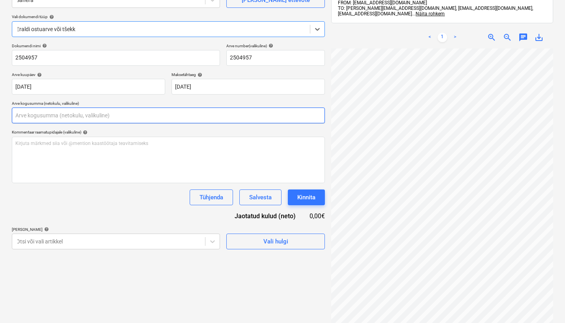
click at [77, 115] on input "text" at bounding box center [168, 116] width 313 height 16
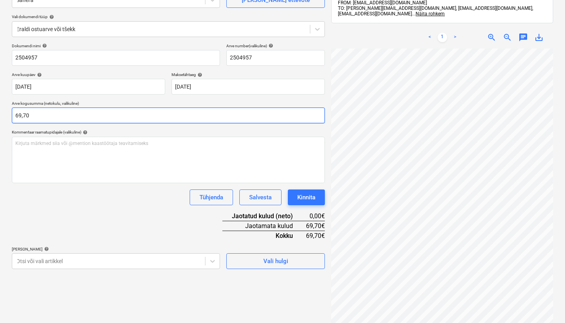
type input "69,70"
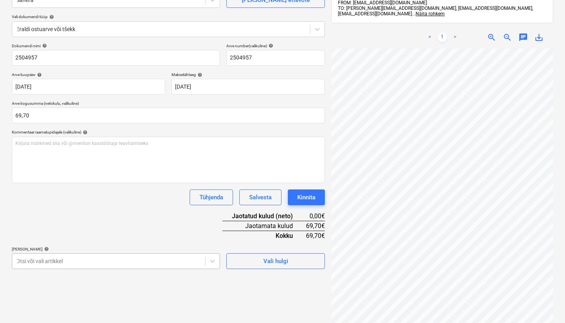
click at [112, 244] on body "Müük Projektid Kontaktid Ettevõte Koondarved 9+ Postkast 9+ Ressursid format_si…" at bounding box center [282, 82] width 565 height 323
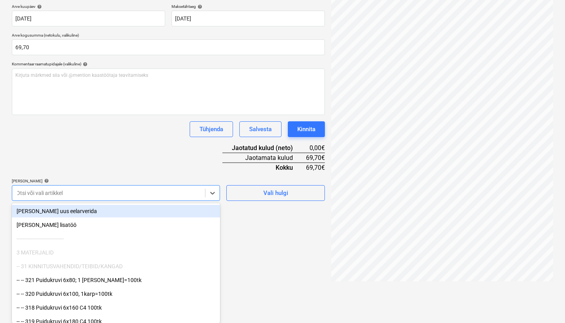
type input "k"
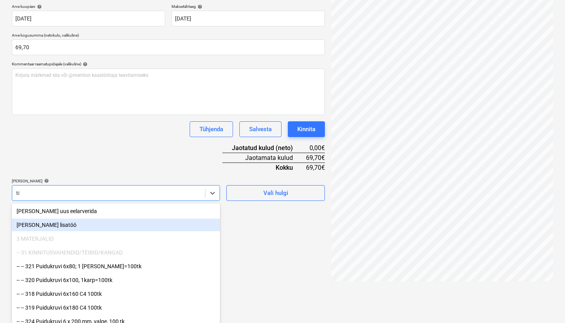
scroll to position [112, 0]
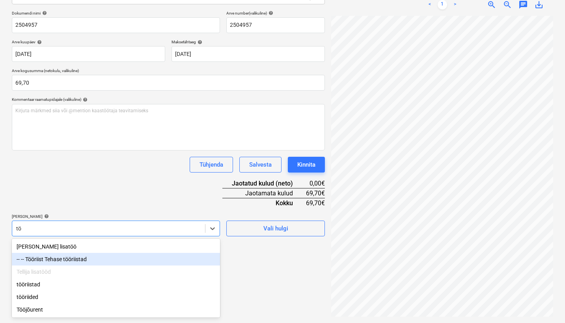
type input "t"
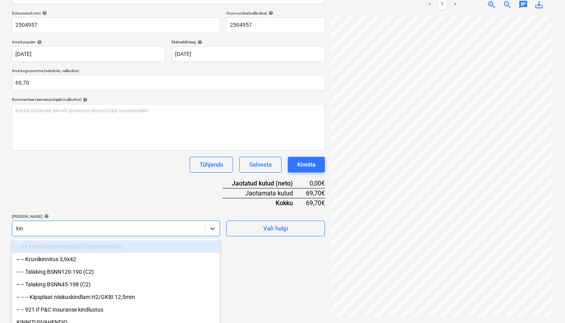
type input "[PERSON_NAME]"
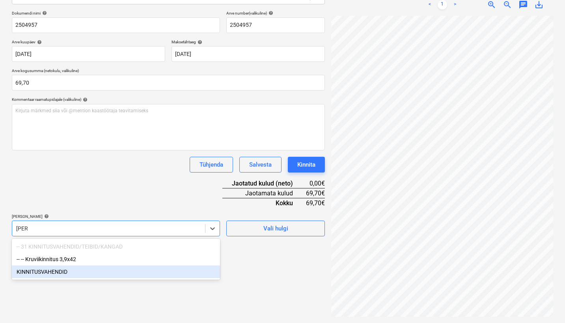
click at [67, 276] on div "KINNITUSVAHENDID" at bounding box center [116, 272] width 208 height 13
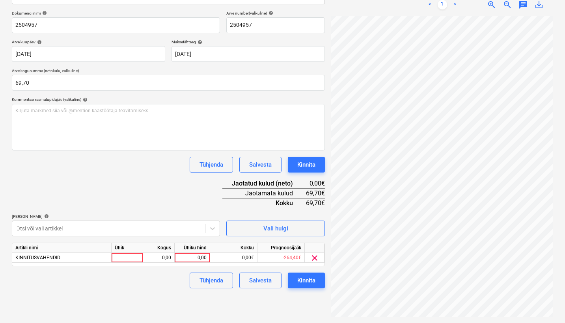
click at [115, 201] on div "Dokumendi nimi help 2504957 Arve number (valikuline) help 2504957 Arve kuupäev …" at bounding box center [168, 150] width 313 height 278
click at [200, 255] on div "0,00" at bounding box center [192, 258] width 29 height 10
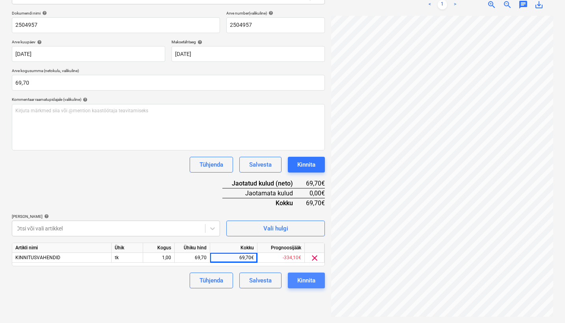
click at [314, 280] on div "Kinnita" at bounding box center [306, 281] width 18 height 10
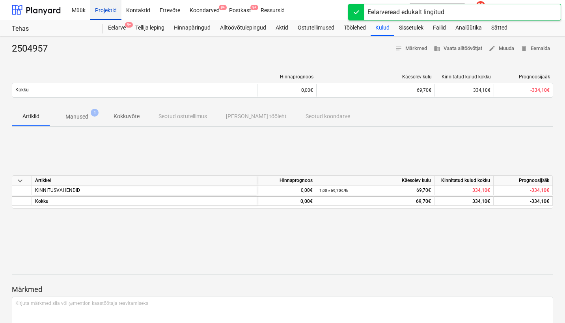
click at [111, 12] on div "Projektid" at bounding box center [105, 10] width 31 height 20
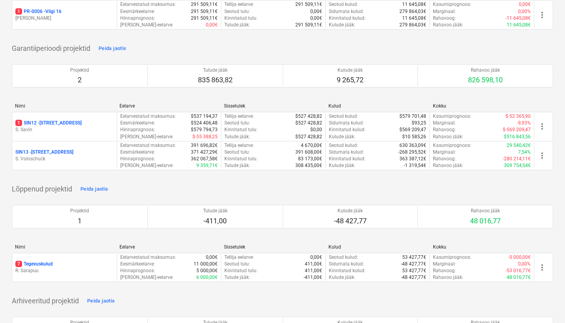
scroll to position [925, 0]
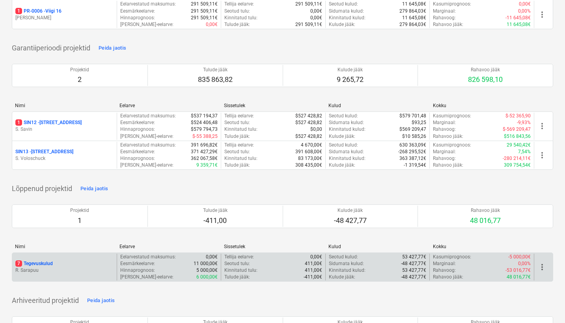
click at [35, 261] on p "7 Tegevuskulud" at bounding box center [33, 264] width 37 height 7
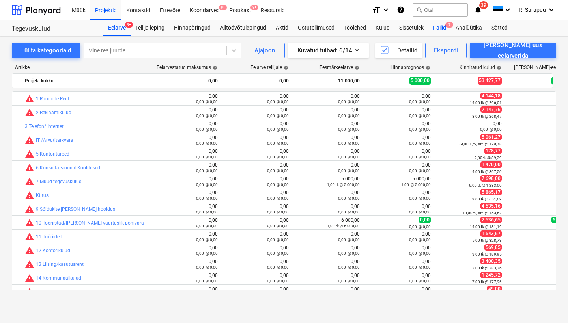
click at [440, 26] on div "Failid 7" at bounding box center [439, 28] width 22 height 16
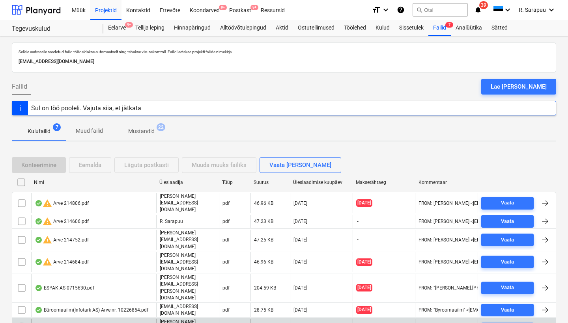
click at [21, 323] on input "checkbox" at bounding box center [21, 329] width 13 height 13
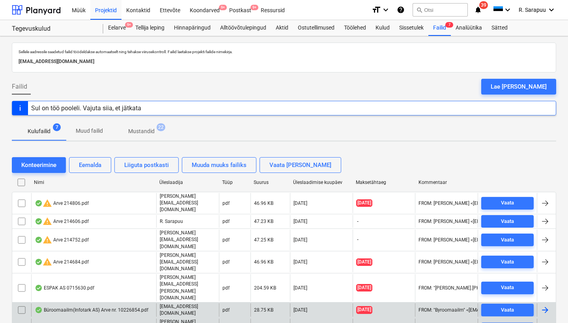
click at [22, 304] on input "checkbox" at bounding box center [21, 310] width 13 height 13
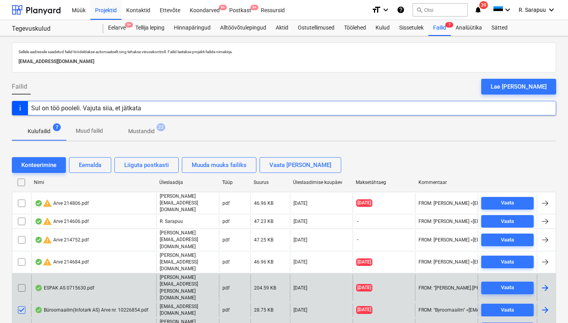
click at [22, 282] on input "checkbox" at bounding box center [21, 288] width 13 height 13
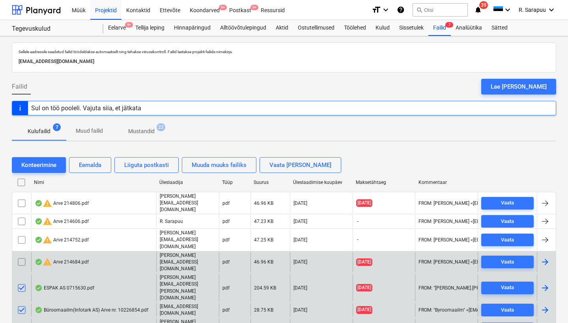
click at [24, 256] on input "checkbox" at bounding box center [21, 262] width 13 height 13
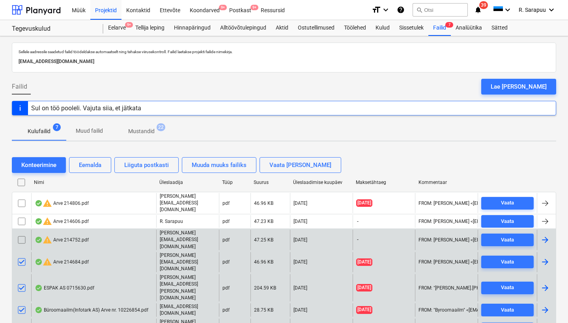
click at [24, 234] on input "checkbox" at bounding box center [21, 240] width 13 height 13
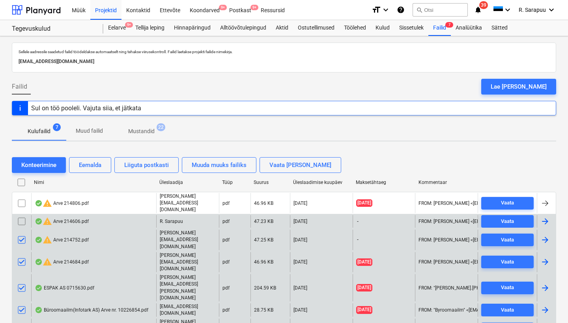
click at [24, 217] on input "checkbox" at bounding box center [21, 221] width 13 height 13
click at [24, 214] on div "warning Arve 214606.pdf [PERSON_NAME] pdf 47.23 KB [DATE] - FROM: [PERSON_NAME]…" at bounding box center [284, 221] width 544 height 15
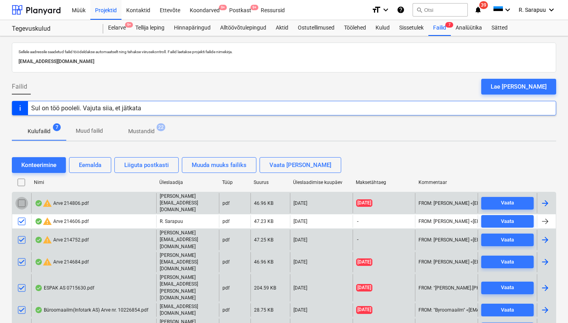
click at [23, 200] on input "checkbox" at bounding box center [21, 203] width 13 height 13
click at [88, 163] on div "Eemalda" at bounding box center [90, 165] width 22 height 10
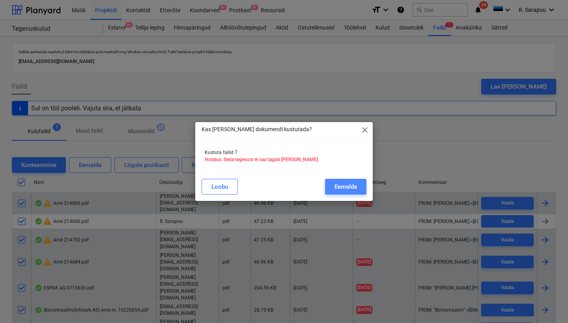
click at [353, 183] on div "Eemalda" at bounding box center [345, 187] width 22 height 10
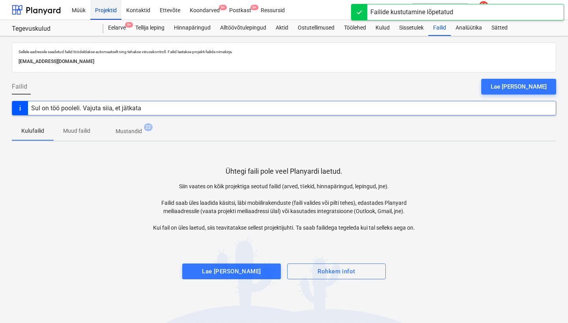
click at [107, 12] on div "Projektid" at bounding box center [105, 10] width 31 height 20
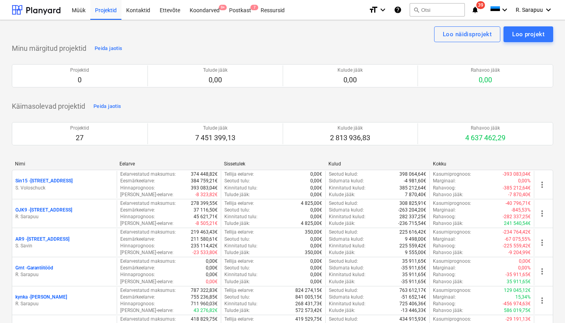
scroll to position [6, 0]
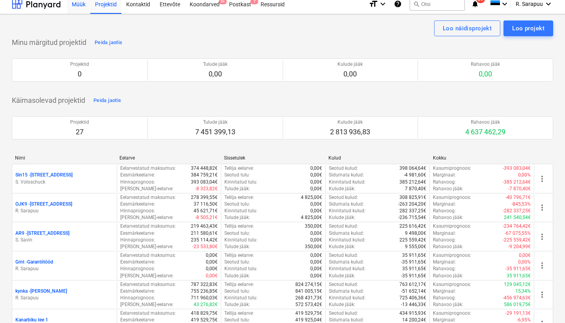
click at [73, 9] on div "Müük" at bounding box center [78, 4] width 23 height 20
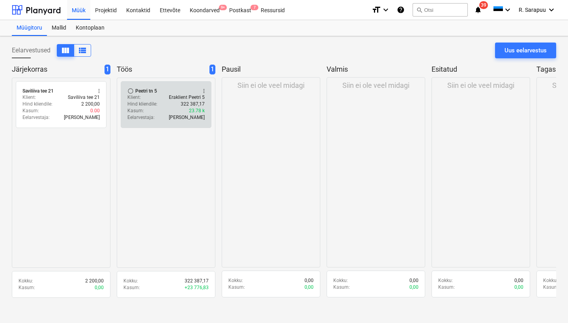
click at [162, 105] on div "Hind kliendile : 322 387,17" at bounding box center [165, 104] width 77 height 7
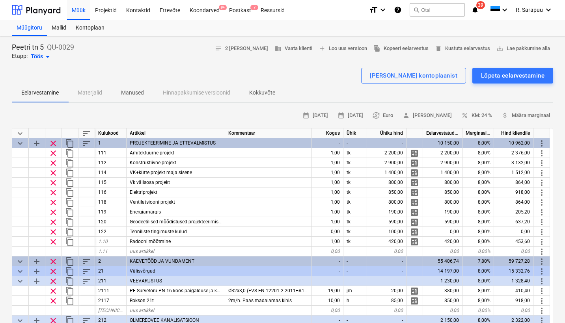
click at [18, 131] on span "keyboard_arrow_down" at bounding box center [19, 133] width 9 height 9
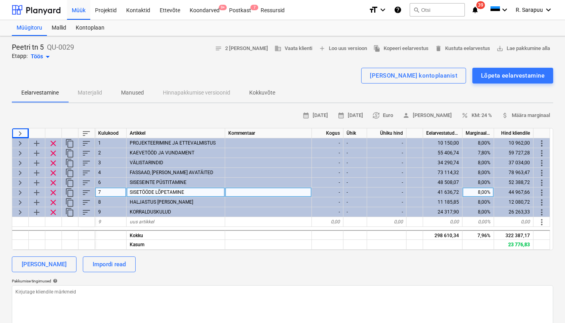
click at [453, 189] on div "41 636,72" at bounding box center [442, 193] width 39 height 10
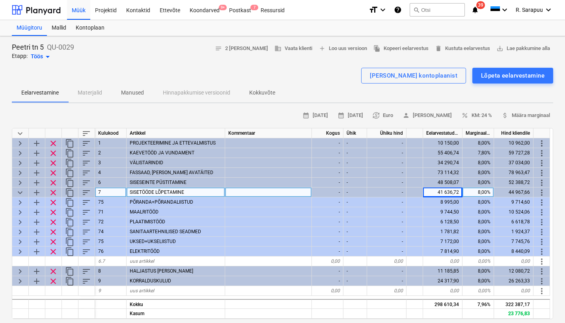
click at [453, 189] on div "41 636,72" at bounding box center [442, 193] width 39 height 10
